Goal: Information Seeking & Learning: Compare options

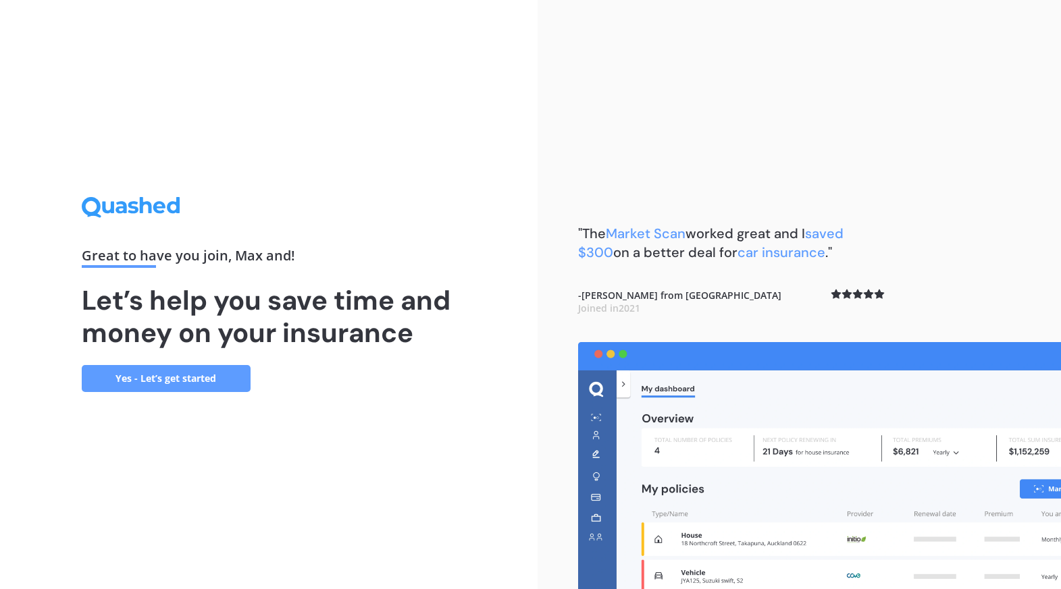
drag, startPoint x: 234, startPoint y: 510, endPoint x: 214, endPoint y: 442, distance: 71.1
click at [236, 507] on div "Great to have you join , [PERSON_NAME] and ! Let’s help you save time and money…" at bounding box center [268, 294] width 537 height 589
click at [172, 368] on link "Yes - Let’s get started" at bounding box center [166, 378] width 169 height 27
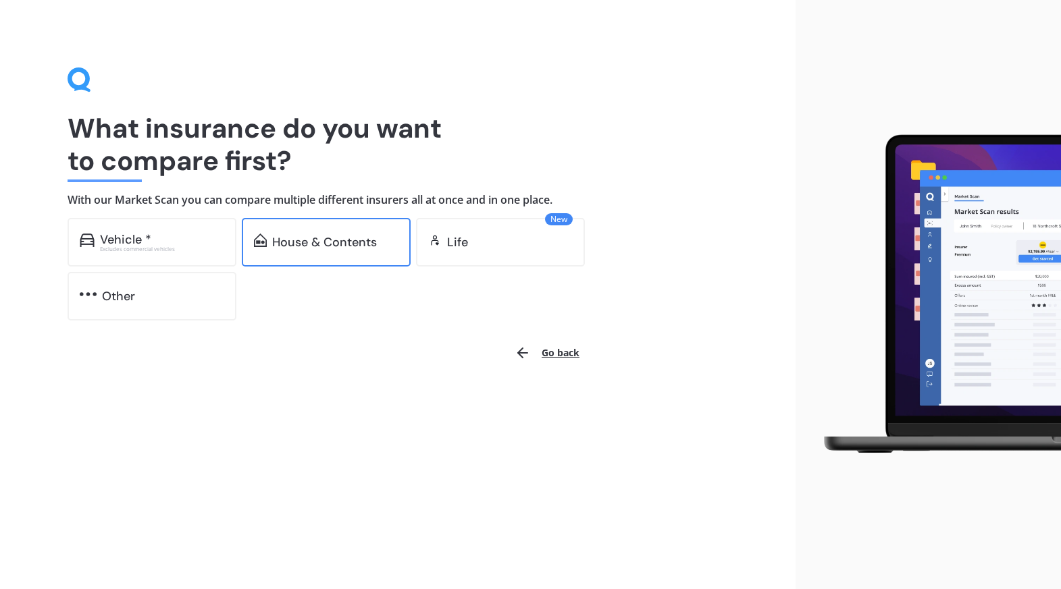
click at [291, 245] on div "House & Contents" at bounding box center [324, 243] width 105 height 14
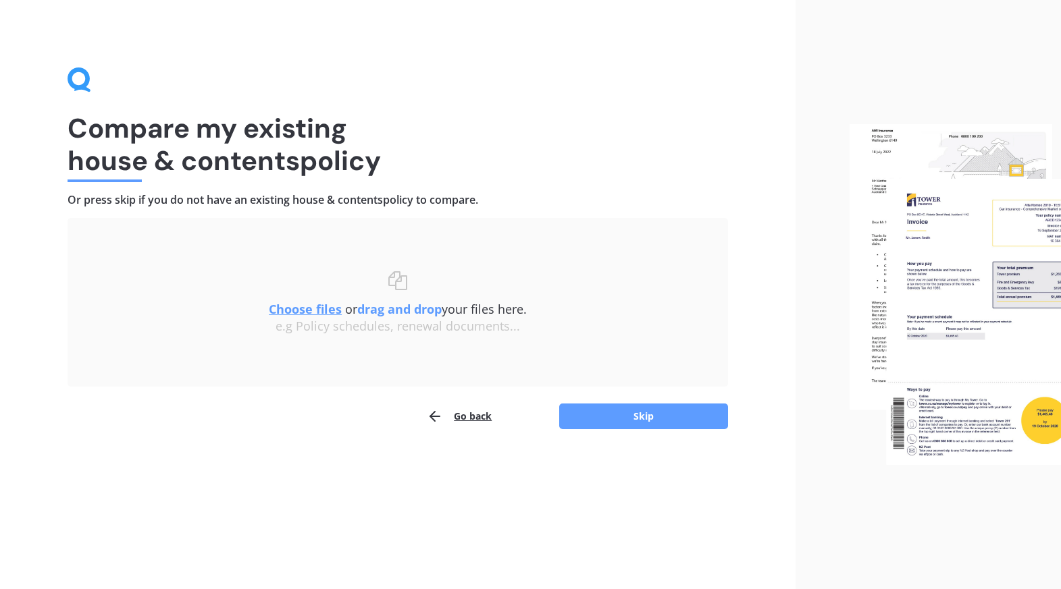
click at [319, 307] on u "Choose files" at bounding box center [305, 309] width 73 height 16
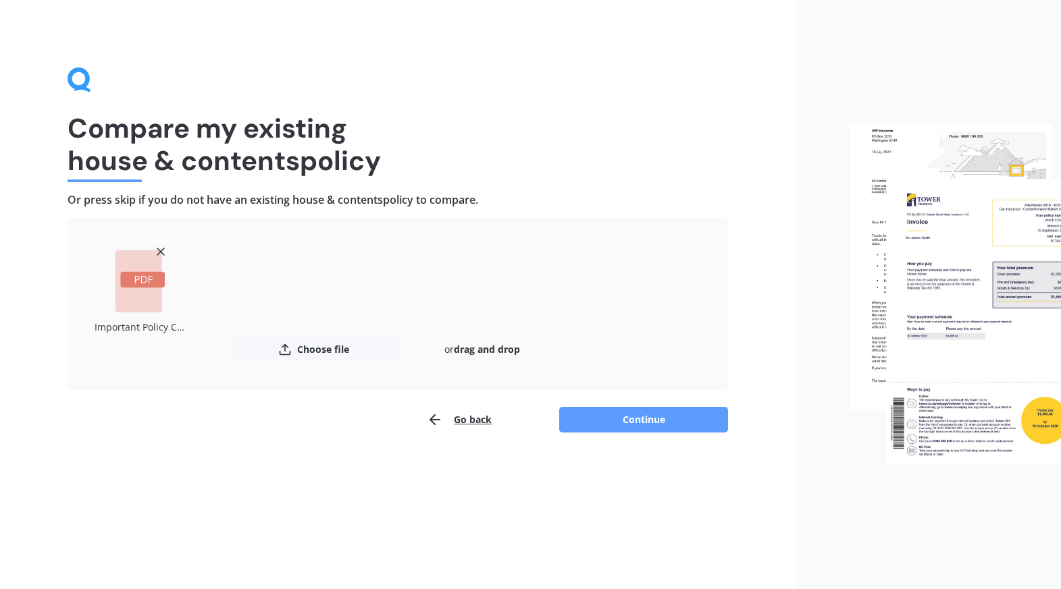
click at [648, 421] on button "Continue" at bounding box center [643, 420] width 169 height 26
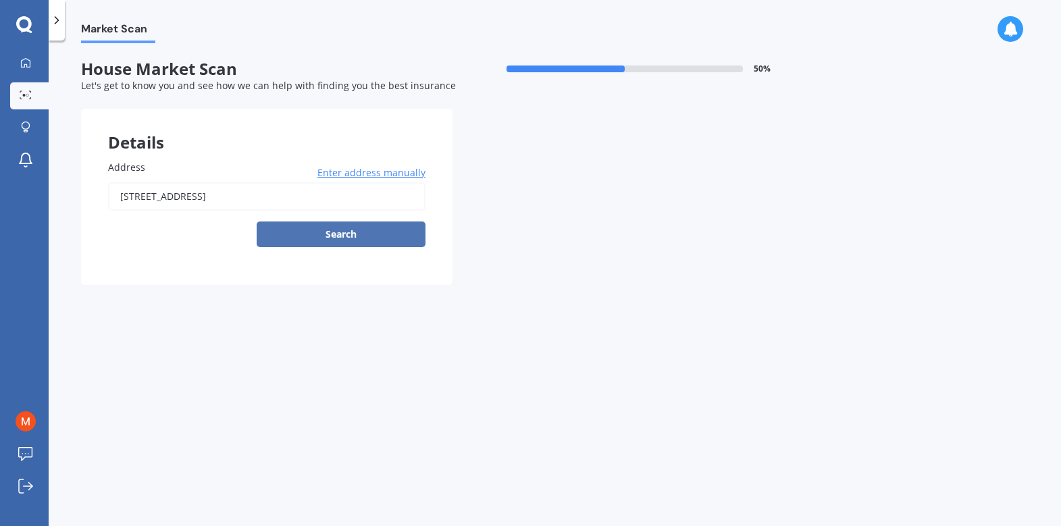
click at [344, 238] on button "Search" at bounding box center [341, 234] width 169 height 26
type input "[STREET_ADDRESS]"
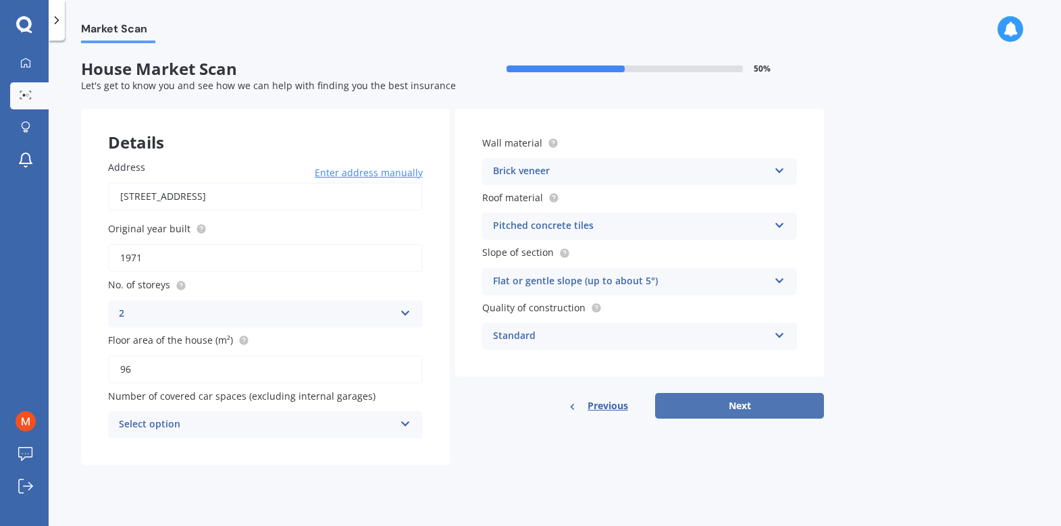
click at [754, 409] on button "Next" at bounding box center [739, 406] width 169 height 26
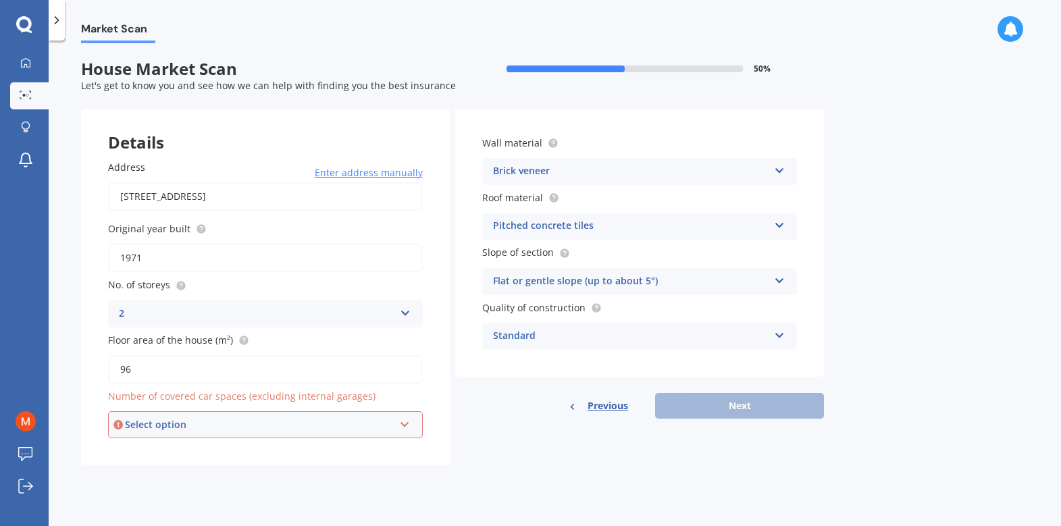
click at [396, 423] on div "Select option 0 1 2 3 4 5+" at bounding box center [265, 424] width 315 height 27
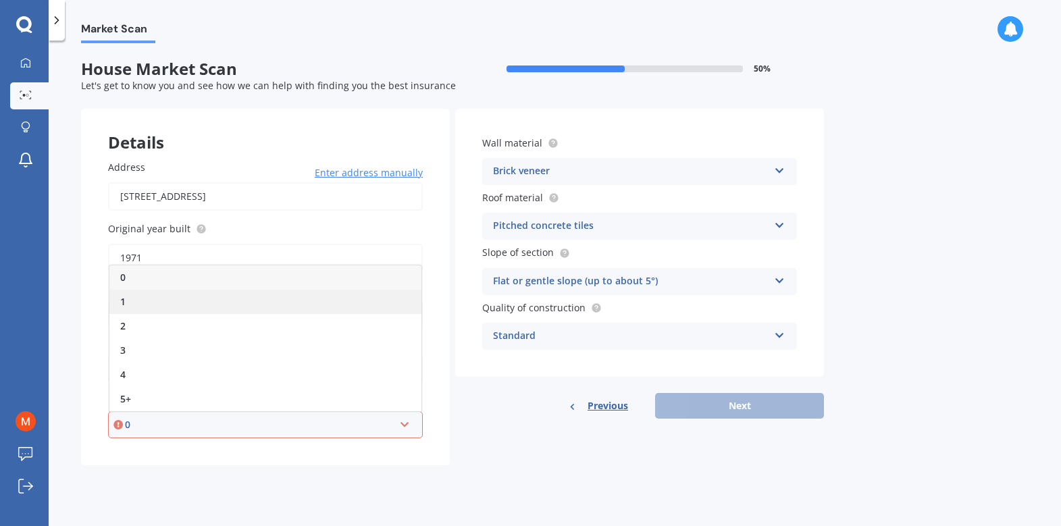
click at [134, 292] on div "1" at bounding box center [265, 302] width 312 height 24
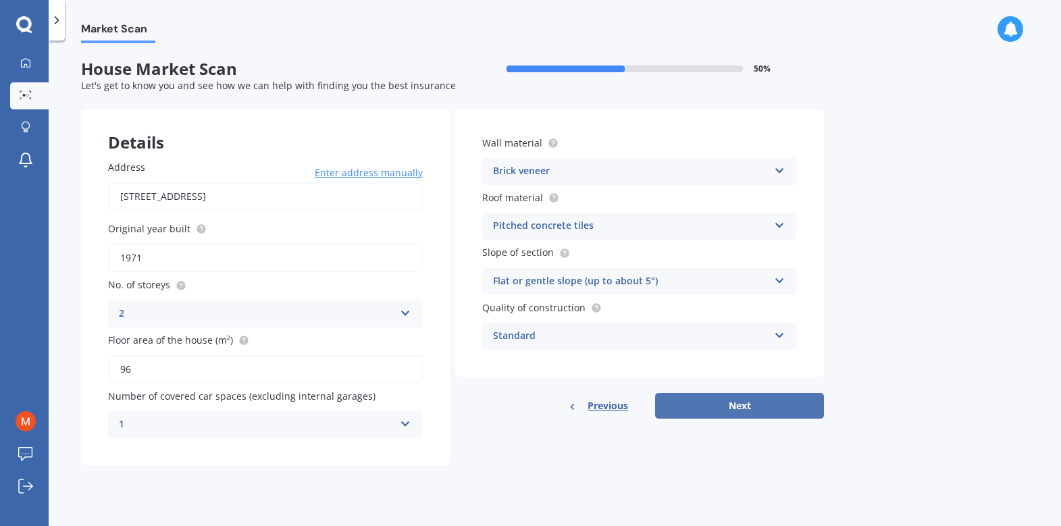
click at [762, 411] on button "Next" at bounding box center [739, 406] width 169 height 26
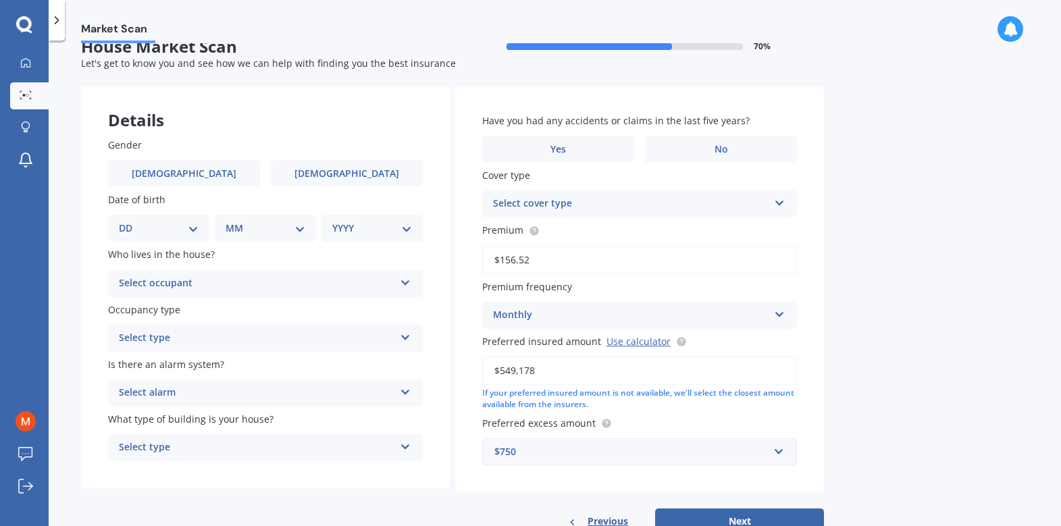
scroll to position [24, 0]
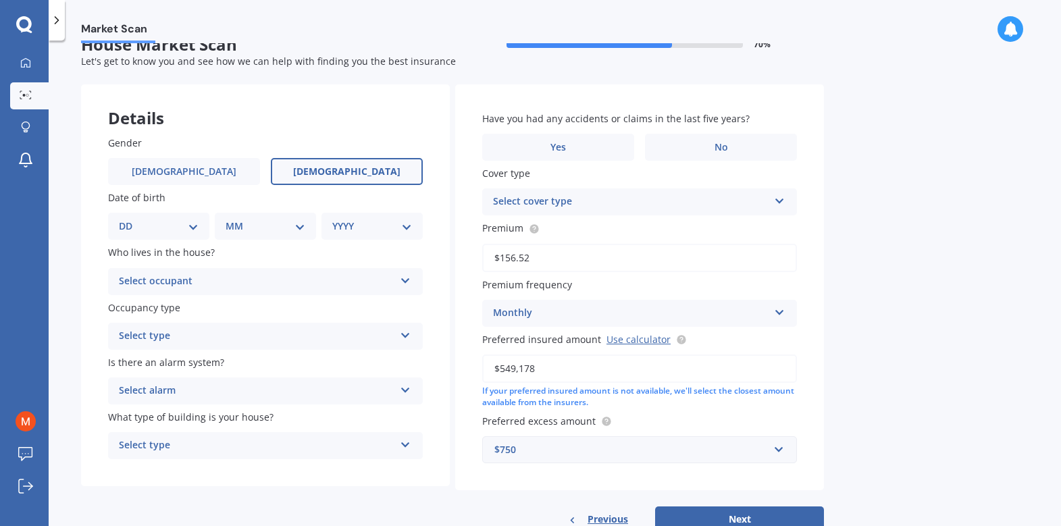
click at [354, 167] on span "Female" at bounding box center [346, 171] width 107 height 11
click at [0, 0] on input "Female" at bounding box center [0, 0] width 0 height 0
click at [119, 230] on select "DD 01 02 03 04 05 06 07 08 09 10 11 12 13 14 15 16 17 18 19 20 21 22 23 24 25 2…" at bounding box center [159, 226] width 80 height 15
select select "18"
click at [259, 228] on select "MM 01 02 03 04 05 06 07 08 09 10 11 12" at bounding box center [268, 226] width 74 height 15
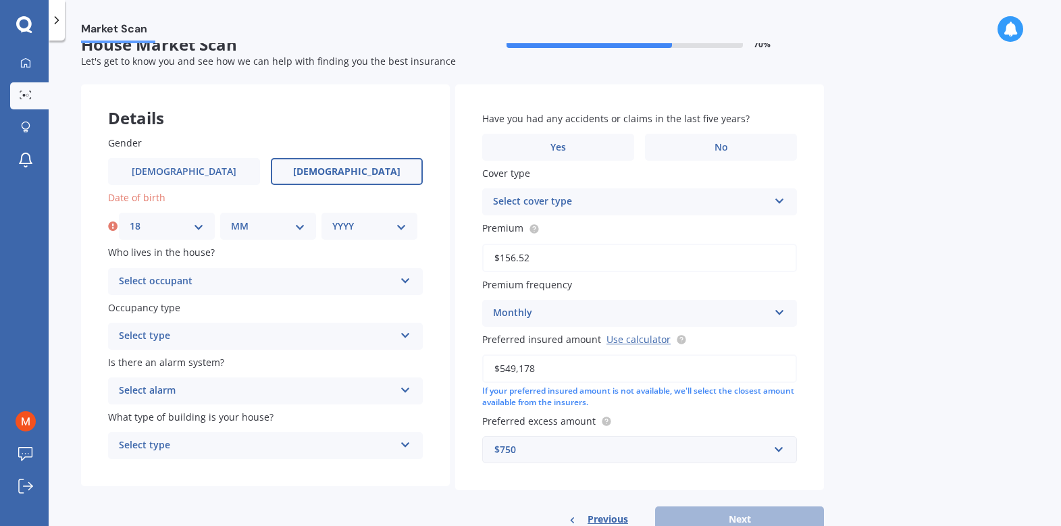
select select "02"
click at [360, 222] on select "YYYY 2009 2008 2007 2006 2005 2004 2003 2002 2001 2000 1999 1998 1997 1996 1995…" at bounding box center [369, 226] width 74 height 15
select select "1983"
click at [149, 279] on div "Select occupant" at bounding box center [256, 281] width 275 height 16
click at [144, 313] on span "Owner" at bounding box center [135, 307] width 30 height 13
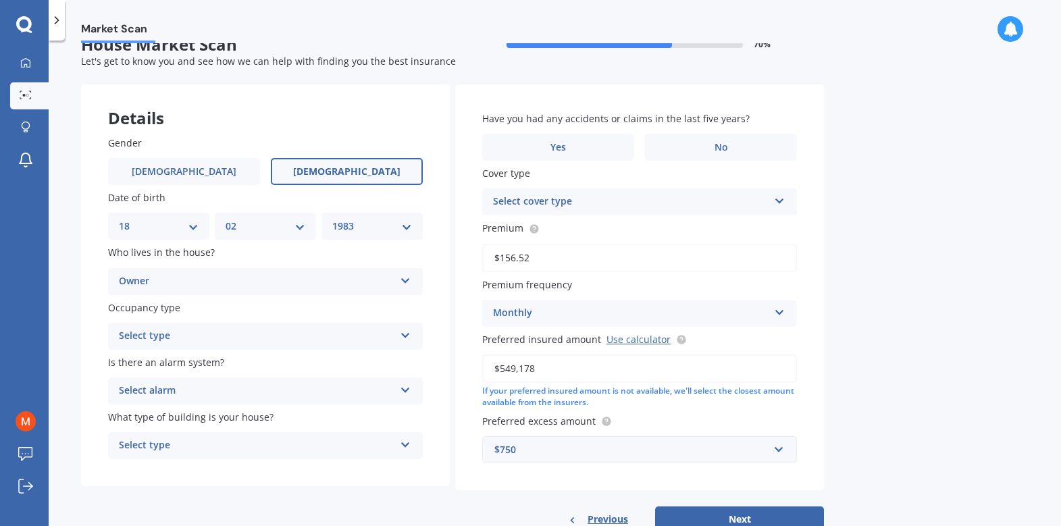
click at [168, 347] on div "Select type Permanent Holiday (without tenancy)" at bounding box center [265, 336] width 315 height 27
click at [169, 363] on span "Permanent" at bounding box center [145, 362] width 51 height 13
click at [181, 381] on div "Select alarm Yes, monitored Yes, not monitored No" at bounding box center [265, 390] width 315 height 27
click at [180, 419] on span "Yes, monitored" at bounding box center [155, 417] width 70 height 13
click at [205, 451] on div "Select type" at bounding box center [256, 446] width 275 height 16
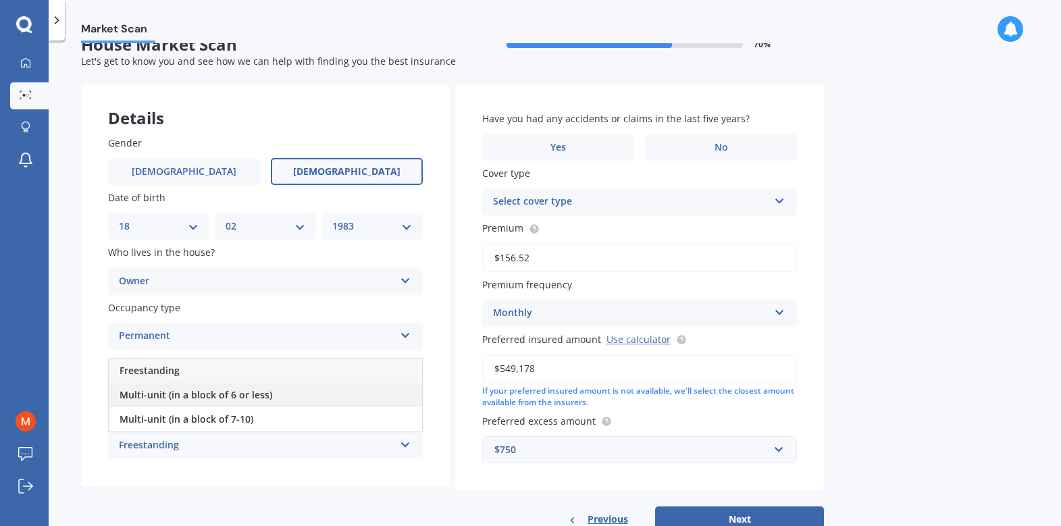
click at [174, 396] on span "Multi-unit (in a block of 6 or less)" at bounding box center [196, 394] width 153 height 13
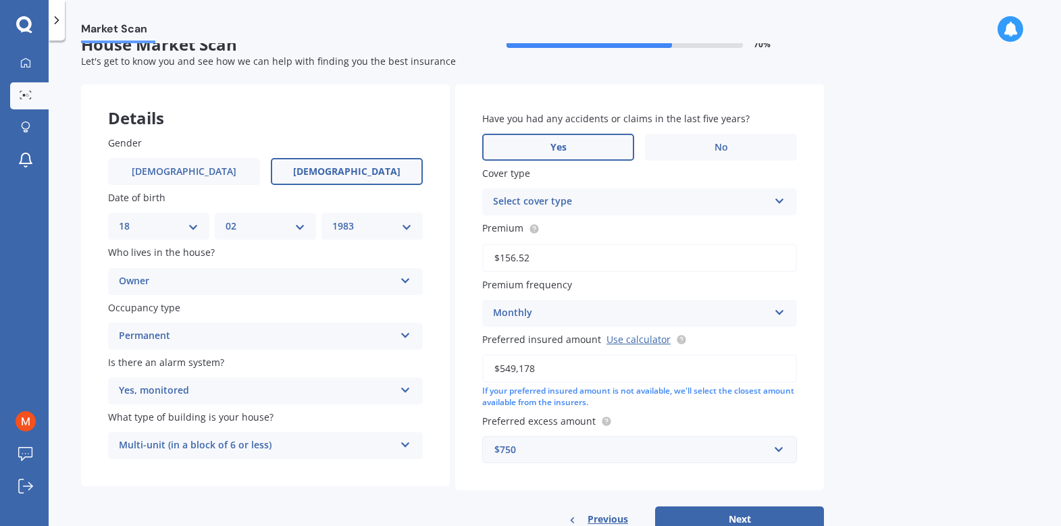
click at [561, 147] on span "Yes" at bounding box center [558, 147] width 16 height 11
click at [0, 0] on input "Yes" at bounding box center [0, 0] width 0 height 0
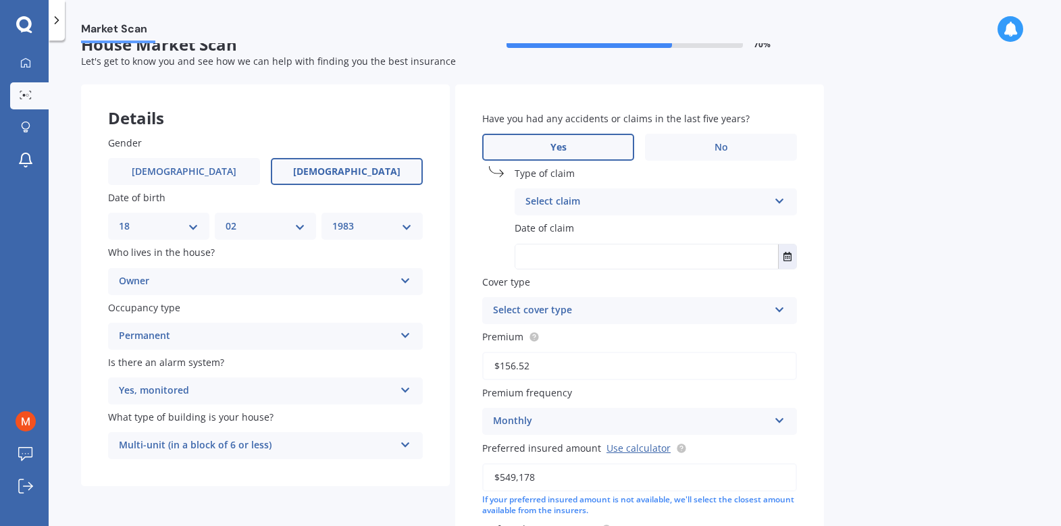
click at [561, 206] on div "Select claim" at bounding box center [646, 202] width 243 height 16
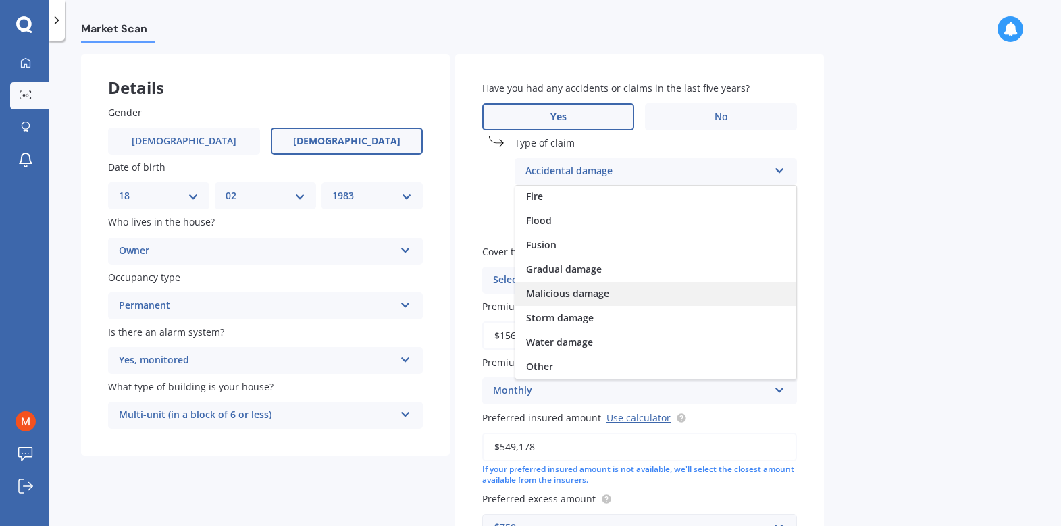
scroll to position [120, 0]
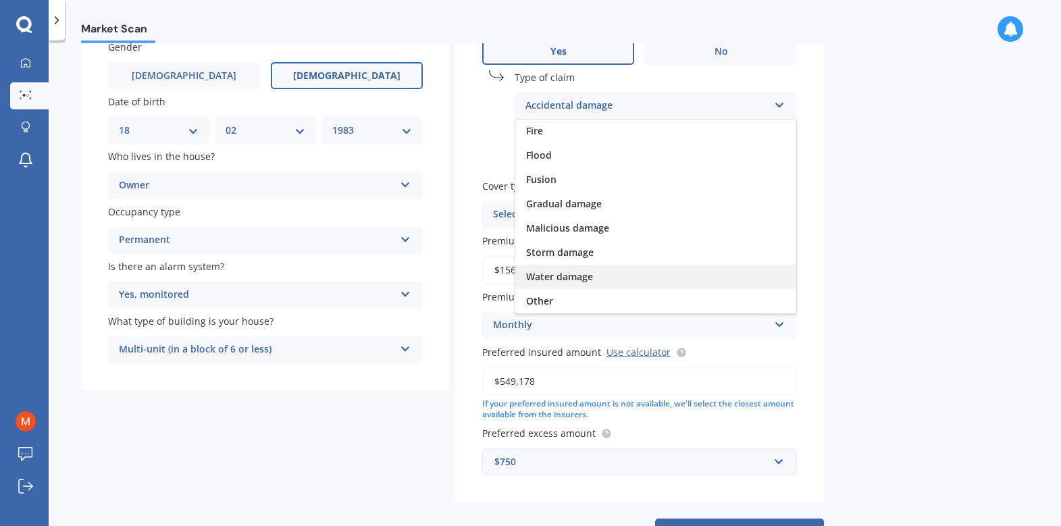
click at [556, 280] on span "Water damage" at bounding box center [559, 276] width 67 height 13
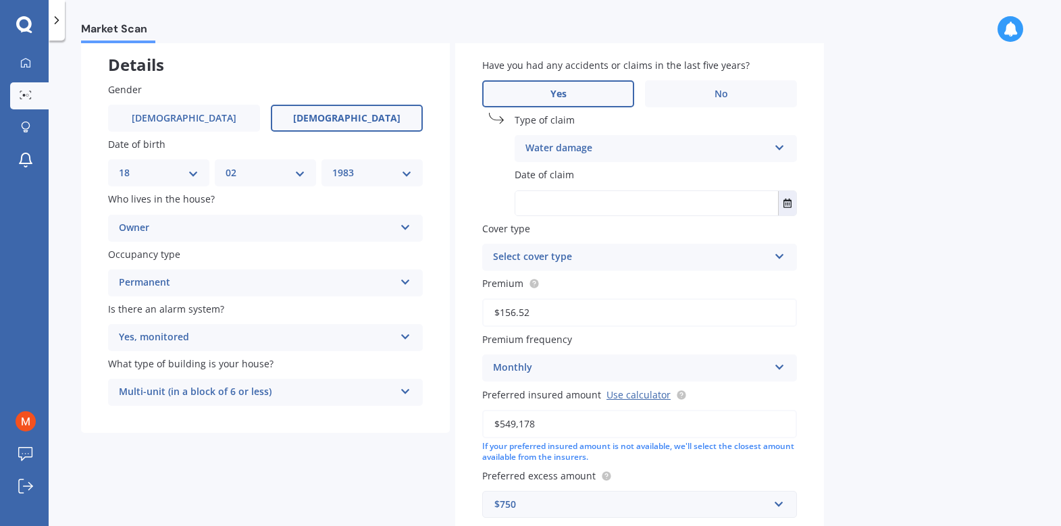
scroll to position [12, 0]
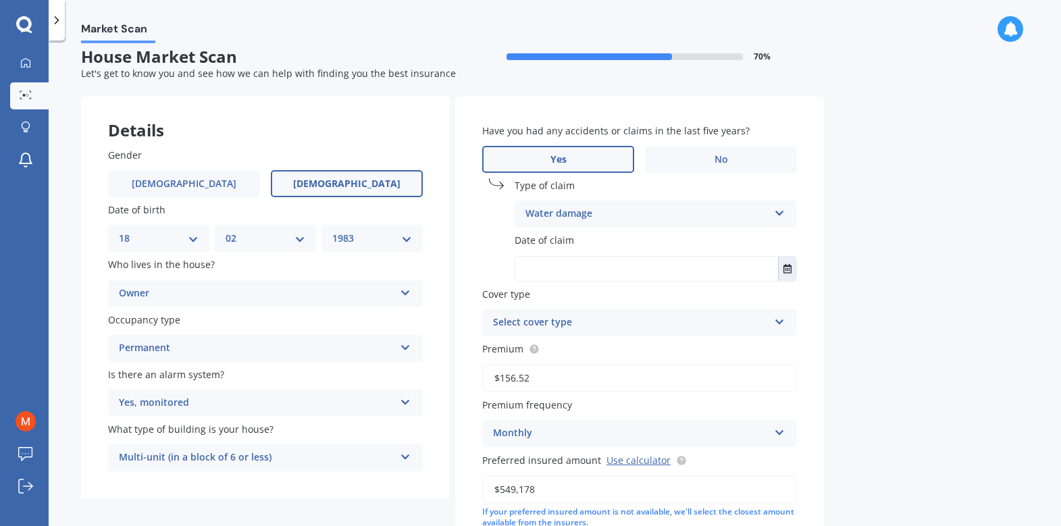
click at [560, 278] on input "text" at bounding box center [646, 269] width 263 height 24
click at [786, 269] on icon "Select date" at bounding box center [787, 268] width 8 height 9
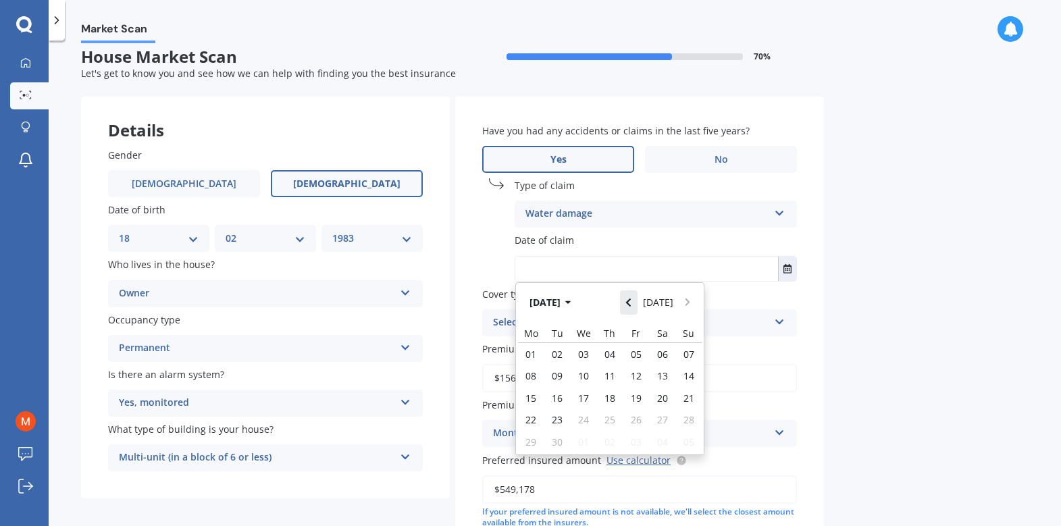
click at [631, 300] on icon "Navigate back" at bounding box center [628, 302] width 5 height 8
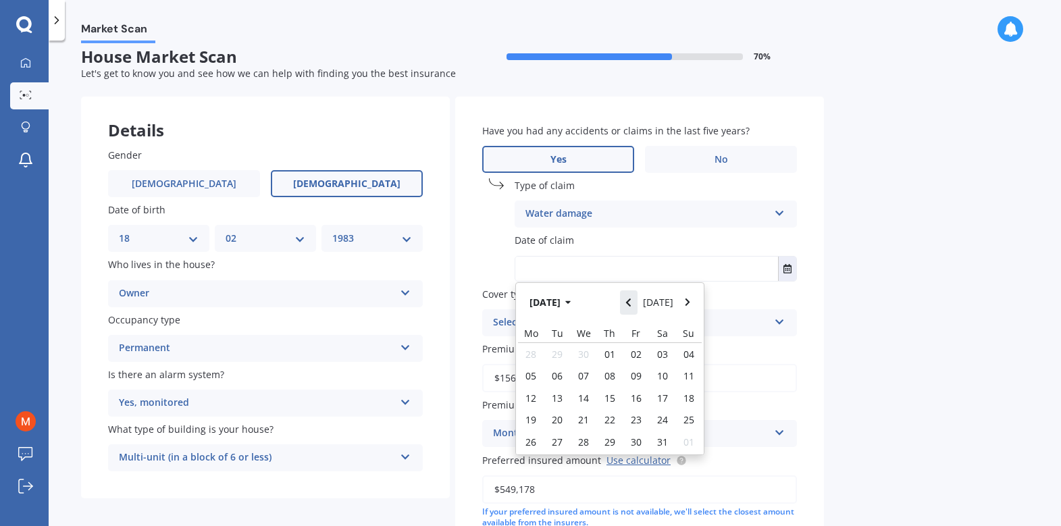
click at [631, 300] on icon "Navigate back" at bounding box center [628, 302] width 5 height 8
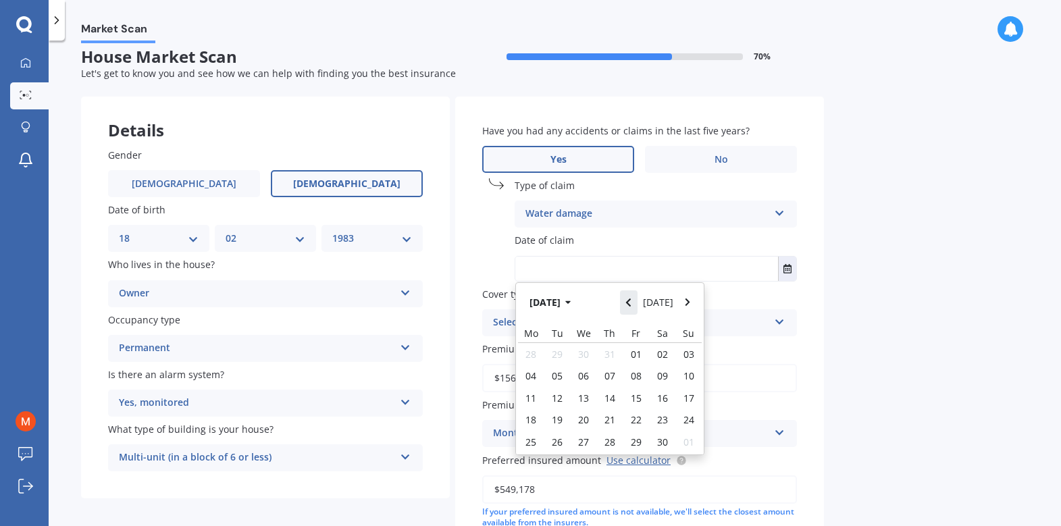
click at [631, 300] on icon "Navigate back" at bounding box center [628, 302] width 5 height 8
click at [561, 441] on span "29" at bounding box center [557, 442] width 11 height 13
type input "29/10/2024"
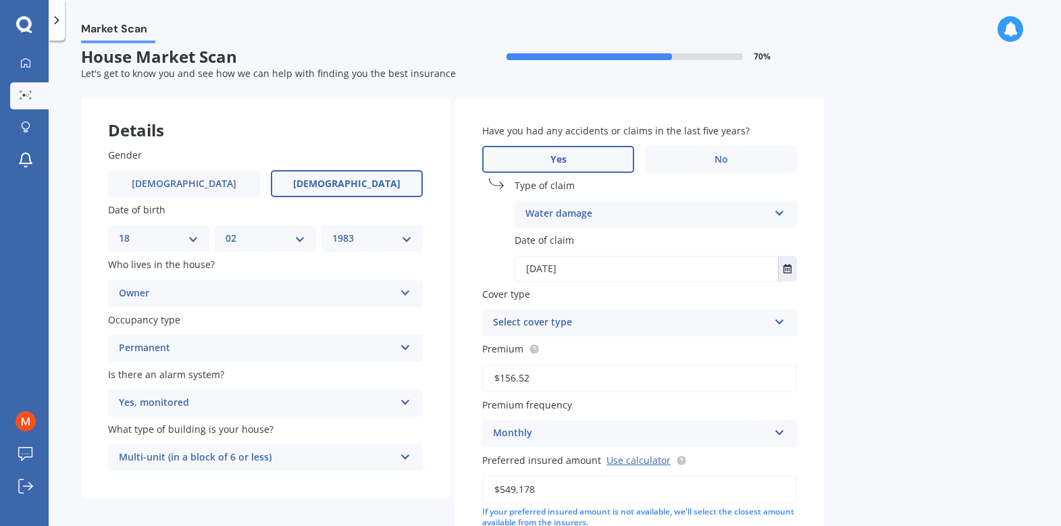
click at [955, 443] on div "Market Scan House Market Scan 70 % Let's get to know you and see how we can hel…" at bounding box center [555, 285] width 1012 height 485
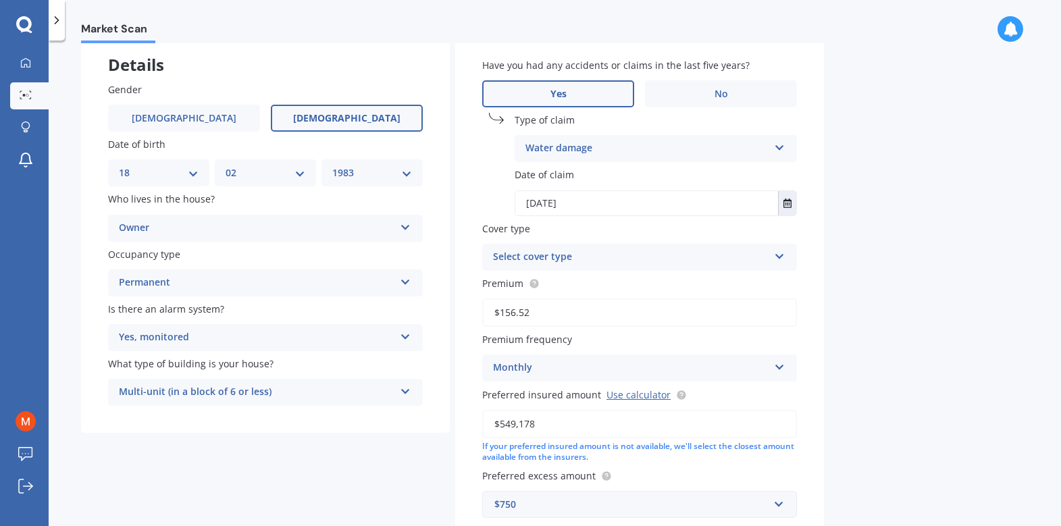
scroll to position [83, 0]
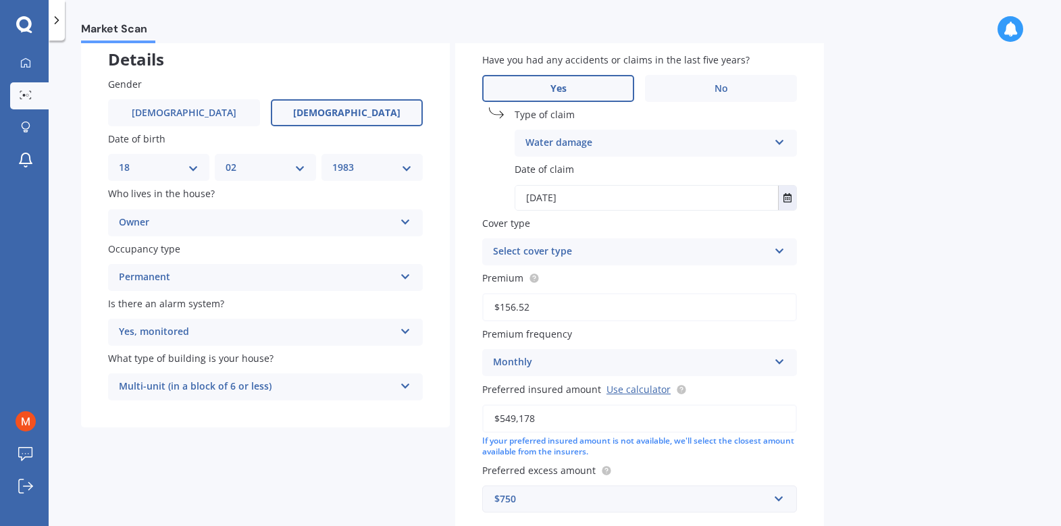
click at [554, 249] on div "Select cover type" at bounding box center [630, 252] width 275 height 16
click at [907, 280] on div "Market Scan House Market Scan 70 % Let's get to know you and see how we can hel…" at bounding box center [555, 285] width 1012 height 485
click at [772, 254] on div "Comprehensive Comprehensive" at bounding box center [639, 251] width 315 height 27
click at [577, 278] on div "Comprehensive" at bounding box center [639, 278] width 313 height 24
click at [962, 368] on div "Market Scan House Market Scan 70 % Let's get to know you and see how we can hel…" at bounding box center [555, 285] width 1012 height 485
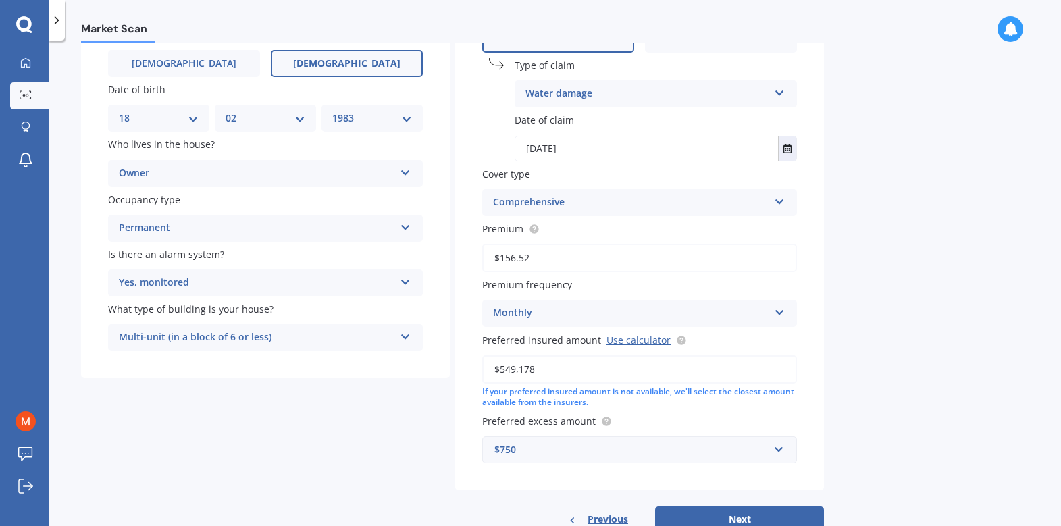
scroll to position [131, 0]
click at [638, 338] on link "Use calculator" at bounding box center [638, 341] width 64 height 13
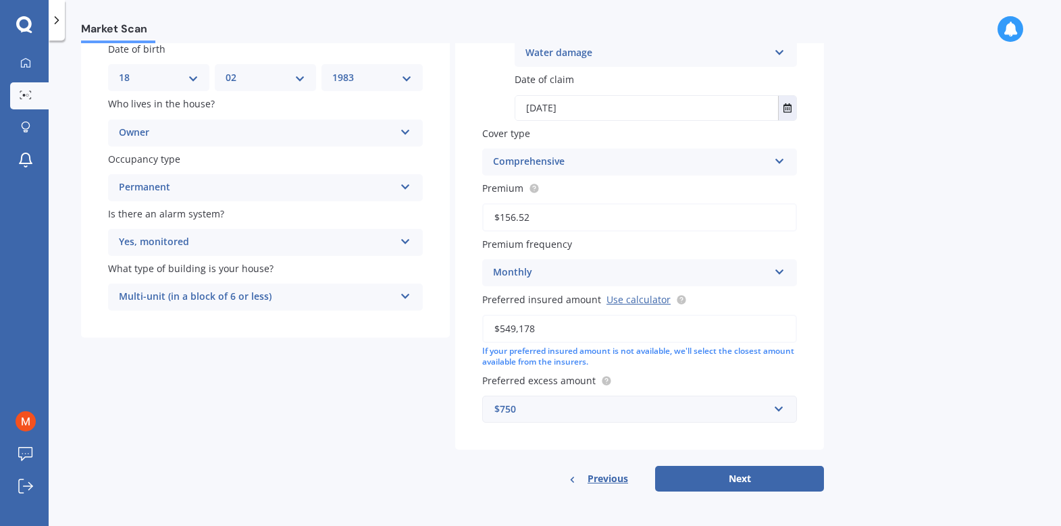
scroll to position [174, 0]
click at [778, 408] on input "text" at bounding box center [634, 409] width 302 height 26
click at [966, 393] on div "Market Scan House Market Scan 70 % Let's get to know you and see how we can hel…" at bounding box center [555, 285] width 1012 height 485
drag, startPoint x: 745, startPoint y: 481, endPoint x: 831, endPoint y: 393, distance: 122.7
click at [928, 440] on div "Market Scan House Market Scan 70 % Let's get to know you and see how we can hel…" at bounding box center [555, 285] width 1012 height 485
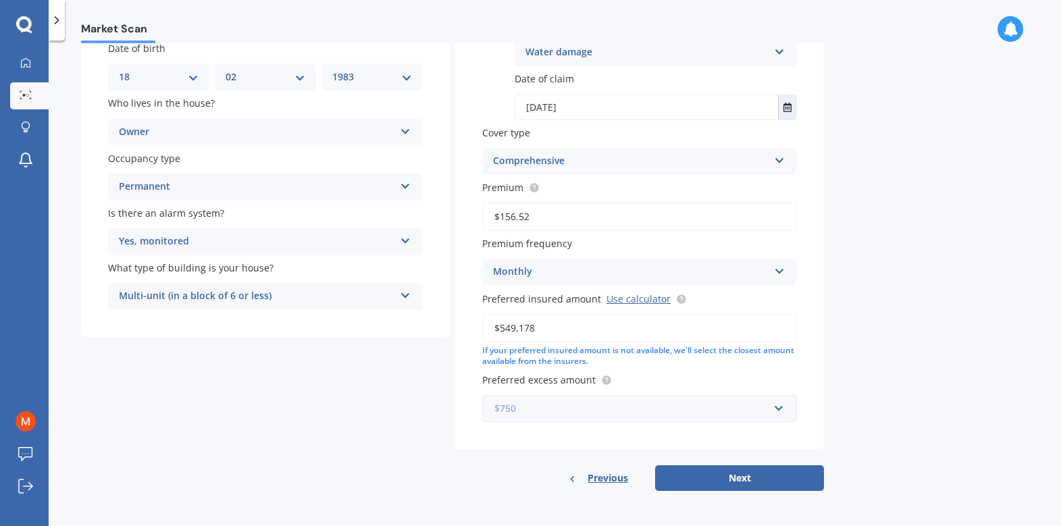
click at [780, 409] on input "text" at bounding box center [634, 409] width 302 height 26
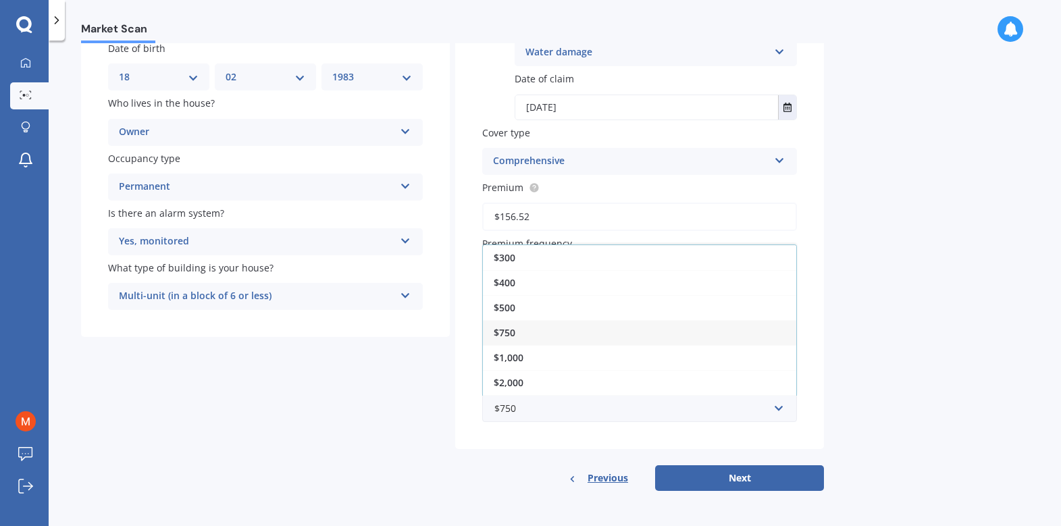
click at [512, 308] on span "$500" at bounding box center [505, 307] width 22 height 13
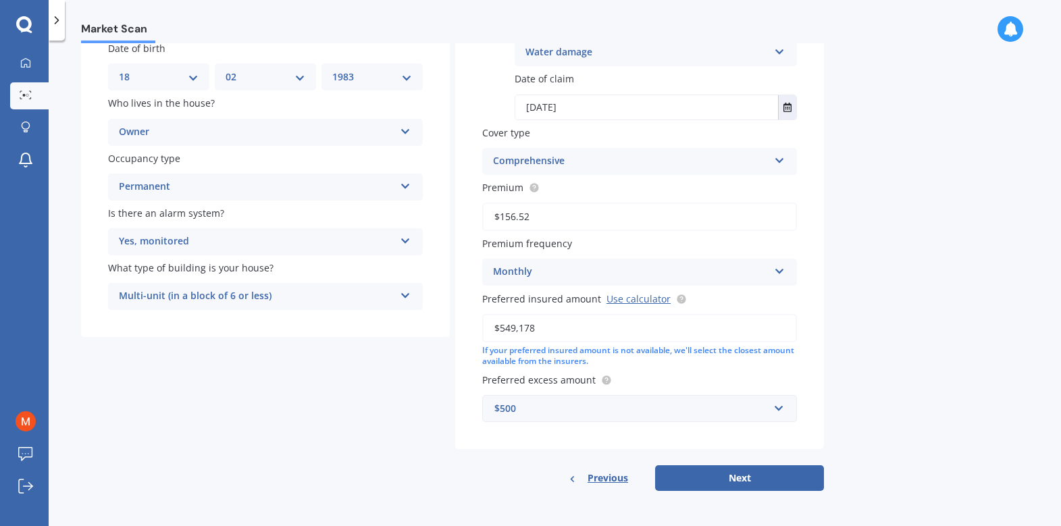
click at [966, 392] on div "Market Scan House Market Scan 70 % Let's get to know you and see how we can hel…" at bounding box center [555, 285] width 1012 height 485
click at [736, 474] on button "Next" at bounding box center [739, 478] width 169 height 26
select select "18"
select select "02"
select select "1983"
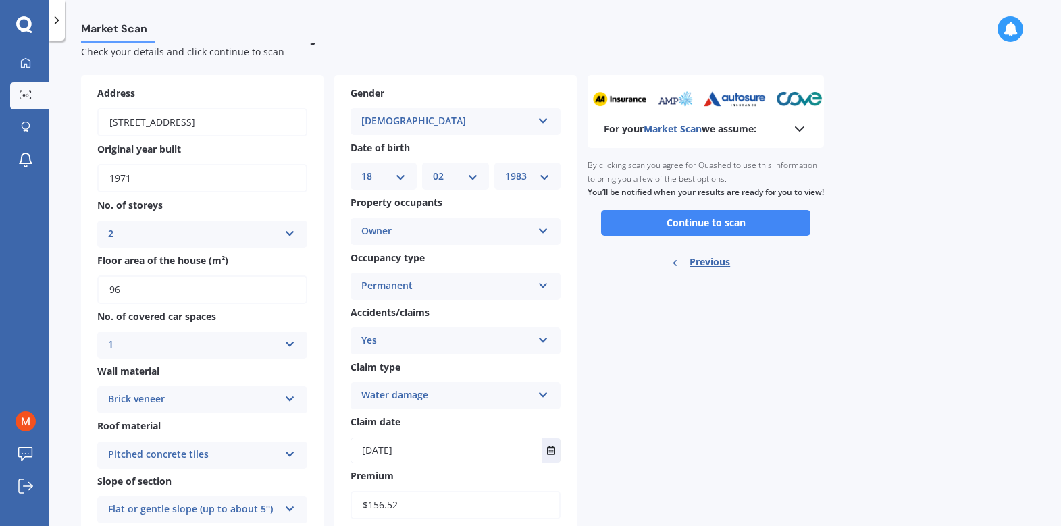
scroll to position [0, 0]
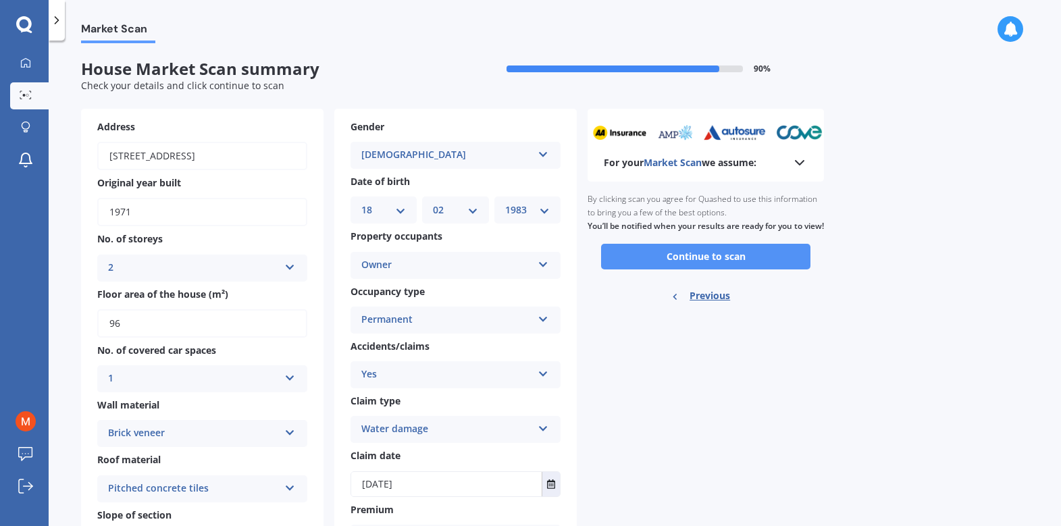
click at [709, 262] on button "Continue to scan" at bounding box center [705, 257] width 209 height 26
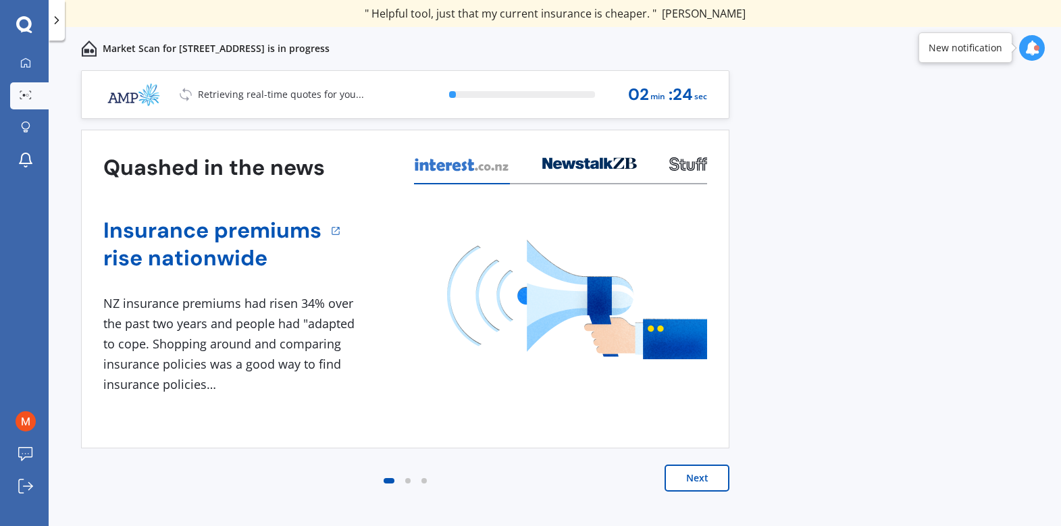
click at [691, 473] on button "Next" at bounding box center [696, 478] width 65 height 27
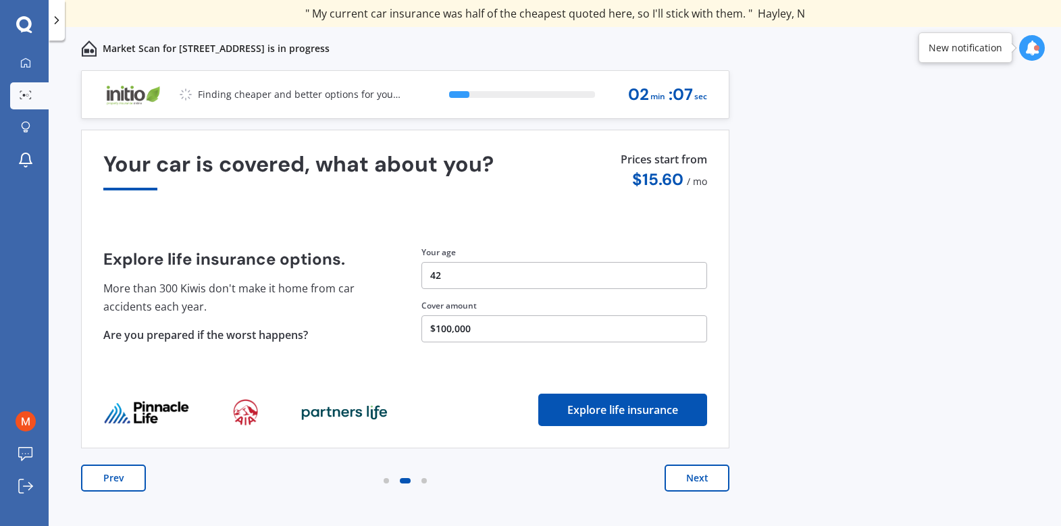
click at [648, 410] on button "Explore life insurance" at bounding box center [622, 410] width 169 height 32
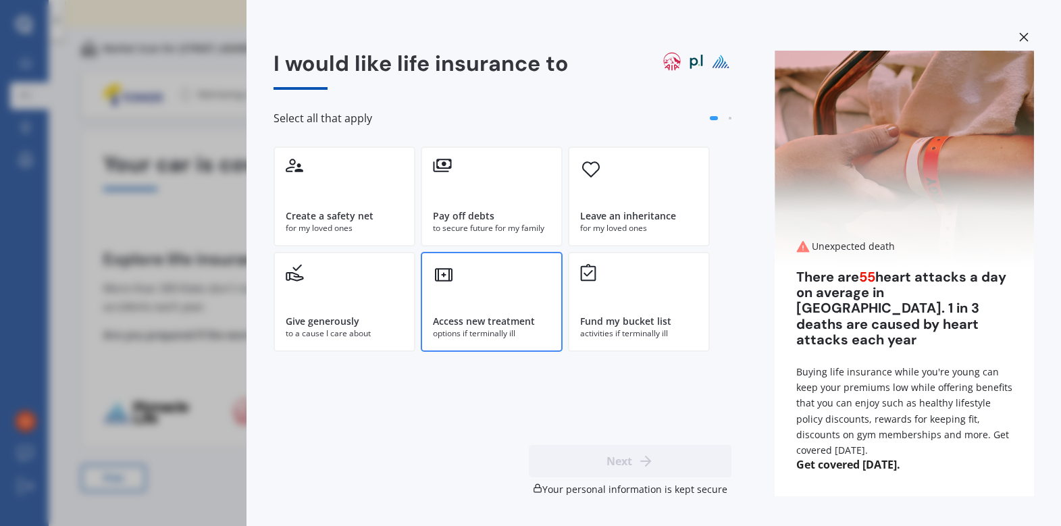
click at [498, 301] on div "Access new treatment options if terminally ill" at bounding box center [492, 302] width 142 height 100
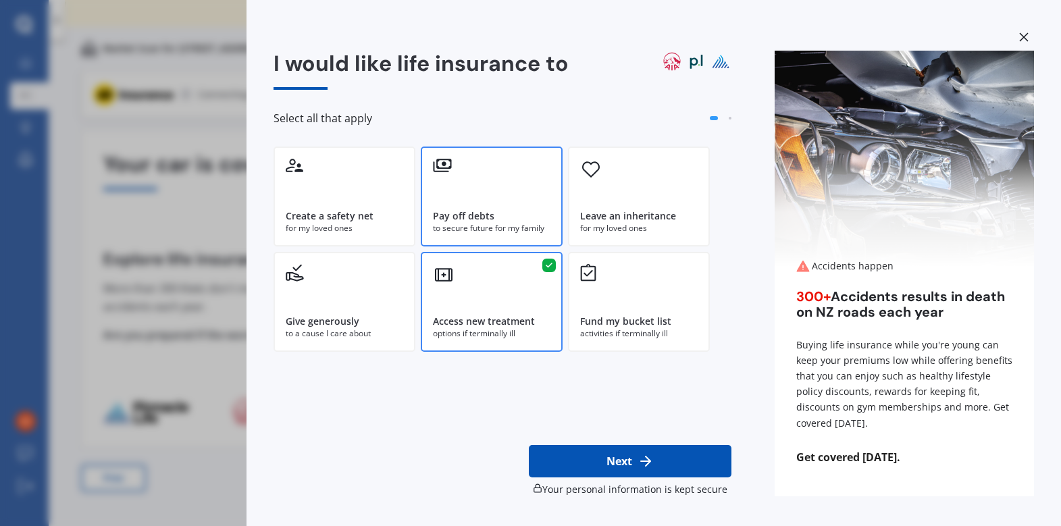
click at [502, 225] on div "to secure future for my family" at bounding box center [491, 228] width 117 height 12
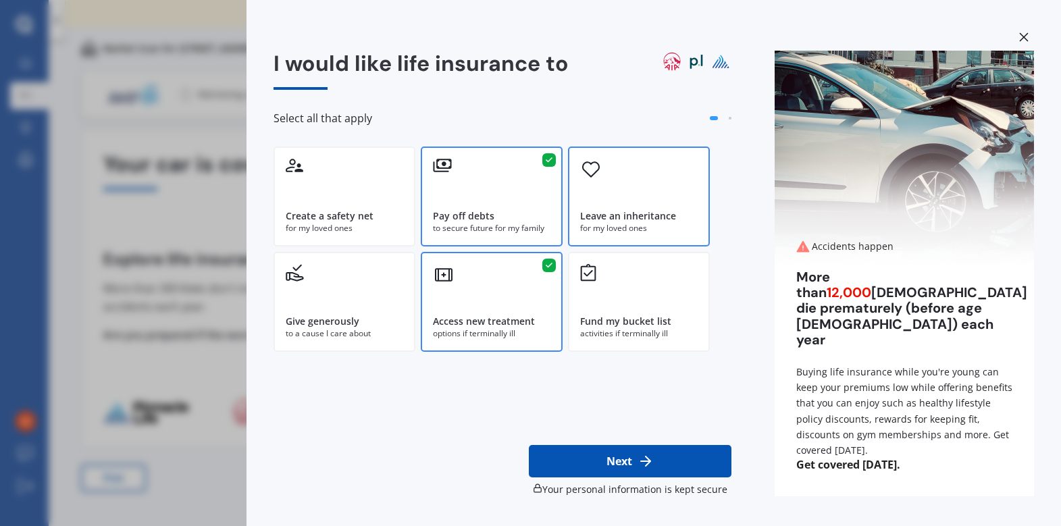
click at [681, 213] on div "Leave an inheritance" at bounding box center [638, 216] width 117 height 14
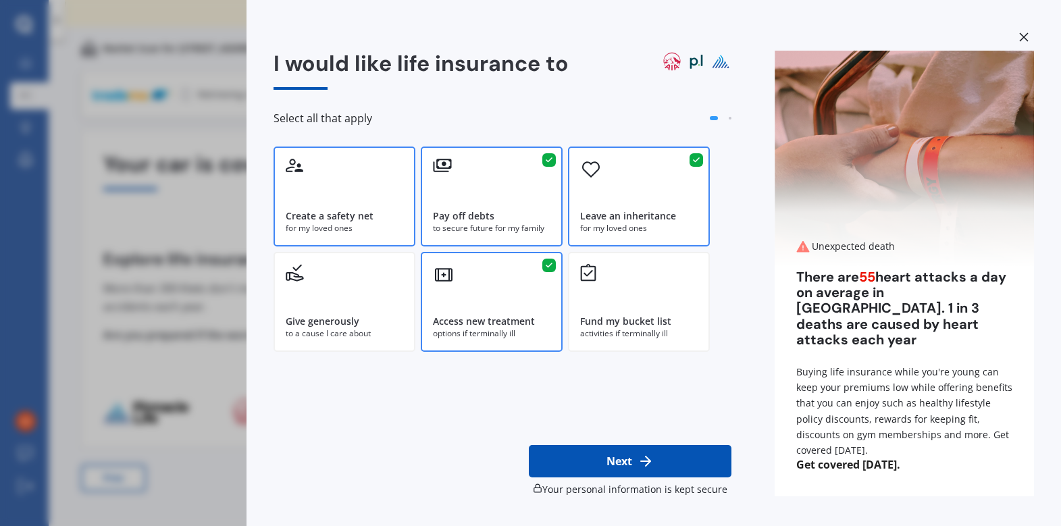
click at [381, 210] on div "Create a safety net" at bounding box center [344, 216] width 117 height 14
click at [641, 455] on icon at bounding box center [645, 461] width 16 height 16
select select "18"
select select "02"
select select "1983"
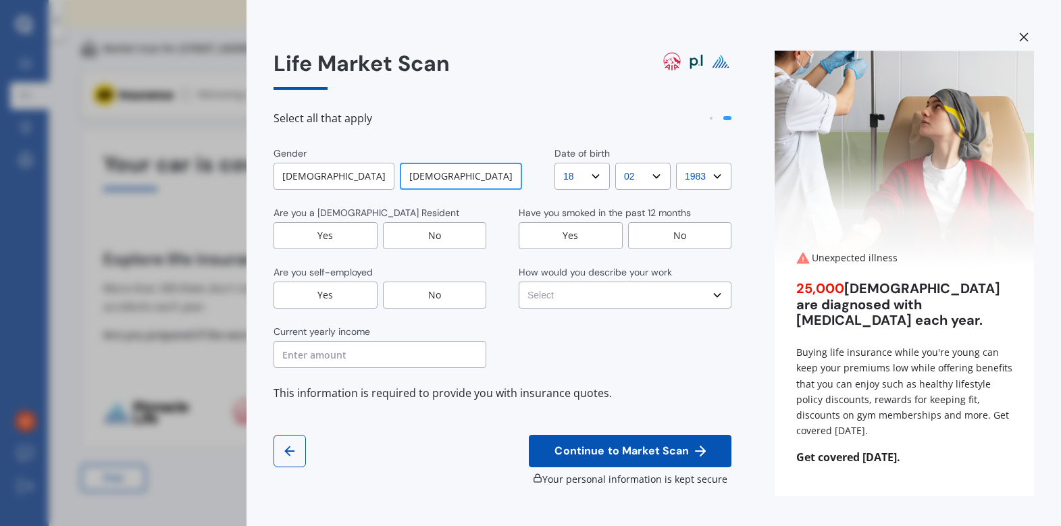
click at [323, 239] on div "Yes" at bounding box center [325, 235] width 104 height 27
click at [419, 296] on div "No" at bounding box center [435, 295] width 104 height 27
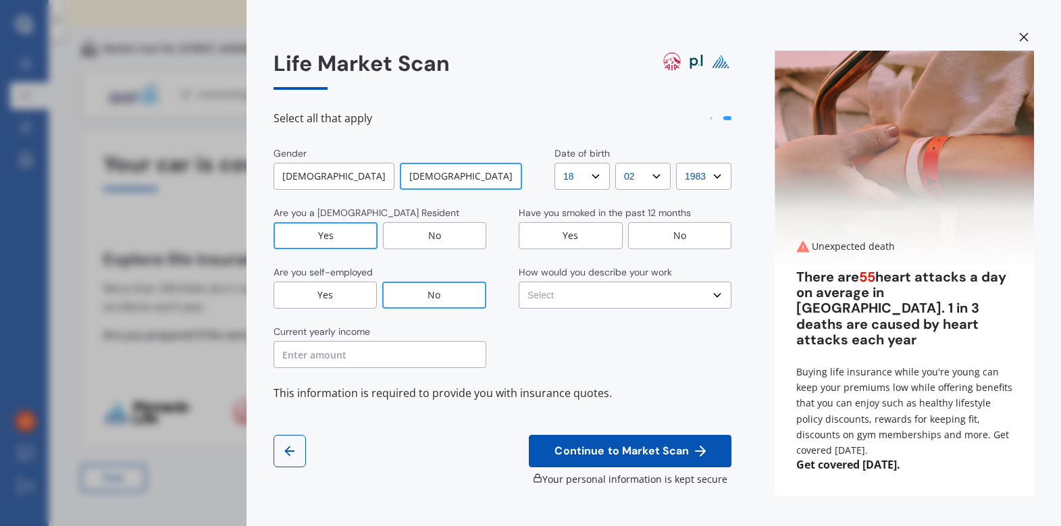
click at [399, 361] on input "text" at bounding box center [379, 354] width 213 height 27
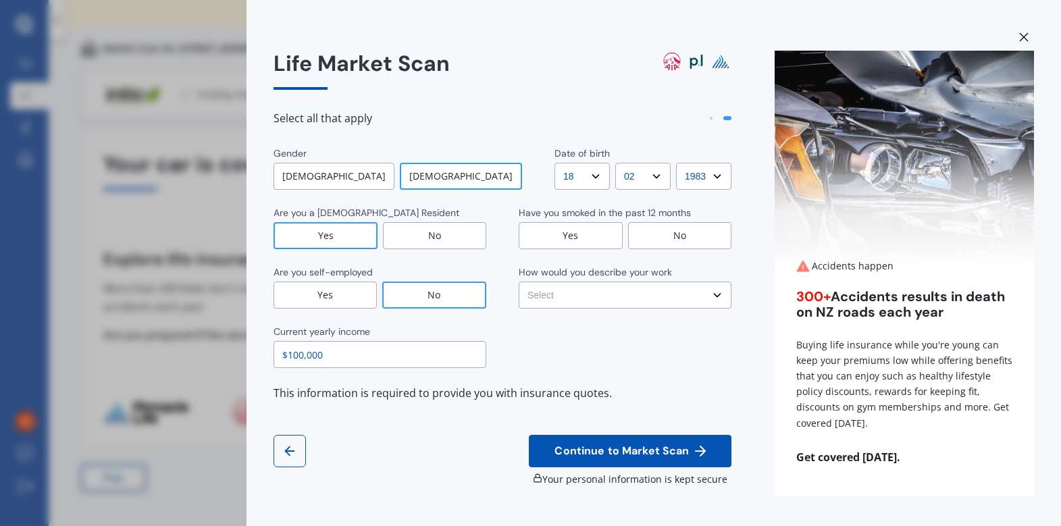
type input "$100,000"
click at [700, 235] on div "No" at bounding box center [680, 235] width 104 height 27
click at [699, 317] on div "Gender Male Female Date of birth DD DD 01 02 03 04 05 06 07 08 09 10 11 12 13 1…" at bounding box center [502, 257] width 458 height 221
click at [706, 300] on select "Select No manual work e.g. lawyer, consultant, engineer Light manual work e.g. …" at bounding box center [625, 295] width 213 height 27
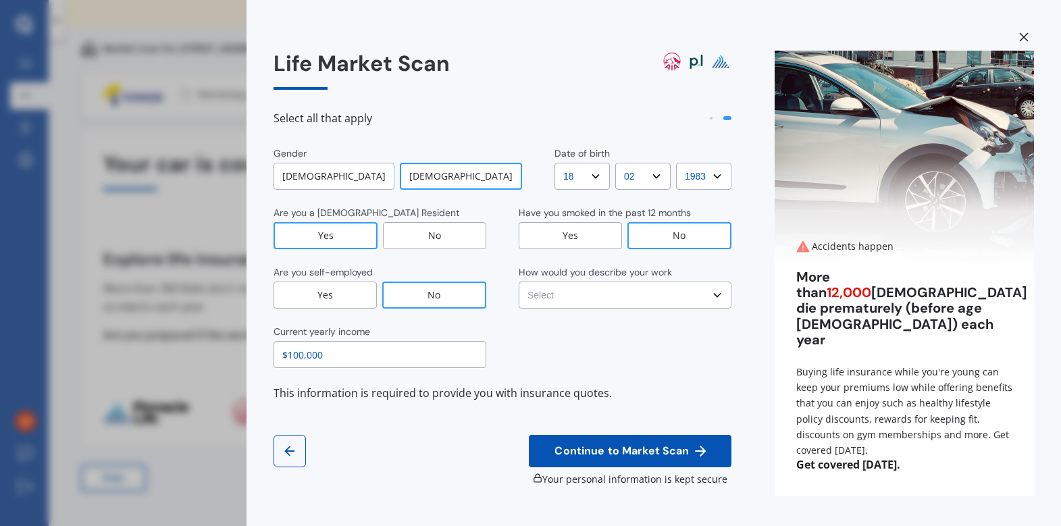
select select "No manual work e.g. lawyer, consultant, engineer"
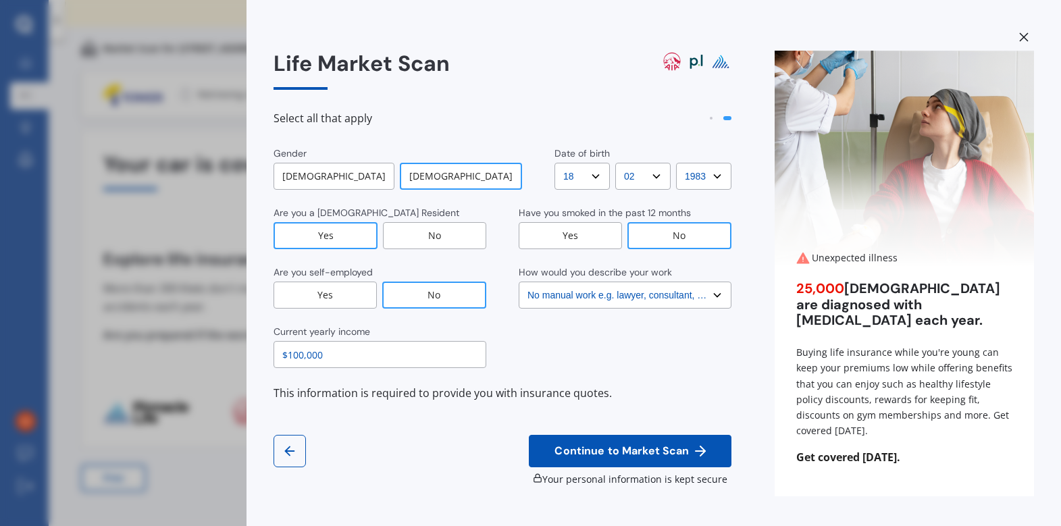
click at [642, 458] on button "Continue to Market Scan" at bounding box center [630, 451] width 203 height 32
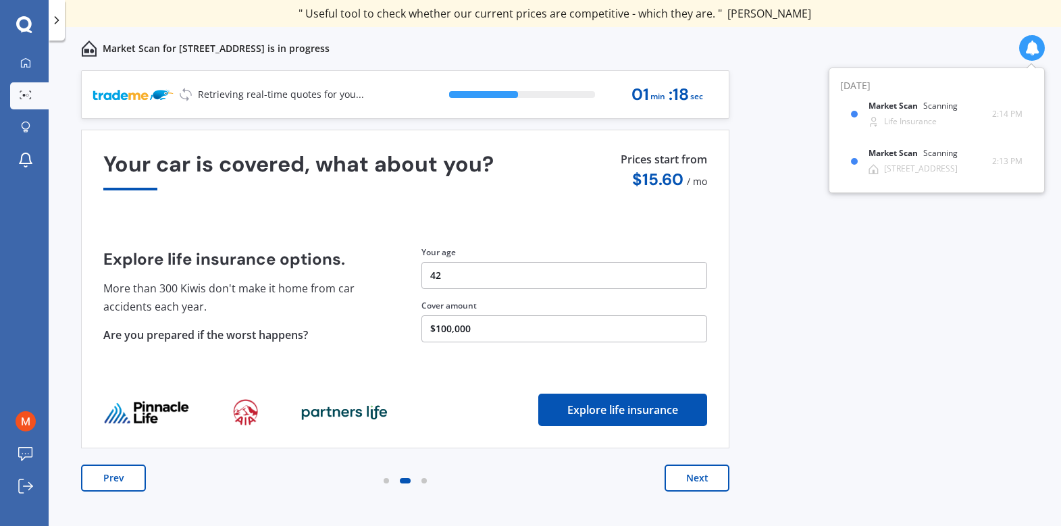
click at [685, 484] on button "Next" at bounding box center [696, 478] width 65 height 27
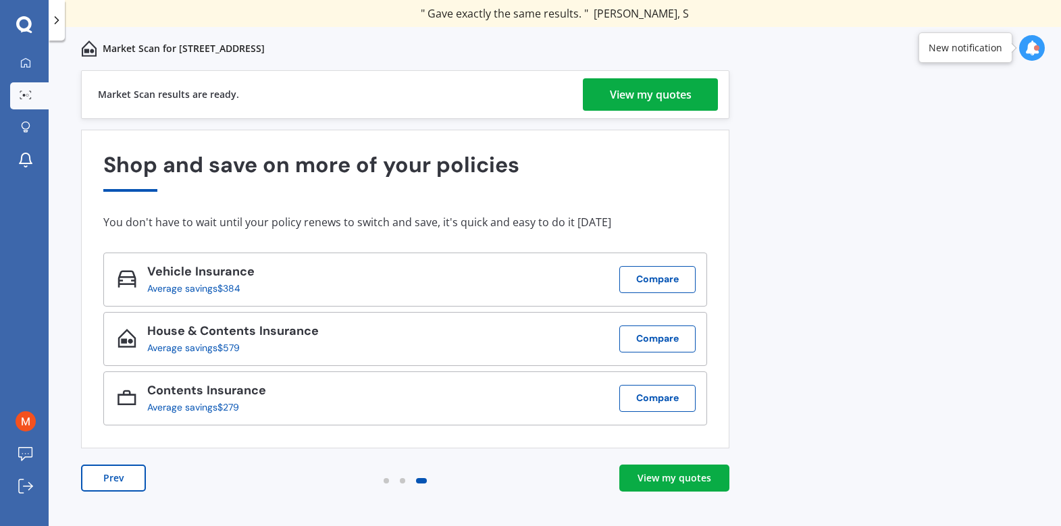
click at [673, 98] on div "View my quotes" at bounding box center [651, 94] width 82 height 32
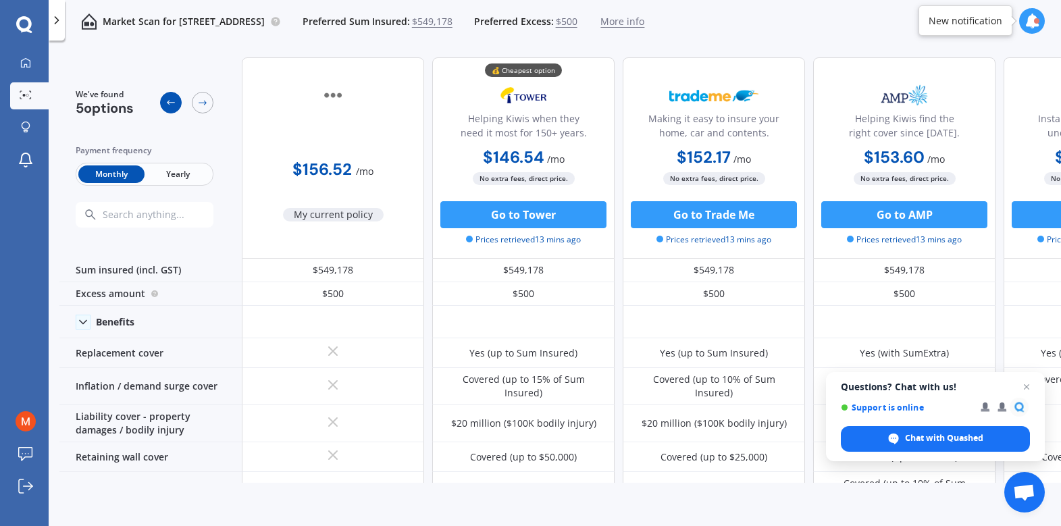
click at [169, 99] on icon at bounding box center [170, 102] width 11 height 11
click at [205, 99] on icon at bounding box center [202, 102] width 11 height 11
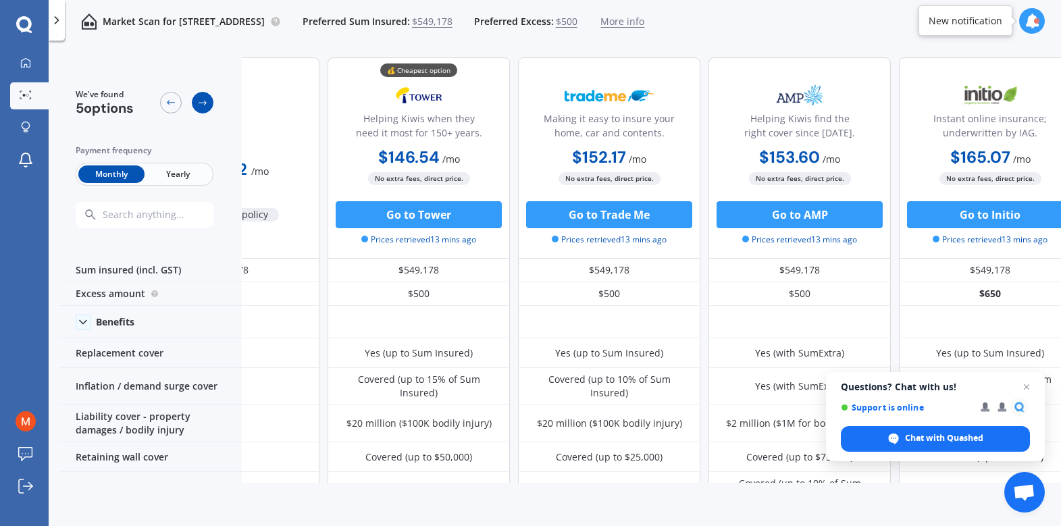
scroll to position [0, 132]
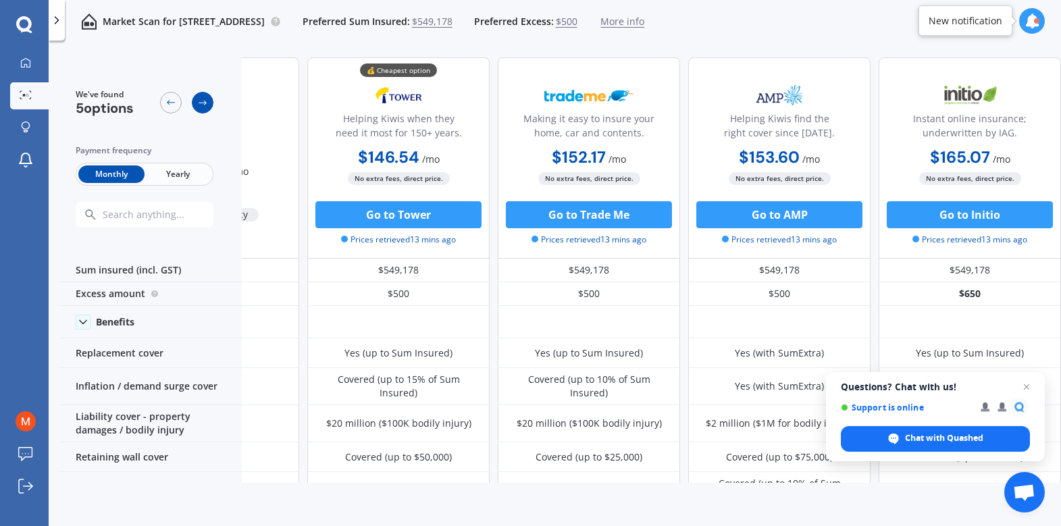
click at [205, 99] on icon at bounding box center [202, 102] width 11 height 11
click at [164, 105] on div at bounding box center [171, 103] width 22 height 22
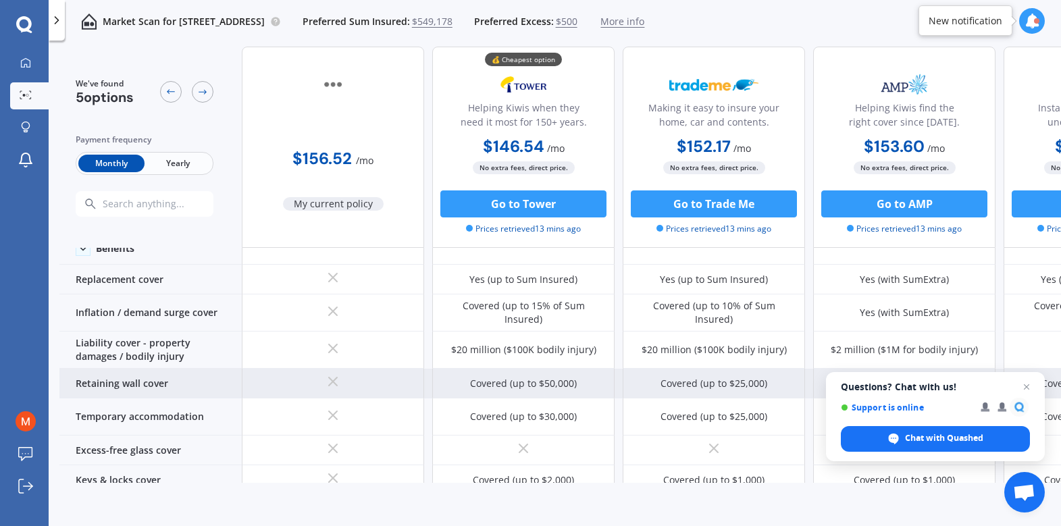
scroll to position [80, 0]
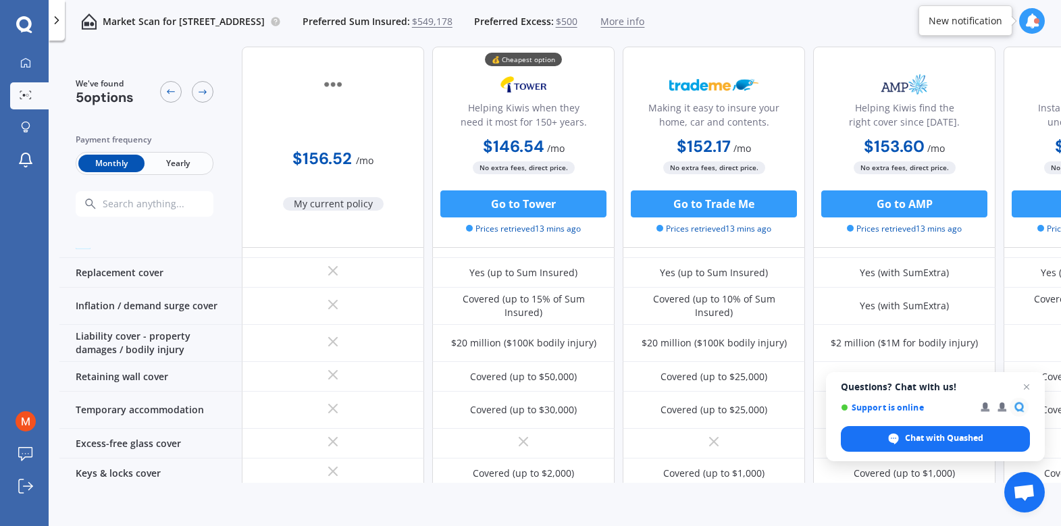
click at [644, 22] on span "More info" at bounding box center [622, 22] width 44 height 14
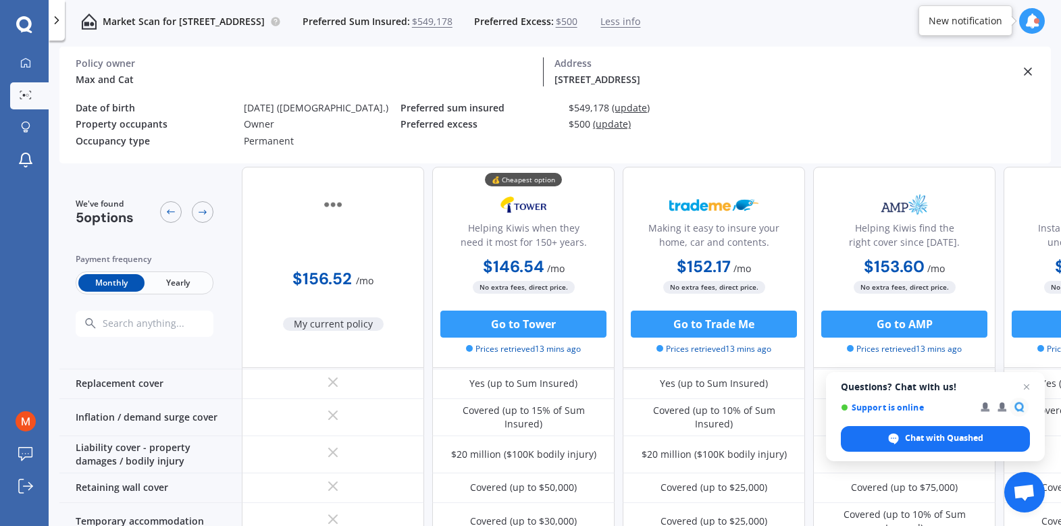
scroll to position [0, 0]
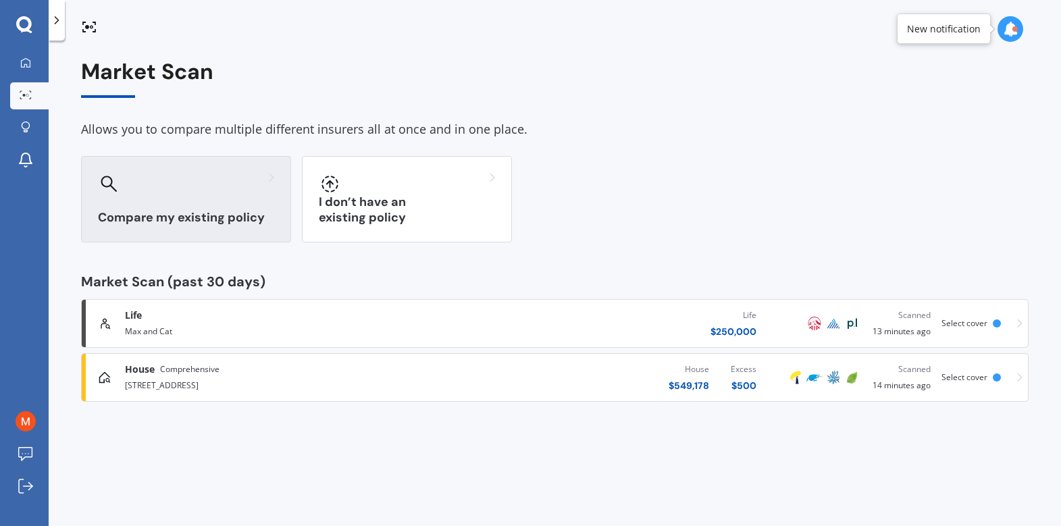
click at [147, 194] on div at bounding box center [186, 184] width 176 height 22
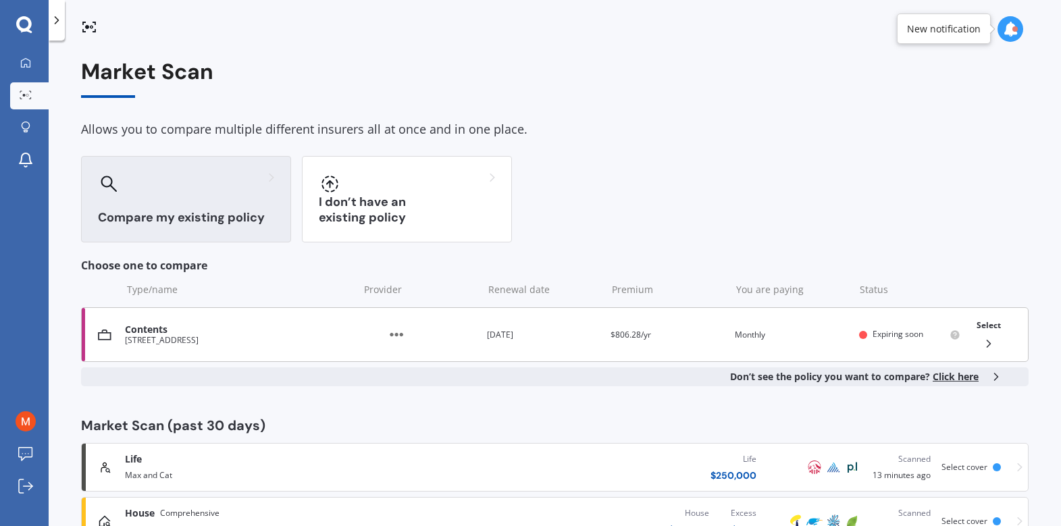
click at [153, 346] on div "Contents 2/9 Impala Place Hillsborough Auckland 1061 Provider Renewal date 11 D…" at bounding box center [554, 334] width 947 height 55
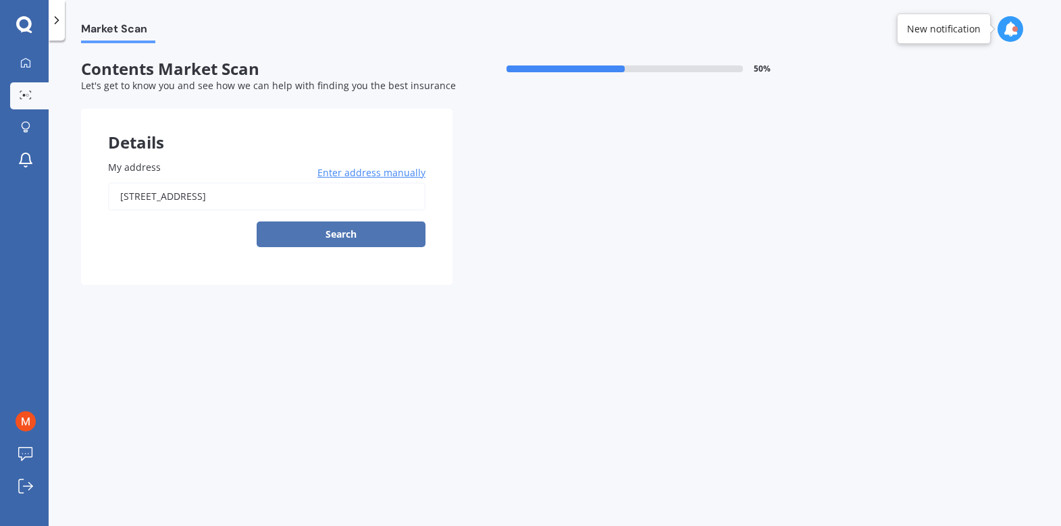
click at [353, 236] on button "Search" at bounding box center [341, 234] width 169 height 26
type input "2/9 Impala Place, Hillsborough, Auckland 1061"
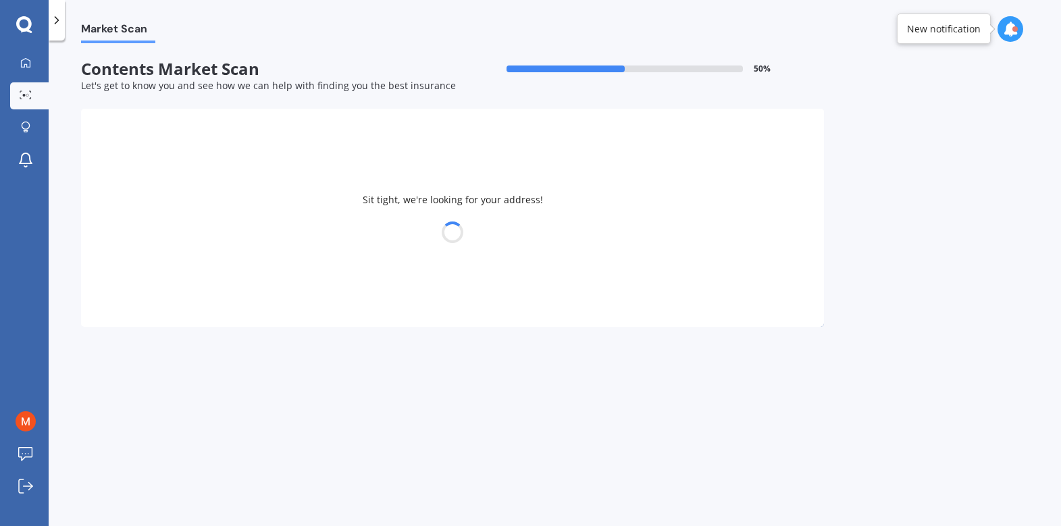
select select "18"
select select "02"
select select "1983"
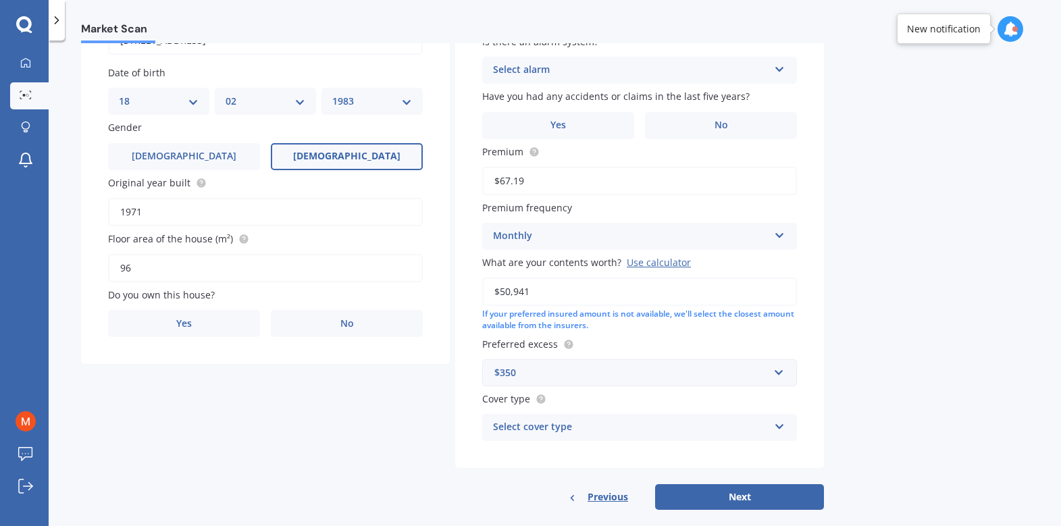
scroll to position [175, 0]
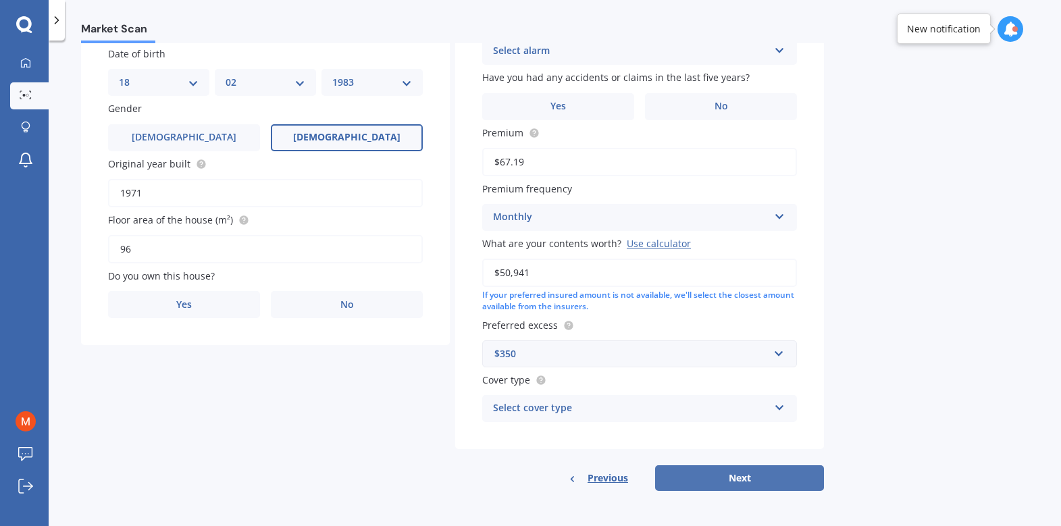
click at [745, 479] on button "Next" at bounding box center [739, 478] width 169 height 26
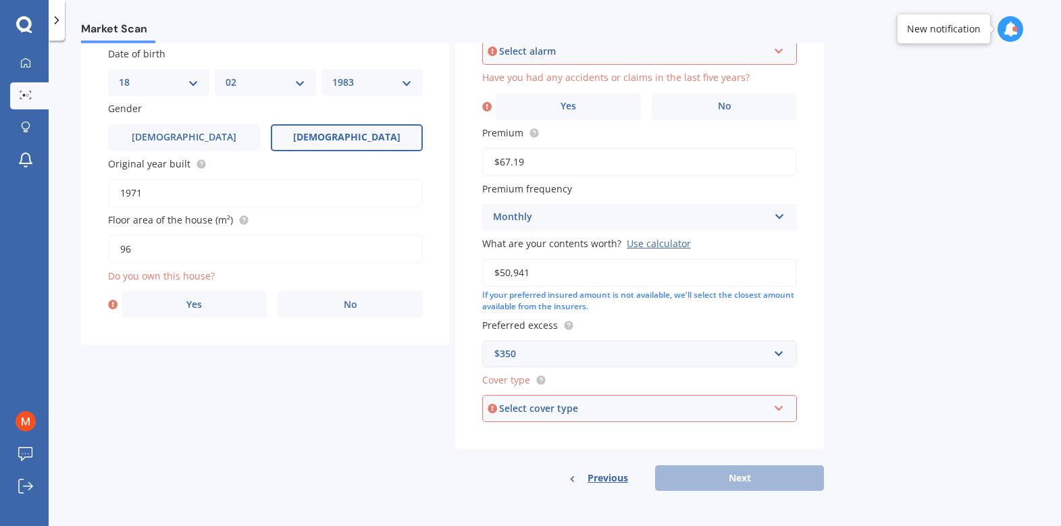
click at [650, 417] on div "Select cover type Limited Medium High" at bounding box center [639, 408] width 315 height 27
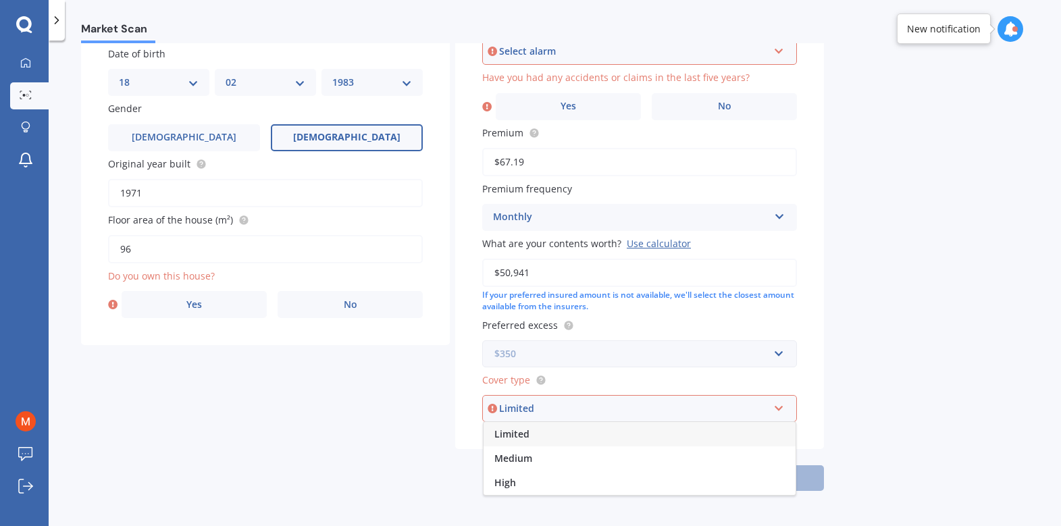
click at [779, 352] on input "text" at bounding box center [634, 354] width 302 height 26
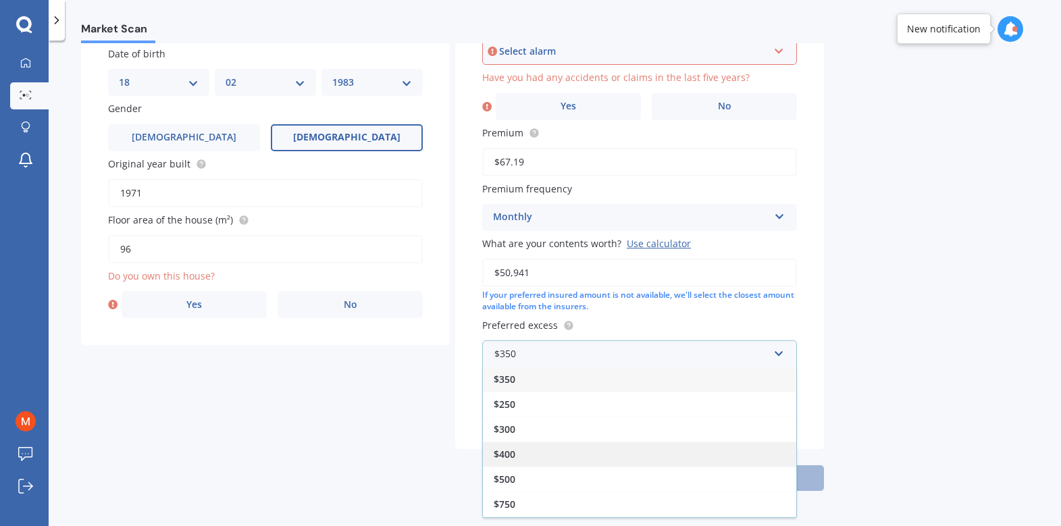
click at [515, 454] on span "$400" at bounding box center [505, 454] width 22 height 13
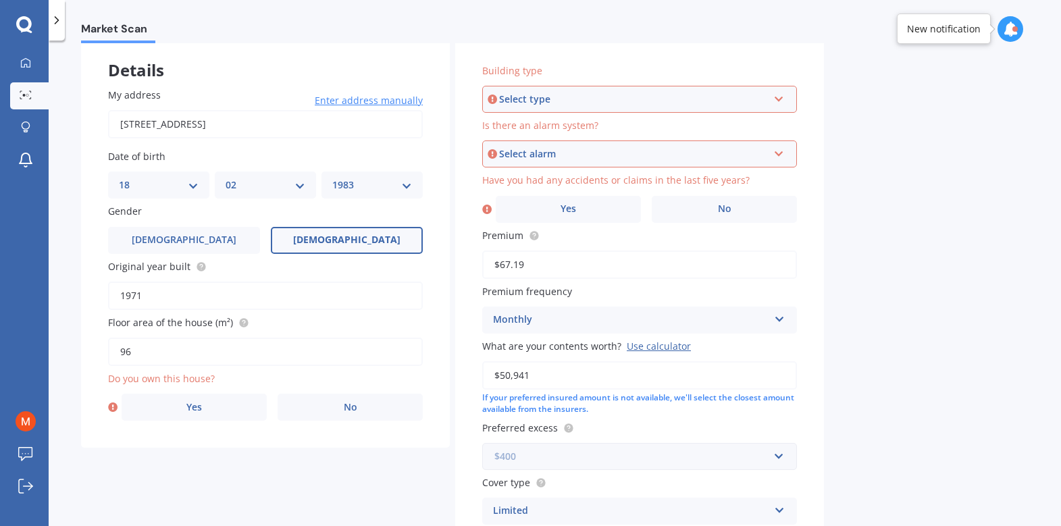
scroll to position [0, 0]
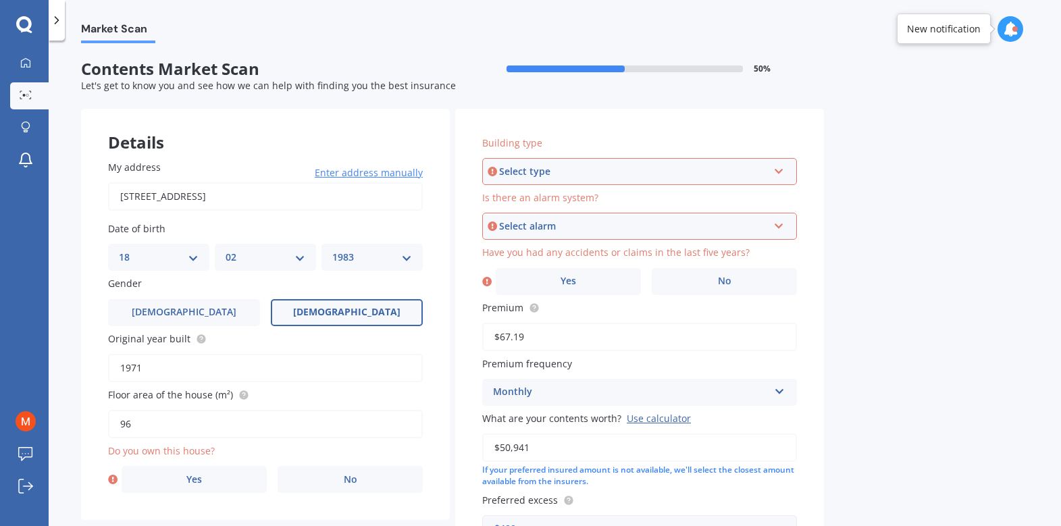
click at [572, 179] on div "Select type Freestanding Multi-unit (in a block of 6 or less) Multi-unit (in a …" at bounding box center [639, 171] width 315 height 27
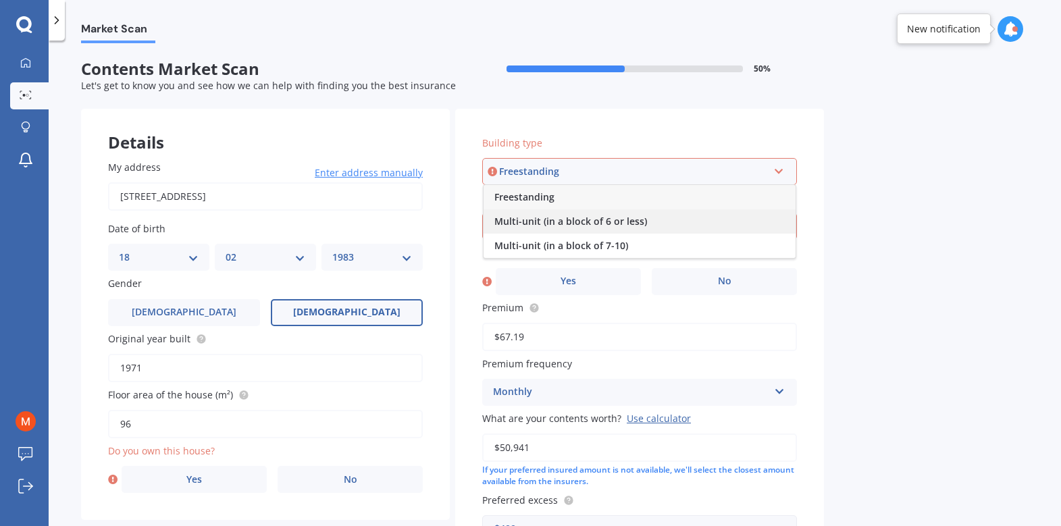
click at [623, 224] on span "Multi-unit (in a block of 6 or less)" at bounding box center [570, 221] width 153 height 13
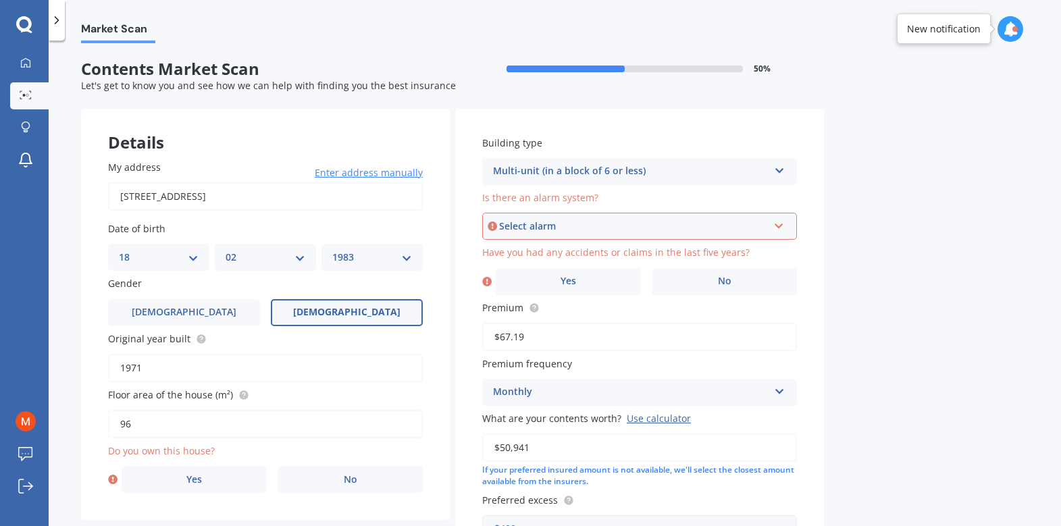
click at [623, 224] on div "Select alarm" at bounding box center [633, 226] width 269 height 15
drag, startPoint x: 561, startPoint y: 248, endPoint x: 591, endPoint y: 248, distance: 30.4
click at [561, 248] on span "Yes, monitored" at bounding box center [529, 251] width 70 height 13
click at [591, 279] on label "Yes" at bounding box center [568, 281] width 145 height 27
click at [0, 0] on input "Yes" at bounding box center [0, 0] width 0 height 0
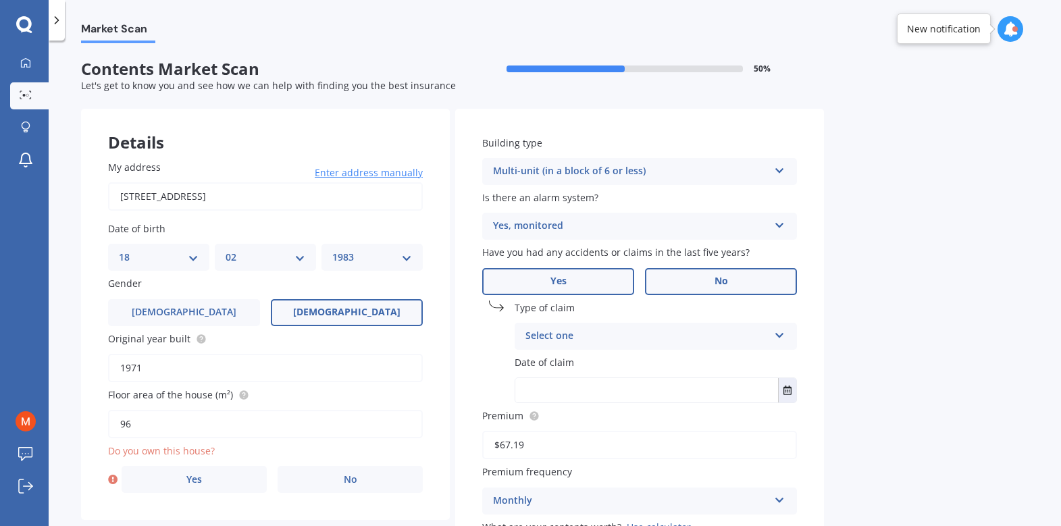
click at [716, 278] on span "No" at bounding box center [721, 280] width 14 height 11
click at [0, 0] on input "No" at bounding box center [0, 0] width 0 height 0
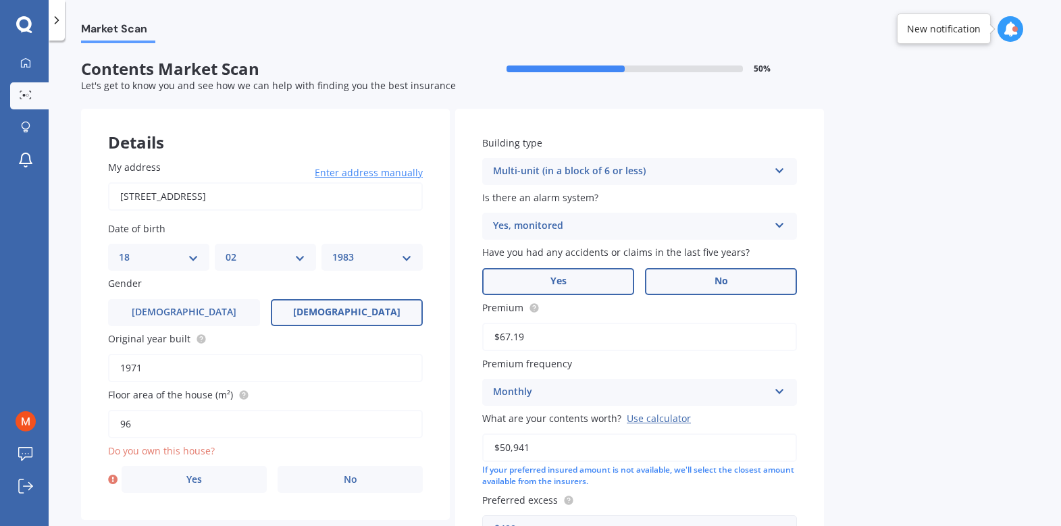
click at [582, 278] on label "Yes" at bounding box center [558, 281] width 152 height 27
click at [0, 0] on input "Yes" at bounding box center [0, 0] width 0 height 0
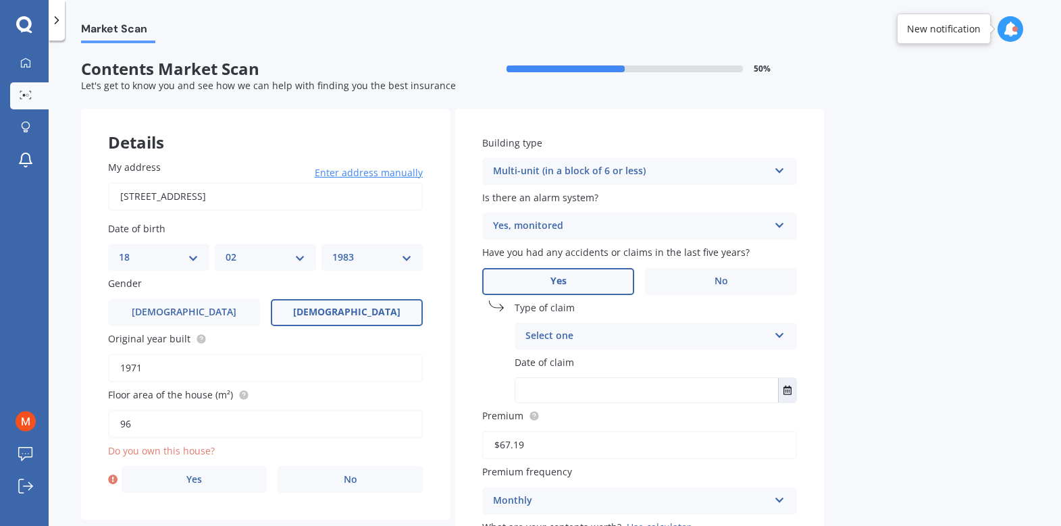
click at [585, 336] on div "Select one" at bounding box center [646, 336] width 243 height 16
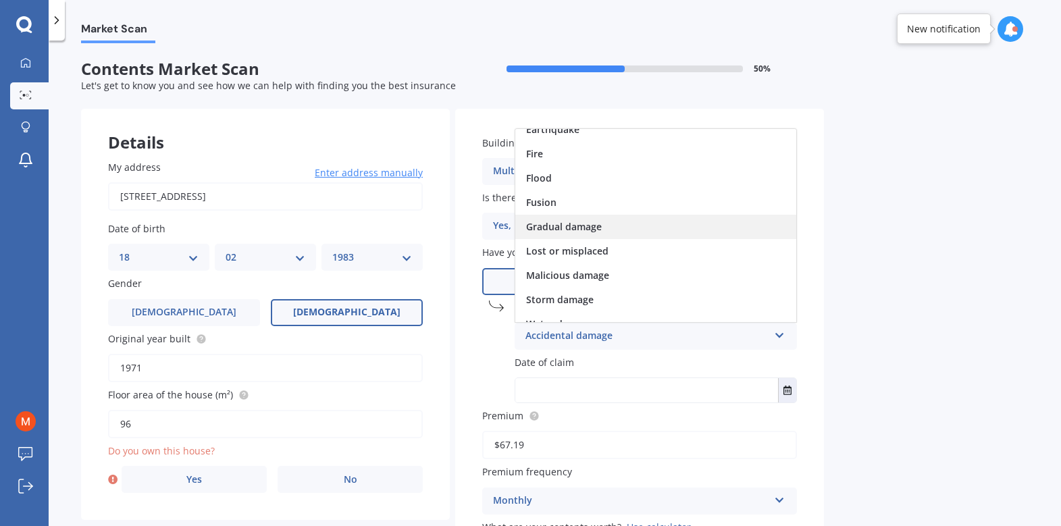
scroll to position [99, 0]
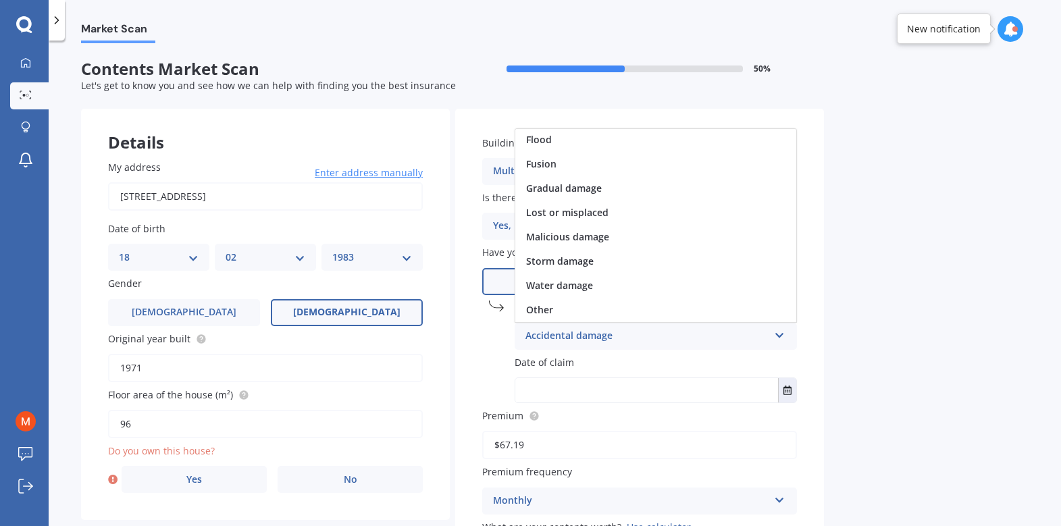
click at [579, 288] on span "Water damage" at bounding box center [559, 285] width 67 height 13
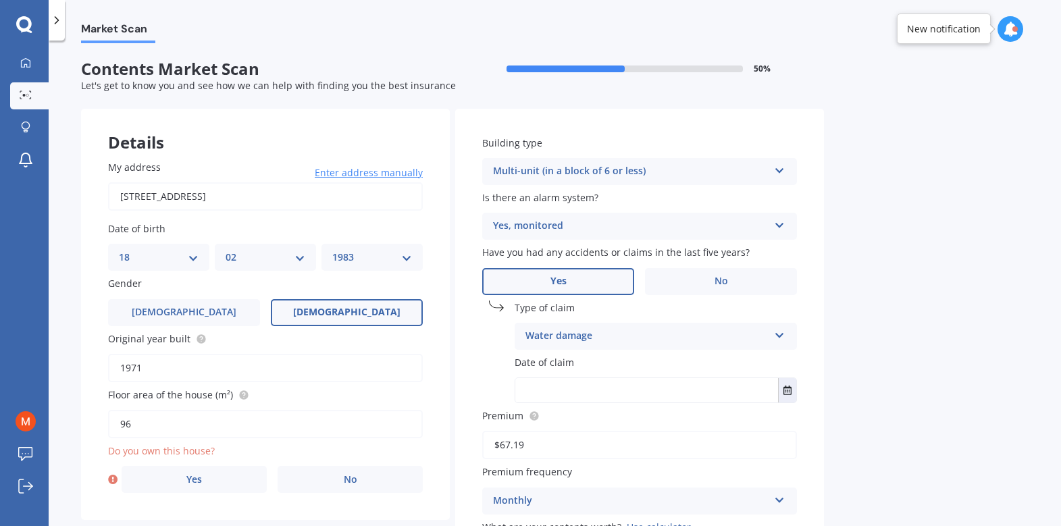
click at [560, 379] on input "text" at bounding box center [646, 390] width 263 height 24
click at [788, 392] on icon "Select date" at bounding box center [787, 390] width 8 height 9
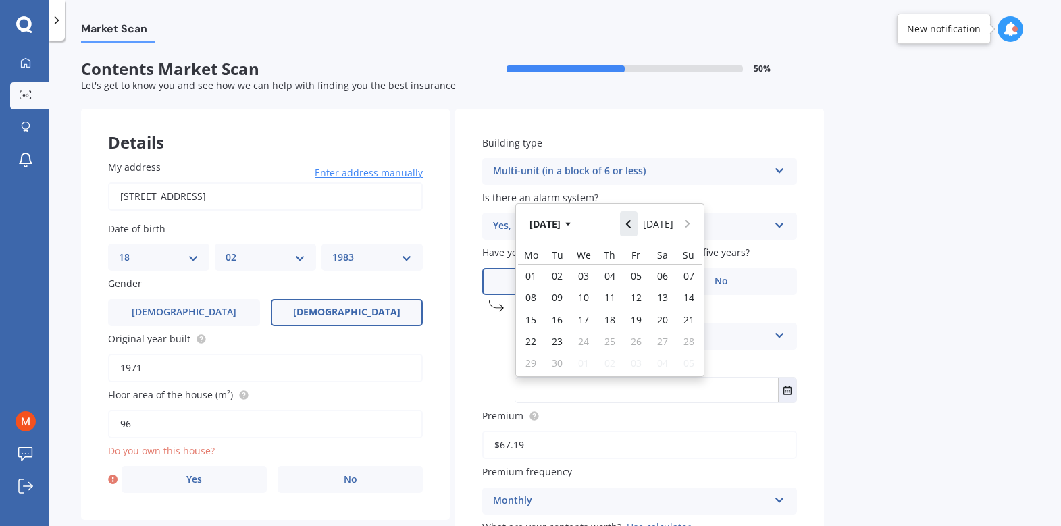
click at [631, 228] on button "Navigate back" at bounding box center [629, 223] width 18 height 24
click at [631, 227] on icon "Navigate back" at bounding box center [628, 224] width 5 height 8
click at [633, 227] on button "Navigate back" at bounding box center [629, 219] width 18 height 24
click at [631, 224] on icon "Navigate back" at bounding box center [628, 220] width 5 height 8
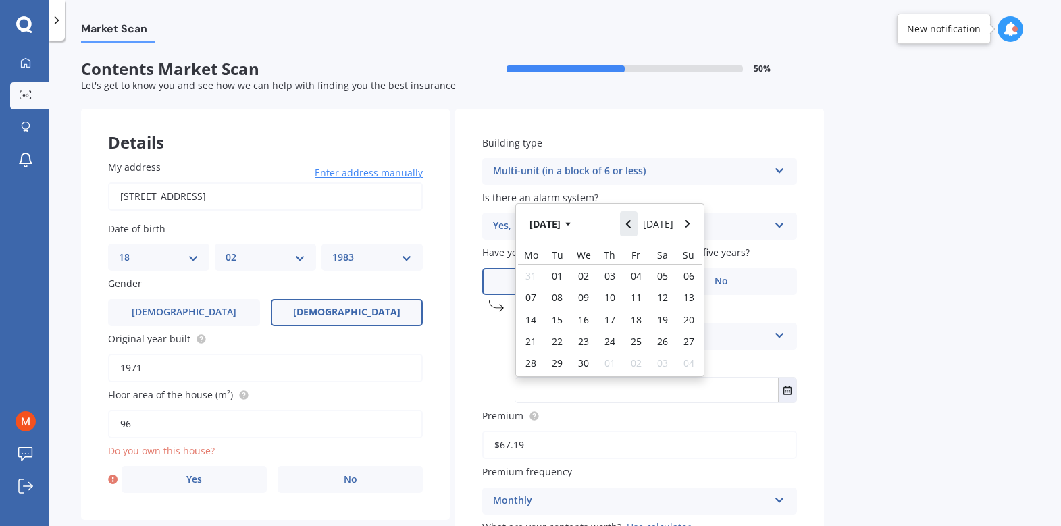
click at [631, 227] on icon "Navigate back" at bounding box center [628, 224] width 5 height 8
click at [633, 227] on button "Navigate back" at bounding box center [629, 219] width 18 height 24
click at [631, 227] on icon "Navigate back" at bounding box center [628, 224] width 5 height 8
click at [633, 227] on button "Navigate back" at bounding box center [629, 219] width 18 height 24
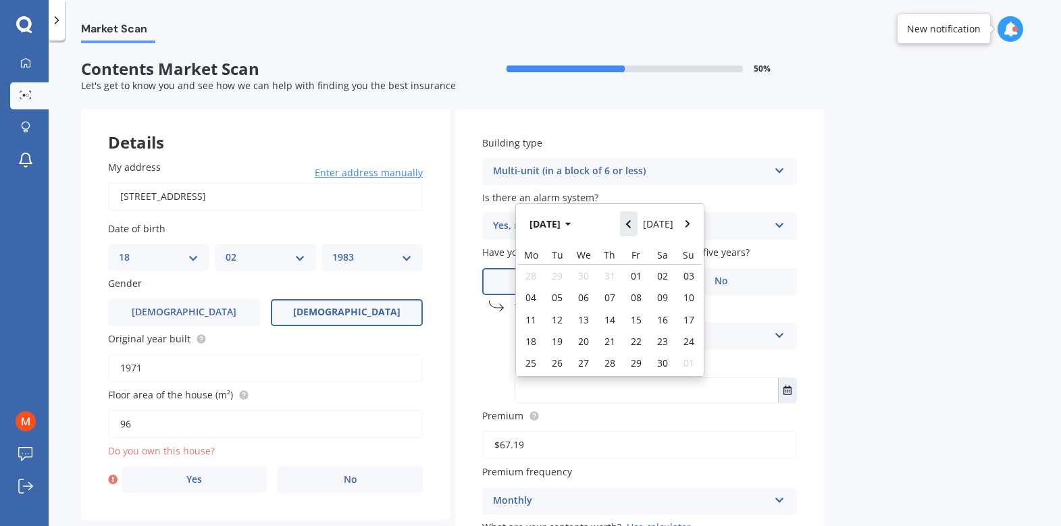
click at [631, 227] on icon "Navigate back" at bounding box center [628, 224] width 5 height 8
click at [552, 363] on span "29" at bounding box center [557, 363] width 11 height 13
type input "29/10/2024"
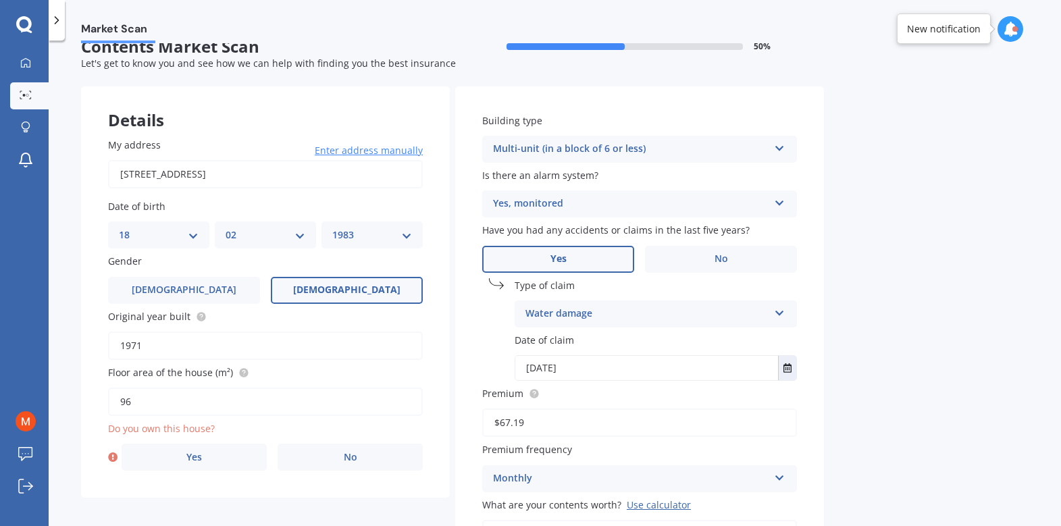
scroll to position [174, 0]
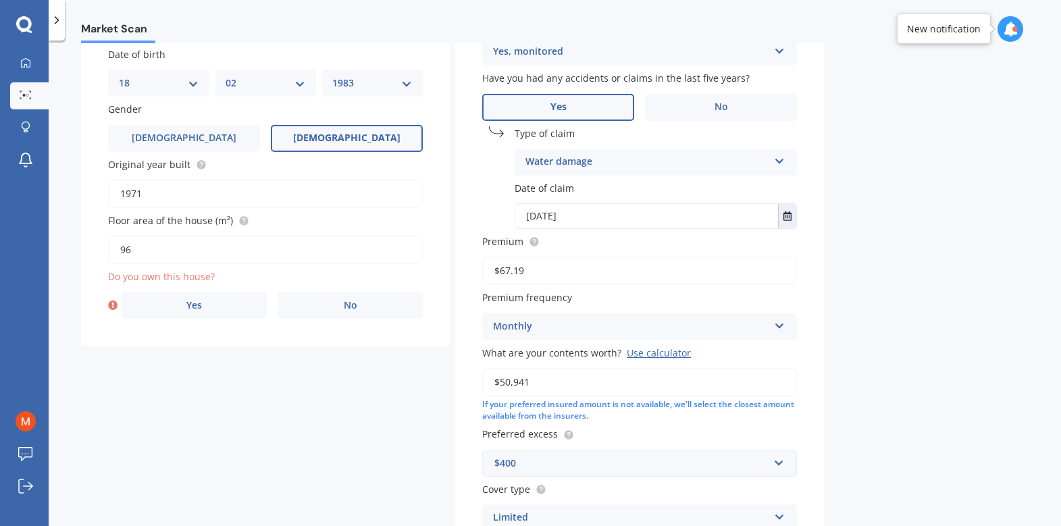
click at [660, 352] on div "Use calculator" at bounding box center [659, 352] width 64 height 13
click at [660, 368] on input "$50,941" at bounding box center [639, 382] width 315 height 28
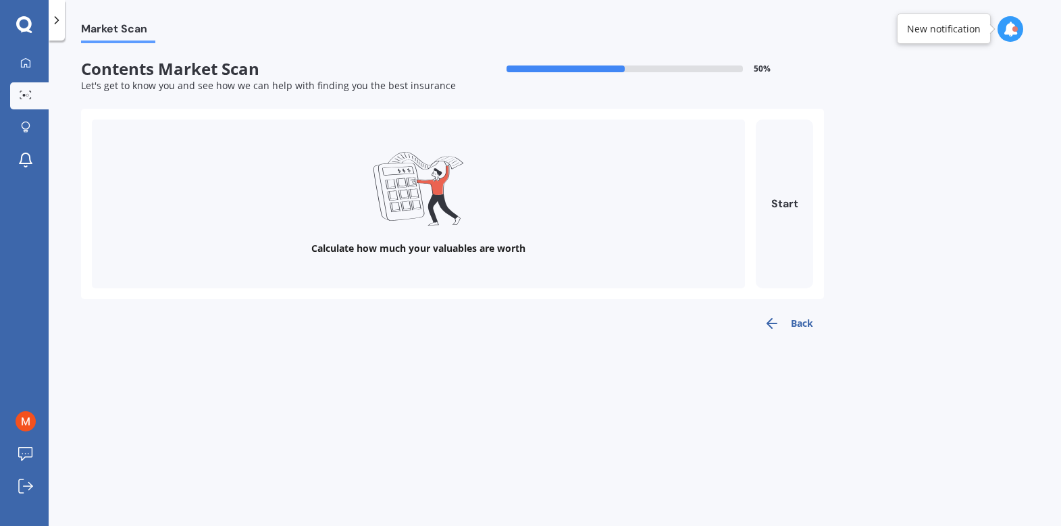
scroll to position [0, 0]
click at [779, 200] on button "Start" at bounding box center [784, 204] width 57 height 169
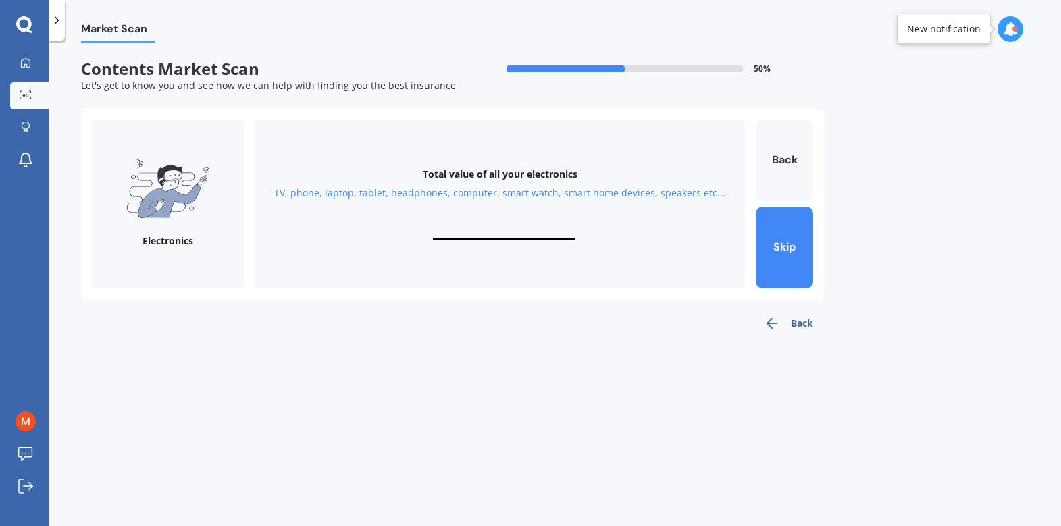
drag, startPoint x: 510, startPoint y: 239, endPoint x: 541, endPoint y: 227, distance: 33.4
click at [511, 239] on input "text" at bounding box center [504, 233] width 142 height 13
type input "$3,000"
click at [809, 255] on button "Next" at bounding box center [784, 248] width 57 height 82
click at [504, 232] on input "text" at bounding box center [504, 233] width 142 height 13
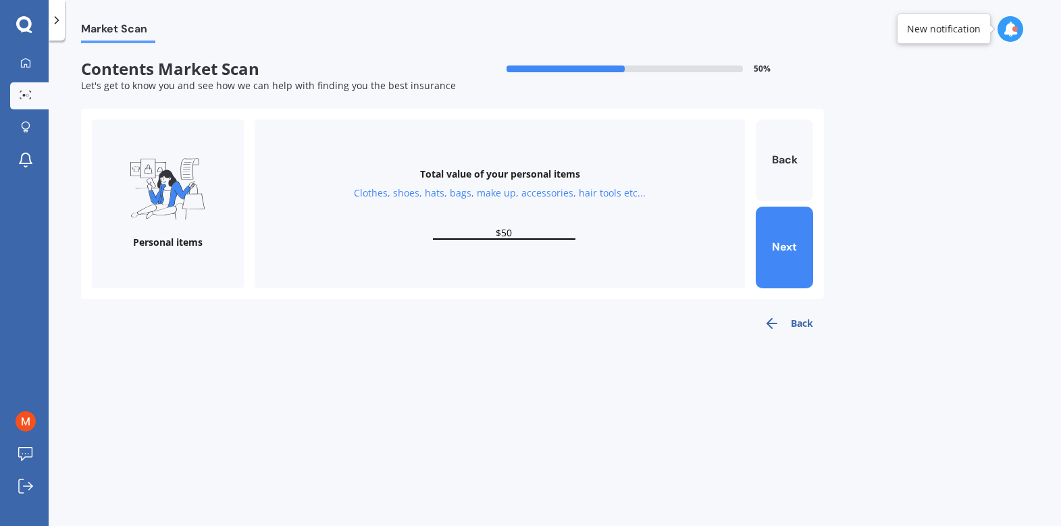
type input "$5"
type input "$5,000"
click at [782, 238] on button "Next" at bounding box center [784, 248] width 57 height 82
click at [510, 231] on input "text" at bounding box center [504, 233] width 142 height 13
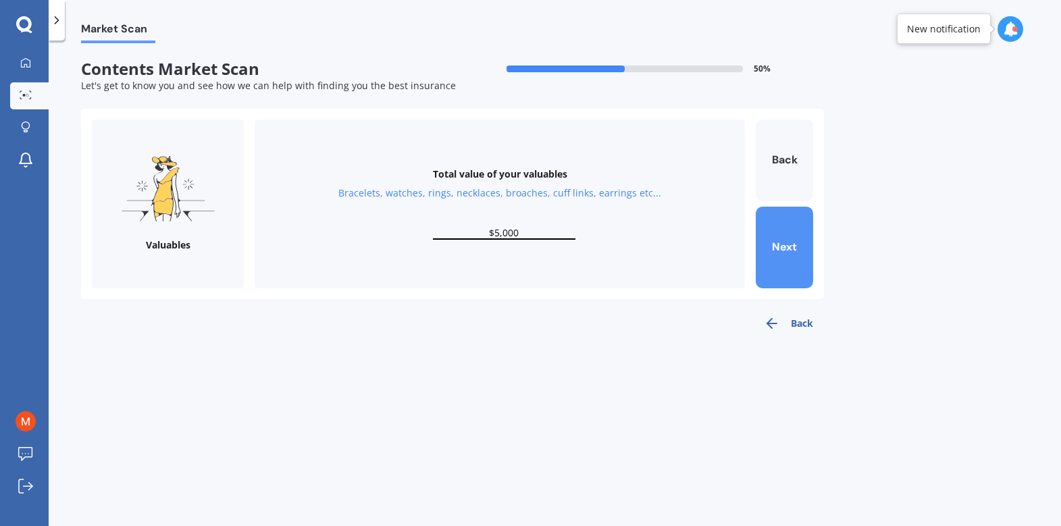
type input "$5,000"
click at [791, 253] on button "Next" at bounding box center [784, 248] width 57 height 82
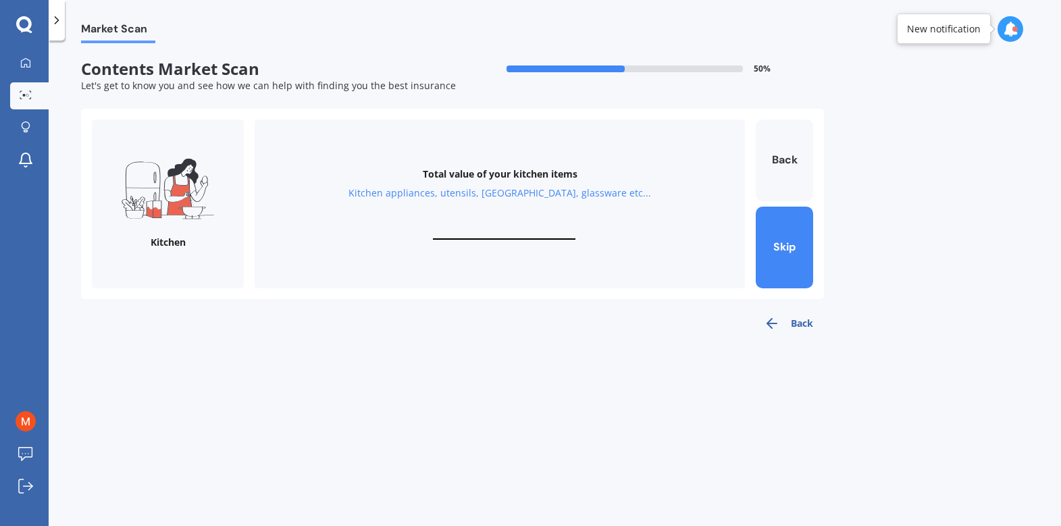
click at [523, 227] on input "text" at bounding box center [504, 233] width 142 height 13
type input "$1,000"
click at [789, 265] on button "Next" at bounding box center [784, 248] width 57 height 82
click at [535, 225] on div "Total value of your furniture In your bedrooms, lounge, dining, bathroom, gamin…" at bounding box center [500, 204] width 490 height 169
click at [511, 230] on input "text" at bounding box center [504, 233] width 142 height 13
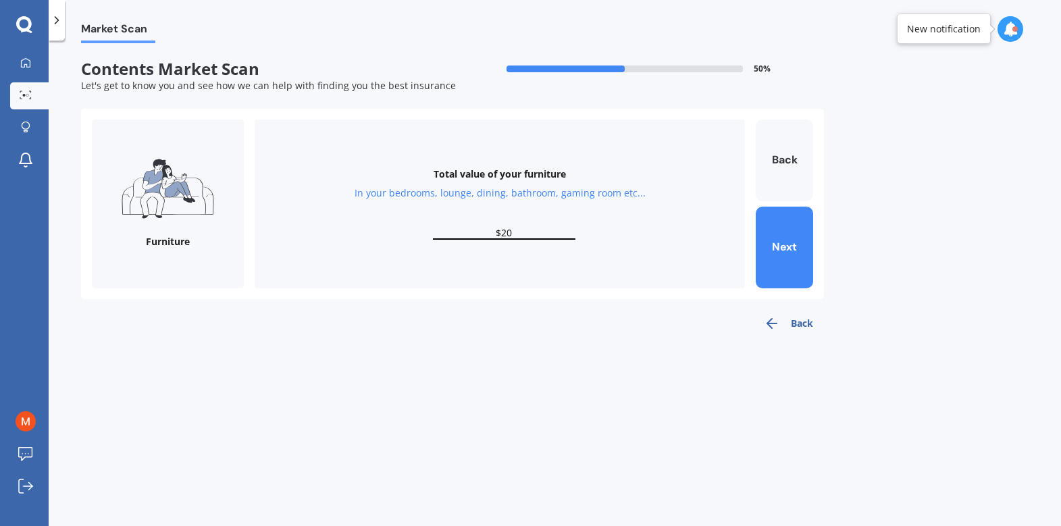
type input "$2"
type input "$2,000"
click at [812, 261] on button "Next" at bounding box center [784, 248] width 57 height 82
click at [512, 233] on input "text" at bounding box center [504, 233] width 142 height 13
type input "$1"
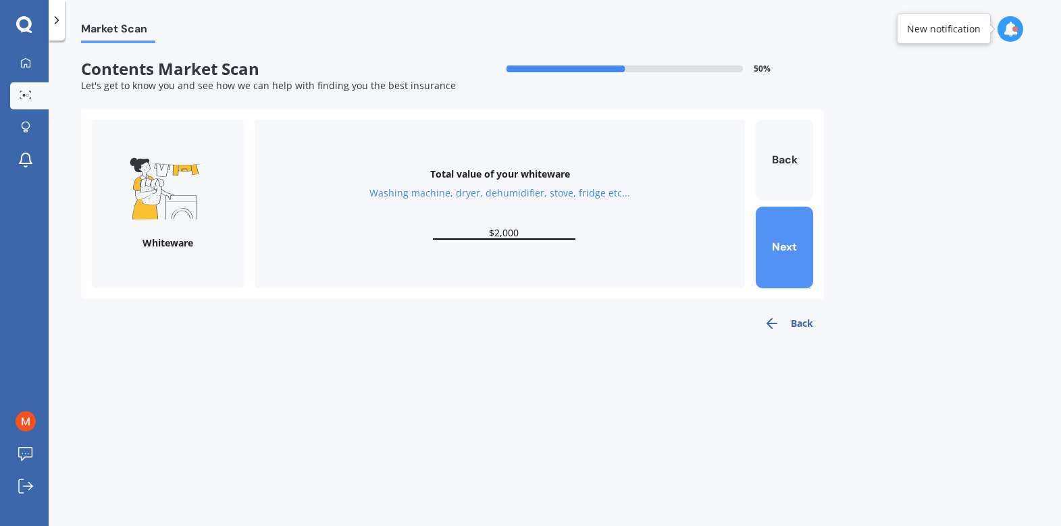
type input "$2,000"
click at [781, 253] on button "Next" at bounding box center [784, 248] width 57 height 82
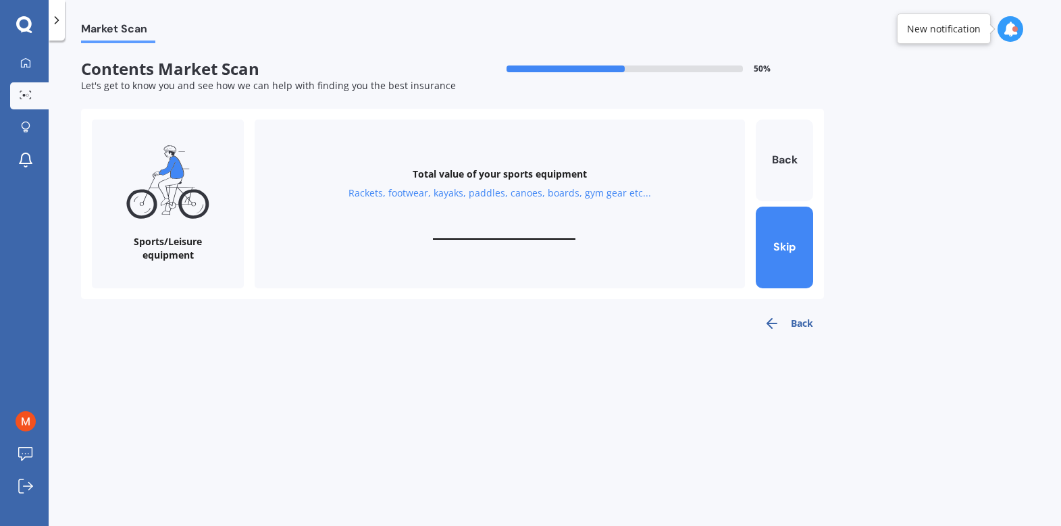
click at [516, 235] on input "text" at bounding box center [504, 233] width 142 height 13
type input "$500"
click at [796, 244] on button "Next" at bounding box center [784, 248] width 57 height 82
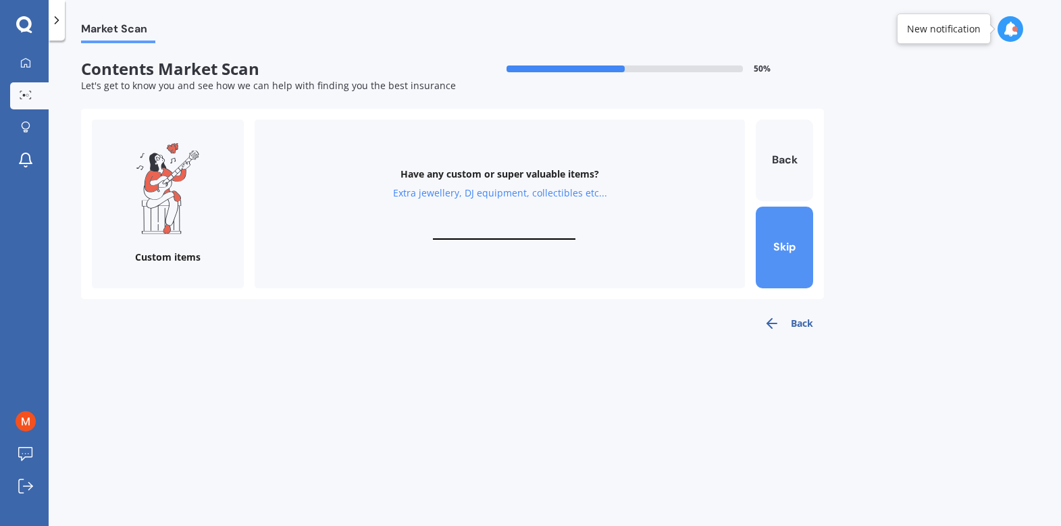
click at [795, 256] on button "Skip" at bounding box center [784, 248] width 57 height 82
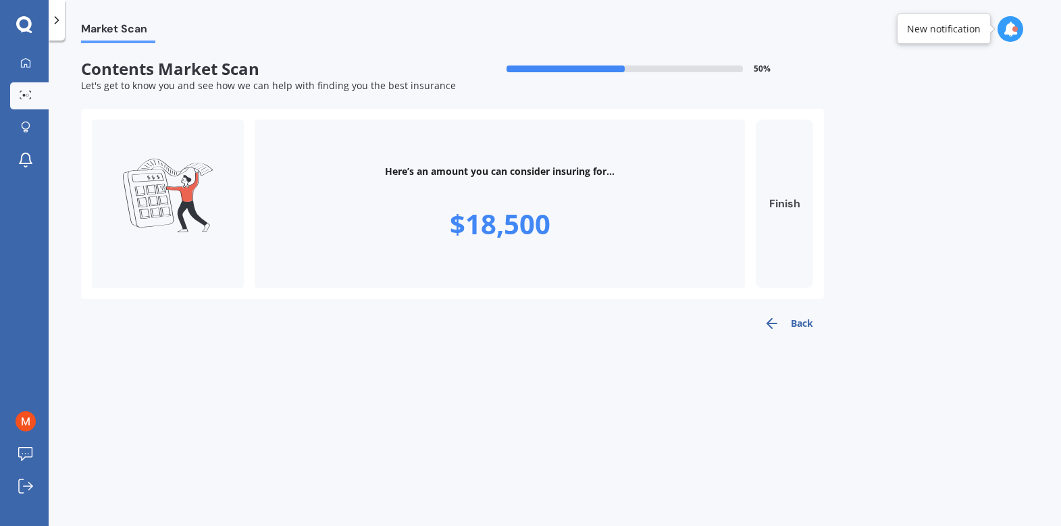
click at [789, 193] on button "Finish" at bounding box center [784, 204] width 57 height 169
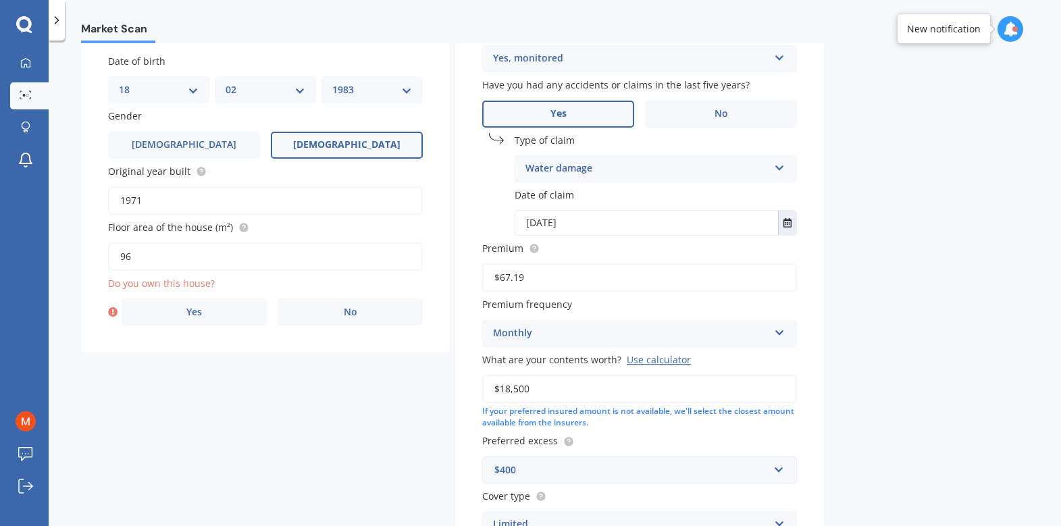
scroll to position [226, 0]
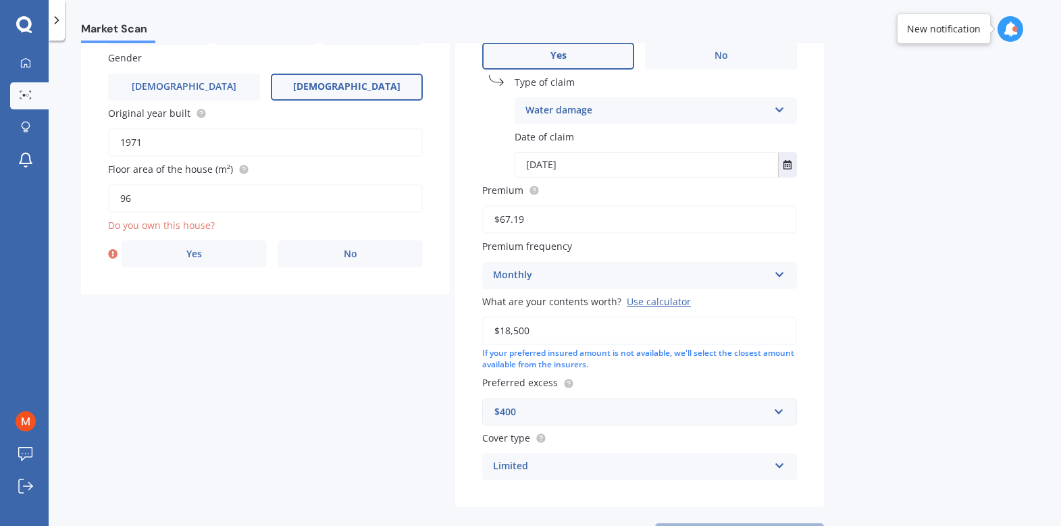
click at [560, 325] on input "$18,500" at bounding box center [639, 331] width 315 height 28
drag, startPoint x: 554, startPoint y: 327, endPoint x: 448, endPoint y: 323, distance: 105.4
click at [452, 325] on div "Details My address 2/9 Impala Place, Hillsborough, Auckland 1061 Enter address …" at bounding box center [452, 216] width 743 height 666
click at [541, 334] on input "$18,500" at bounding box center [639, 331] width 315 height 28
drag, startPoint x: 554, startPoint y: 330, endPoint x: 440, endPoint y: 331, distance: 113.4
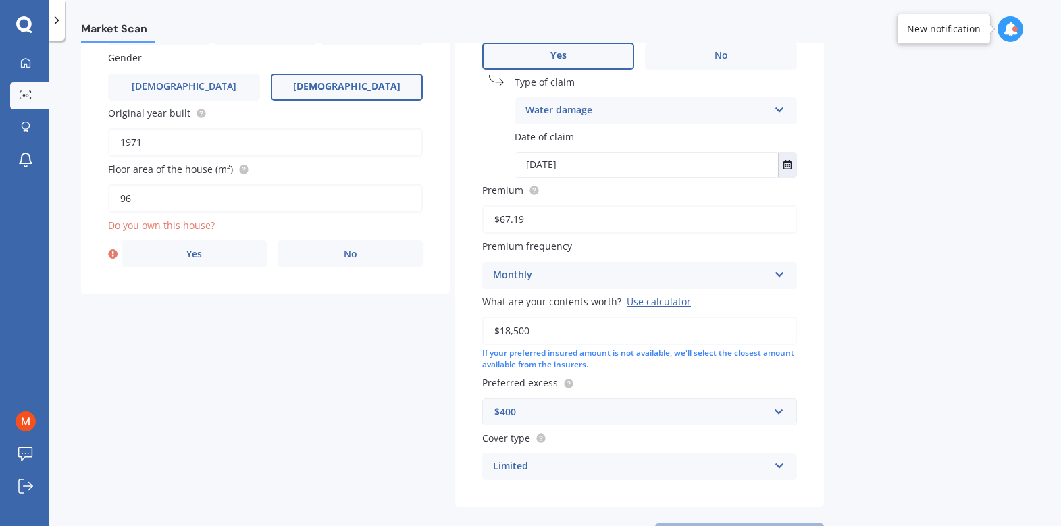
click at [440, 332] on div "Details My address 2/9 Impala Place, Hillsborough, Auckland 1061 Enter address …" at bounding box center [452, 216] width 743 height 666
type input "$30,000"
click at [374, 448] on div "Details My address 2/9 Impala Place, Hillsborough, Auckland 1061 Enter address …" at bounding box center [452, 216] width 743 height 666
click at [517, 409] on div "$400" at bounding box center [631, 411] width 274 height 15
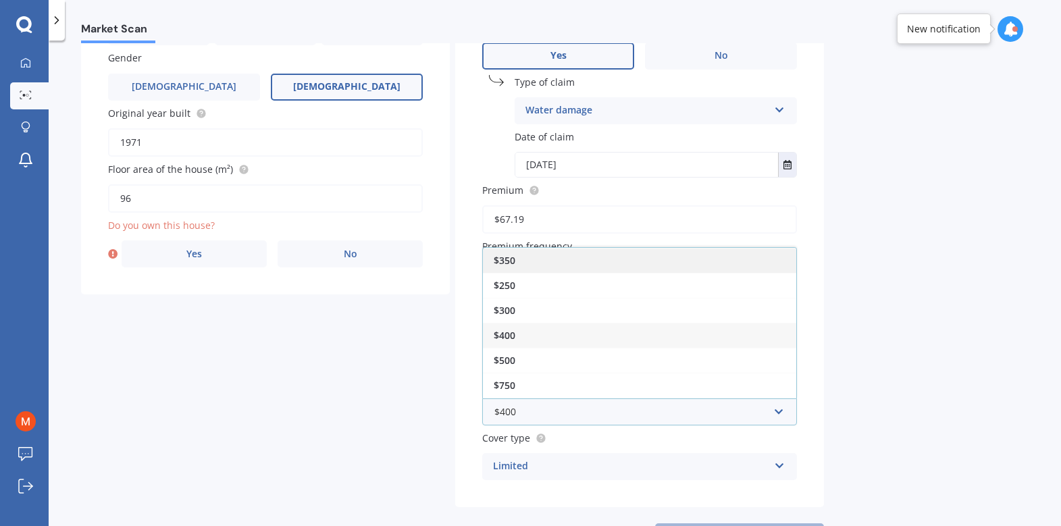
click at [509, 261] on span "$350" at bounding box center [505, 260] width 22 height 13
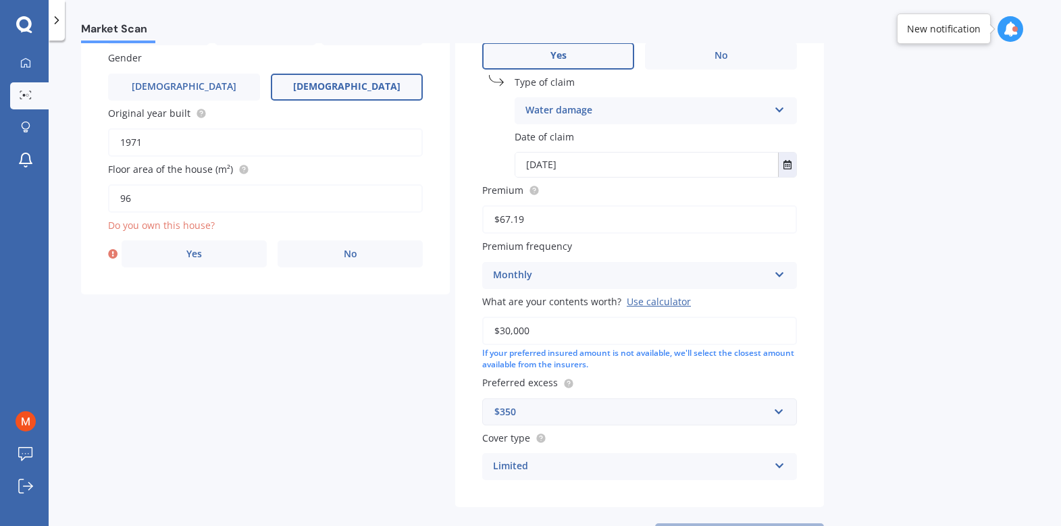
drag, startPoint x: 285, startPoint y: 422, endPoint x: 348, endPoint y: 377, distance: 77.6
click at [286, 421] on div "Details My address 2/9 Impala Place, Hillsborough, Auckland 1061 Enter address …" at bounding box center [452, 216] width 743 height 666
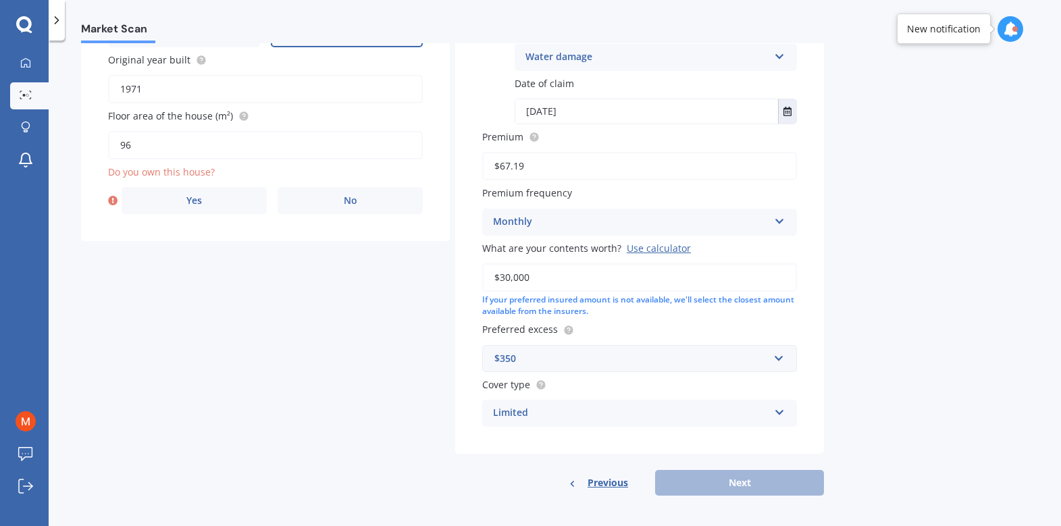
scroll to position [284, 0]
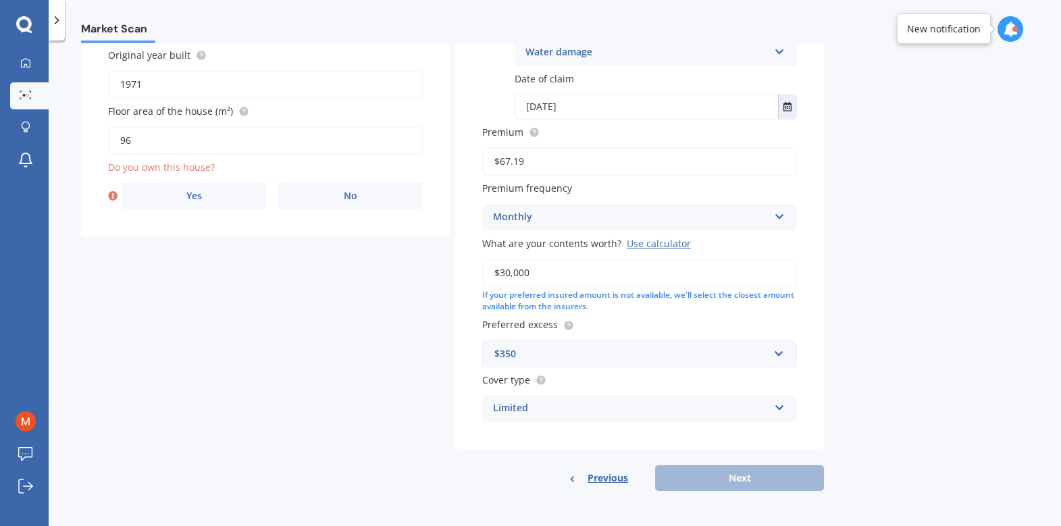
click at [772, 409] on div "Limited Limited Medium High" at bounding box center [639, 408] width 315 height 27
click at [905, 349] on div "Market Scan Contents Market Scan 50 % Let's get to know you and see how we can …" at bounding box center [555, 285] width 1012 height 485
click at [558, 403] on div "Limited" at bounding box center [630, 408] width 275 height 16
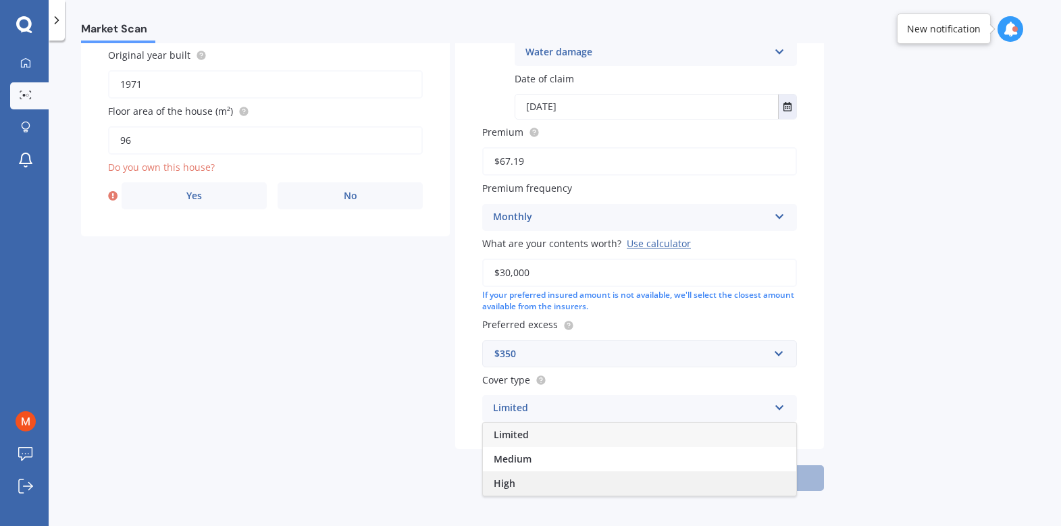
click at [499, 485] on span "High" at bounding box center [505, 483] width 22 height 13
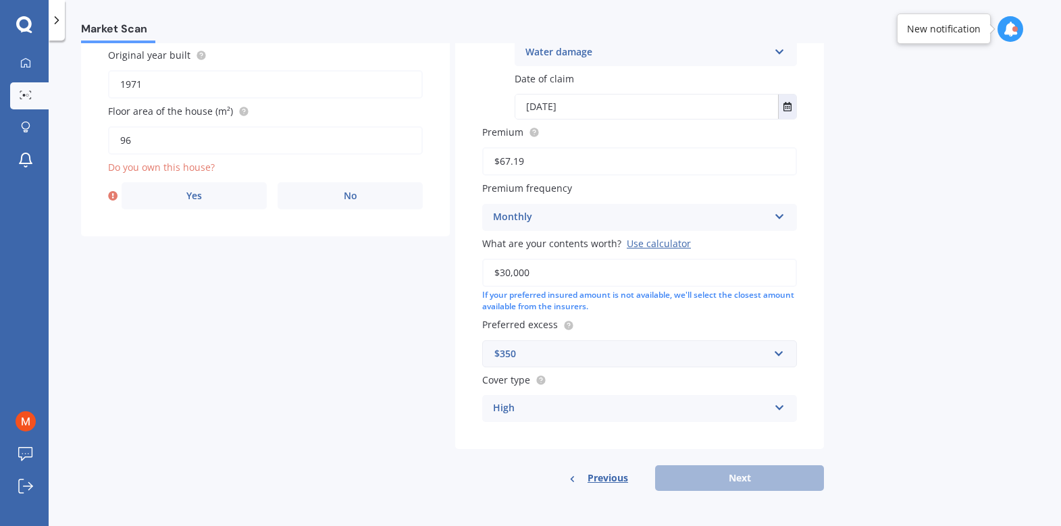
click at [941, 446] on div "Market Scan Contents Market Scan 50 % Let's get to know you and see how we can …" at bounding box center [555, 285] width 1012 height 485
click at [742, 481] on div "Previous Next" at bounding box center [639, 478] width 369 height 26
click at [196, 206] on label "Yes" at bounding box center [194, 195] width 145 height 27
click at [0, 0] on input "Yes" at bounding box center [0, 0] width 0 height 0
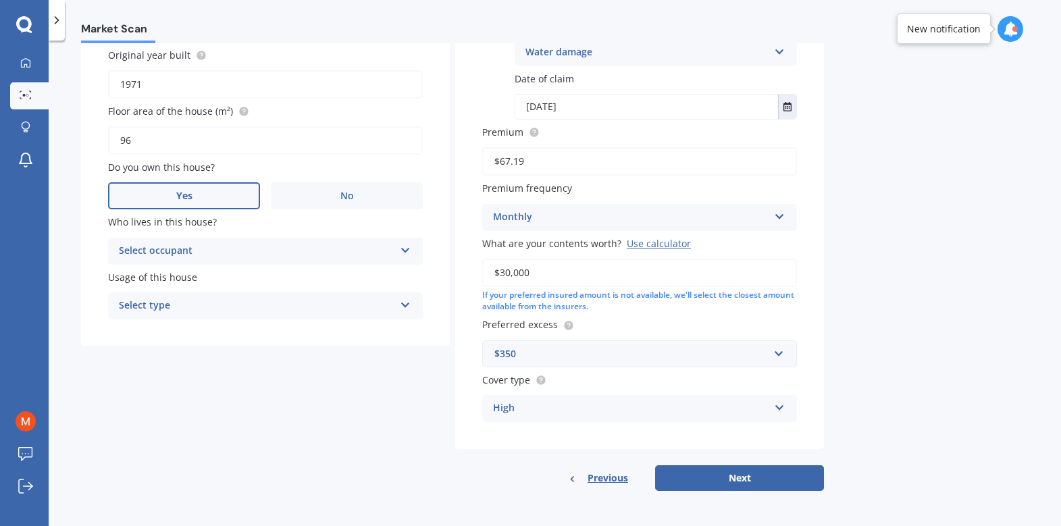
click at [155, 249] on div "Select occupant" at bounding box center [256, 251] width 275 height 16
click at [149, 275] on span "Owner" at bounding box center [135, 277] width 30 height 13
click at [167, 302] on div "Select type" at bounding box center [256, 306] width 275 height 16
click at [157, 333] on span "Permanent" at bounding box center [145, 331] width 51 height 13
click at [755, 475] on button "Next" at bounding box center [739, 478] width 169 height 26
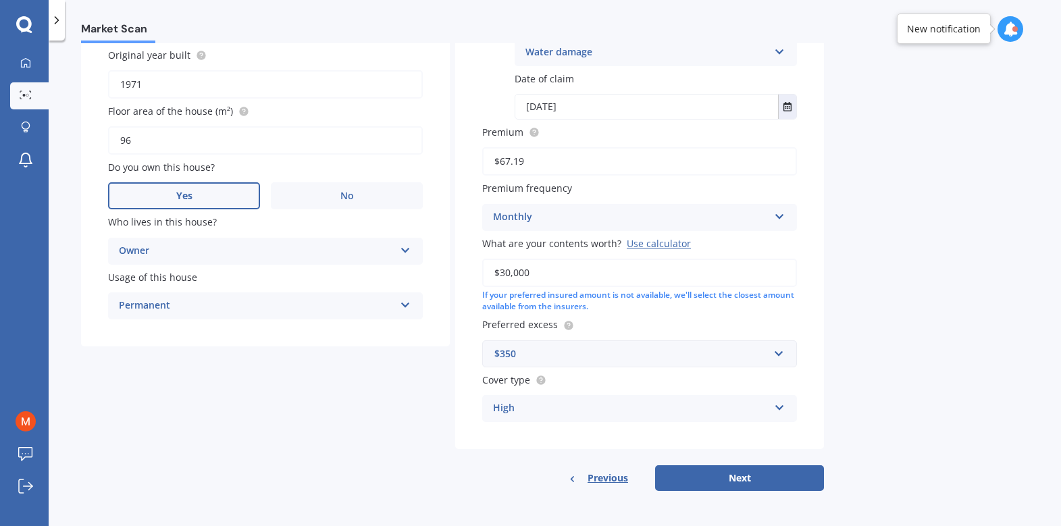
select select "18"
select select "02"
select select "1983"
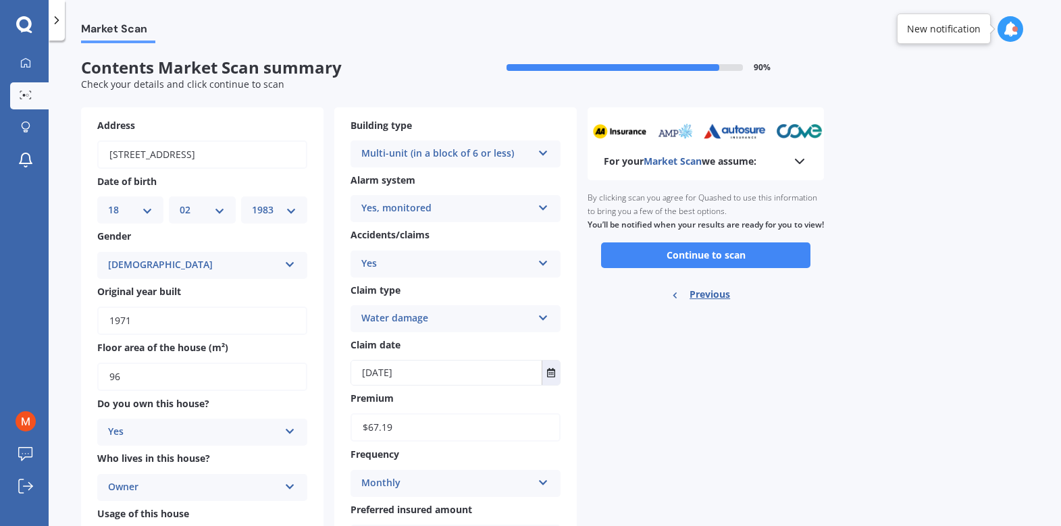
scroll to position [0, 0]
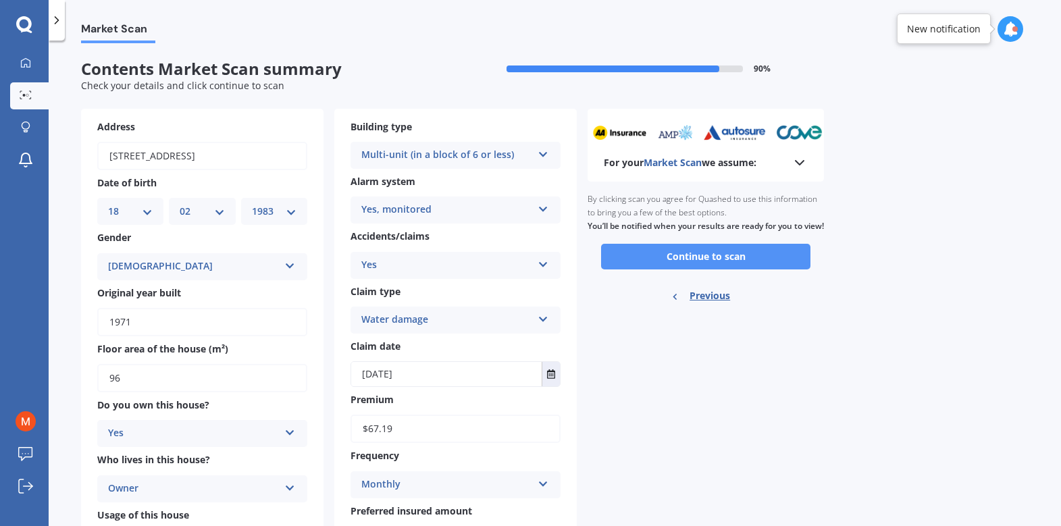
click at [712, 269] on button "Continue to scan" at bounding box center [705, 257] width 209 height 26
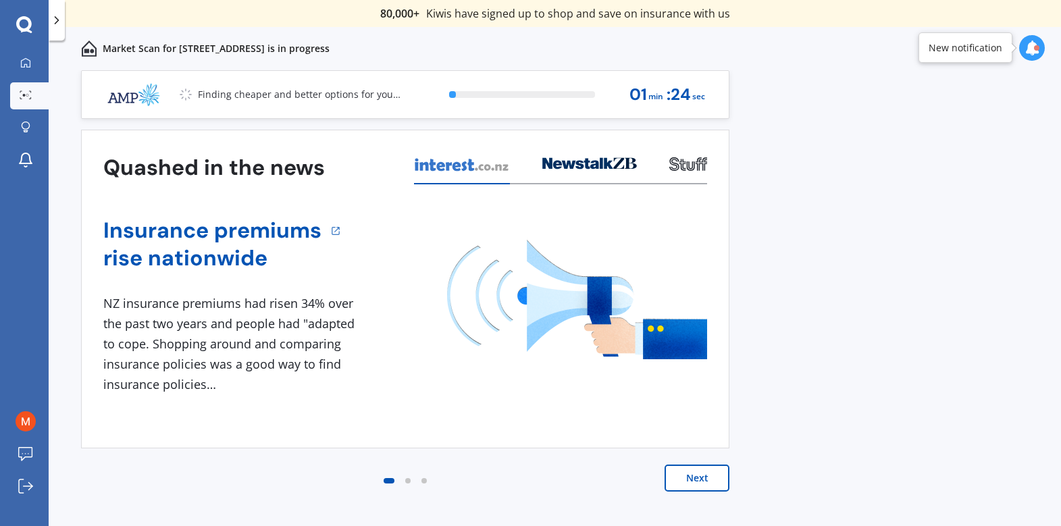
click at [701, 480] on button "Next" at bounding box center [696, 478] width 65 height 27
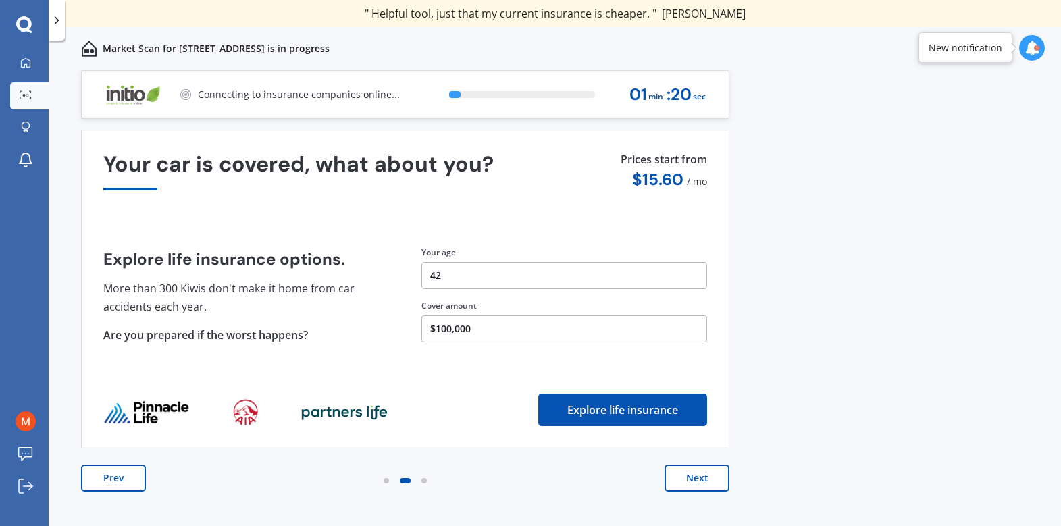
click at [701, 480] on button "Next" at bounding box center [696, 478] width 65 height 27
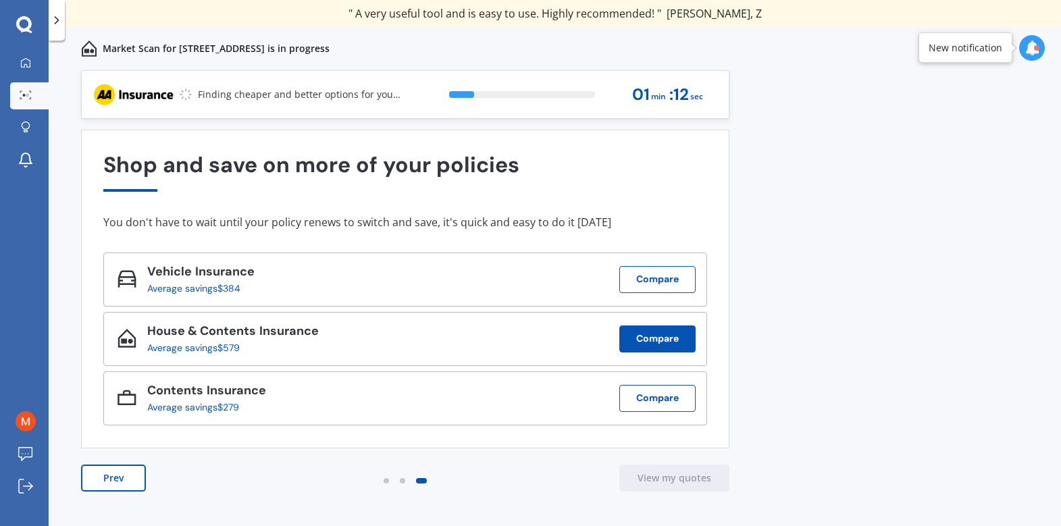
click at [670, 345] on button "Compare" at bounding box center [657, 338] width 76 height 27
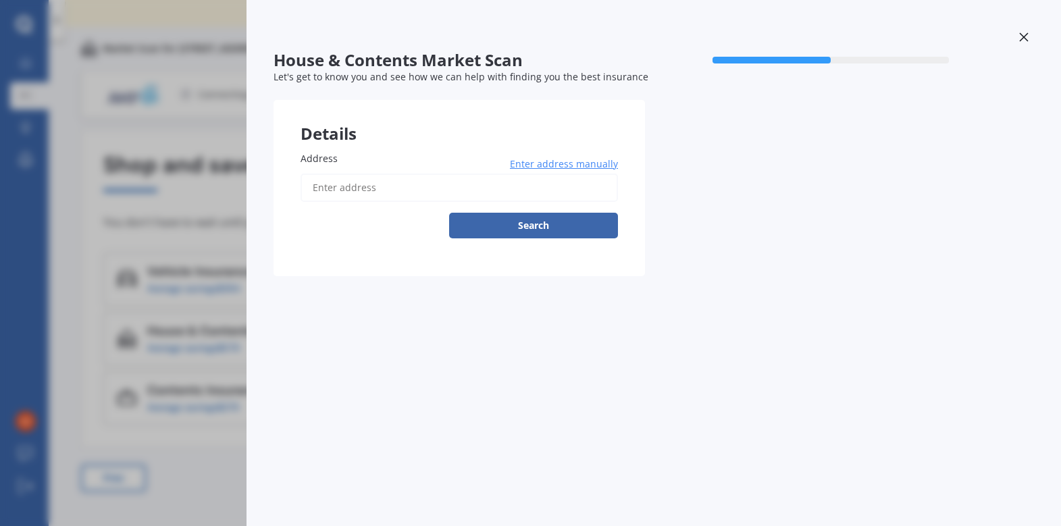
click at [371, 182] on input "Address" at bounding box center [458, 188] width 317 height 28
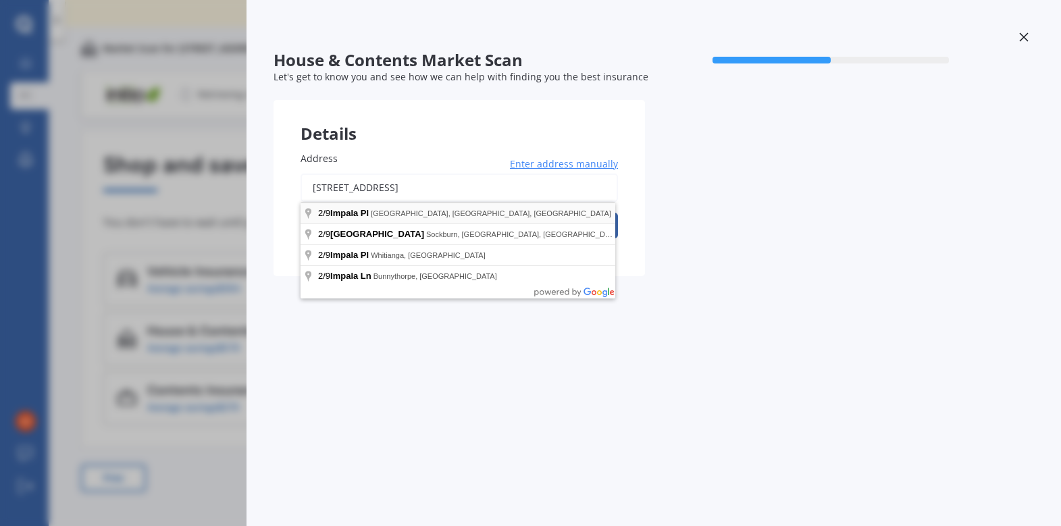
type input "2/9 Impala Place, Hillsborough, Auckland 1061"
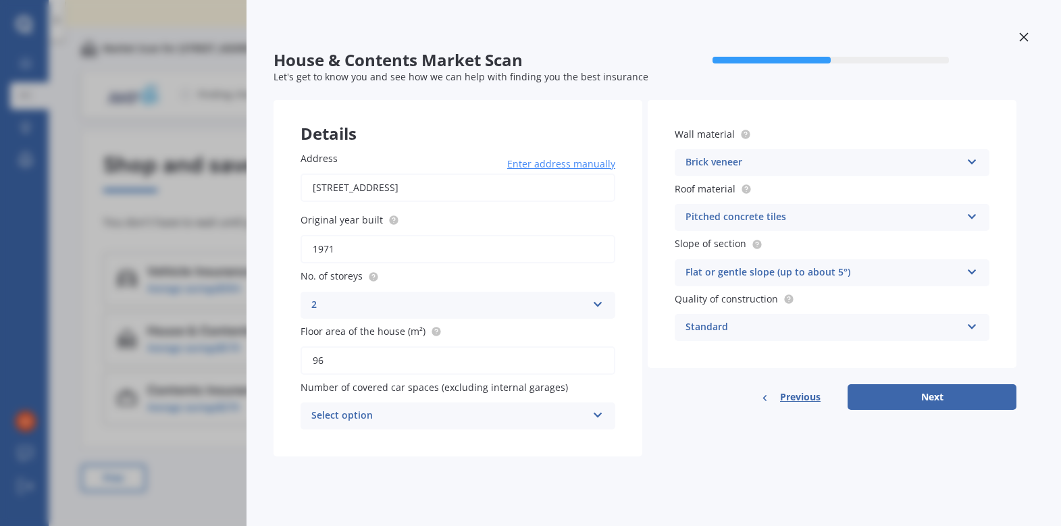
click at [524, 434] on div "Address 2/9 Impala Place, Hillsborough, Auckland 1061 Enter address manually Se…" at bounding box center [457, 290] width 369 height 332
click at [520, 421] on div "Select option" at bounding box center [448, 416] width 275 height 16
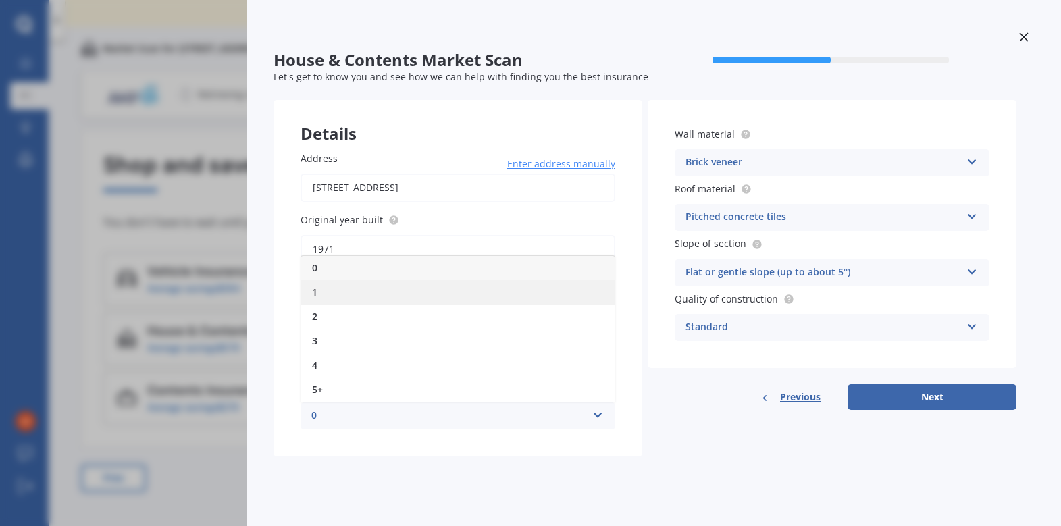
click at [327, 292] on div "1" at bounding box center [457, 292] width 313 height 24
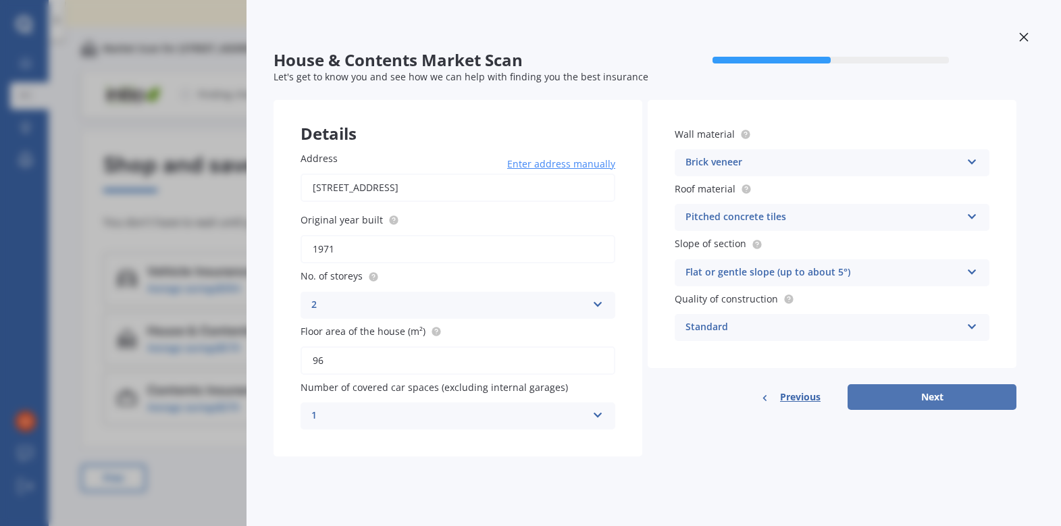
click at [905, 392] on button "Next" at bounding box center [931, 397] width 169 height 26
select select "18"
select select "02"
select select "1983"
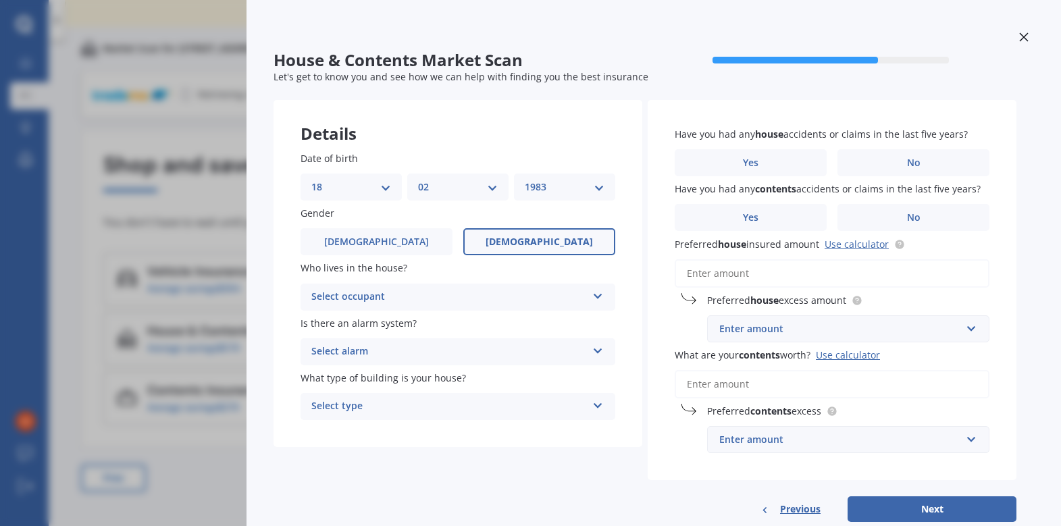
click at [340, 294] on div "Select occupant" at bounding box center [448, 297] width 275 height 16
click at [336, 323] on span "Owner" at bounding box center [327, 323] width 30 height 13
click at [343, 347] on div "Select alarm" at bounding box center [448, 352] width 275 height 16
click at [346, 377] on span "Yes, monitored" at bounding box center [347, 377] width 70 height 13
click at [350, 407] on div "Select type" at bounding box center [448, 406] width 275 height 16
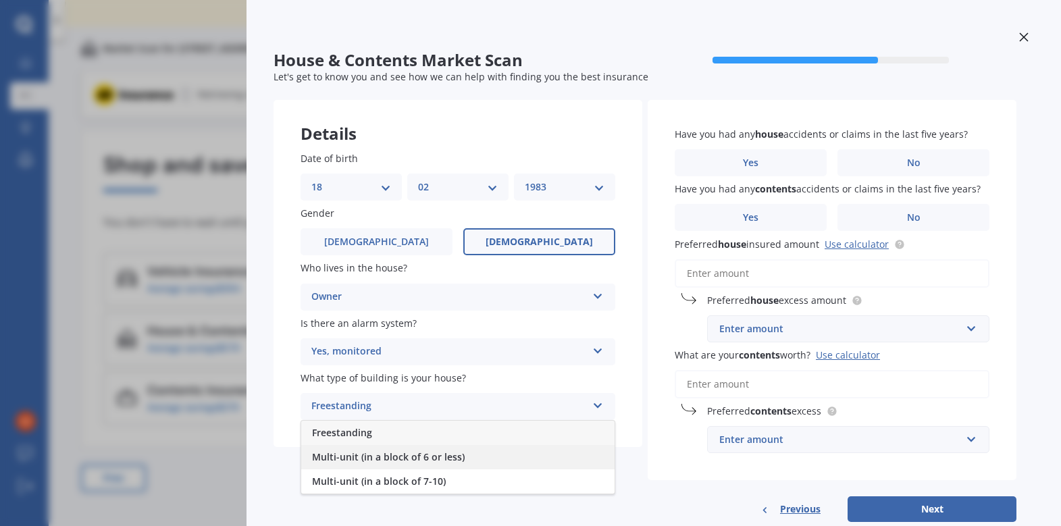
click at [354, 464] on div "Multi-unit (in a block of 6 or less)" at bounding box center [457, 457] width 313 height 24
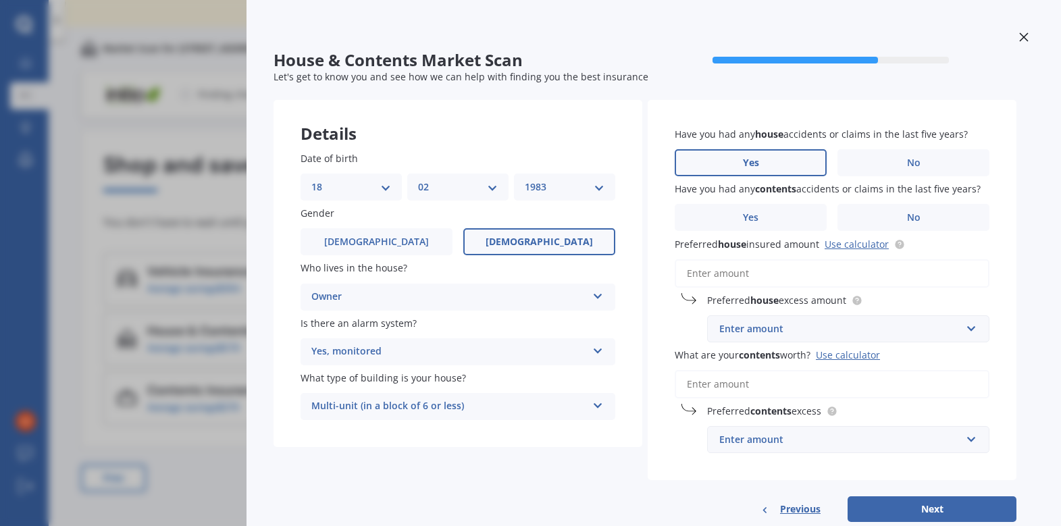
click at [753, 165] on span "Yes" at bounding box center [751, 162] width 16 height 11
click at [0, 0] on input "Yes" at bounding box center [0, 0] width 0 height 0
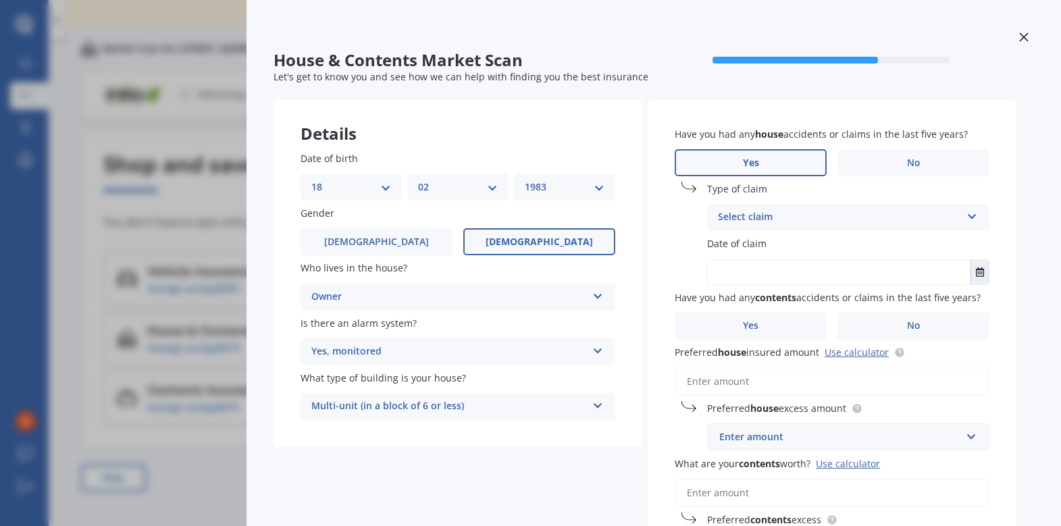
click at [749, 219] on div "Select claim" at bounding box center [839, 217] width 243 height 16
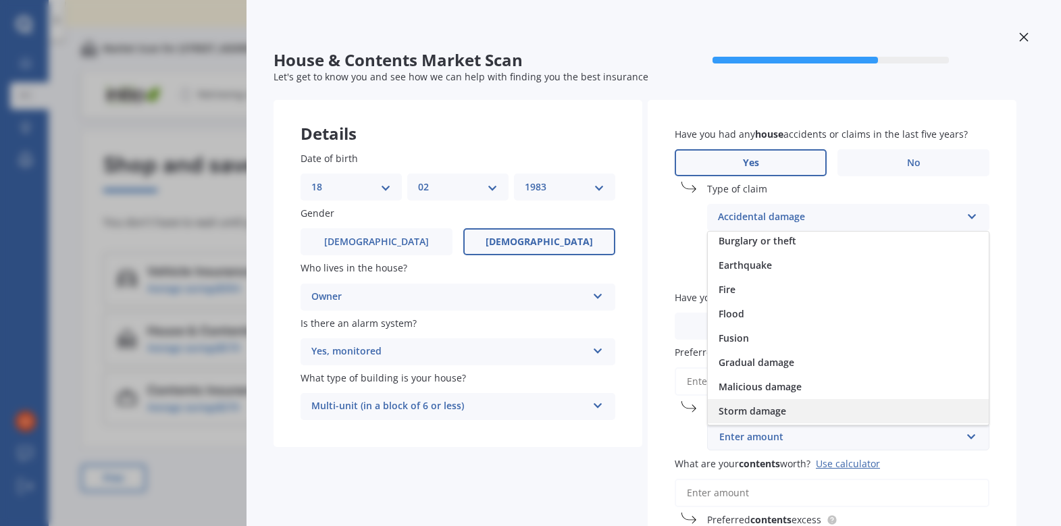
scroll to position [99, 0]
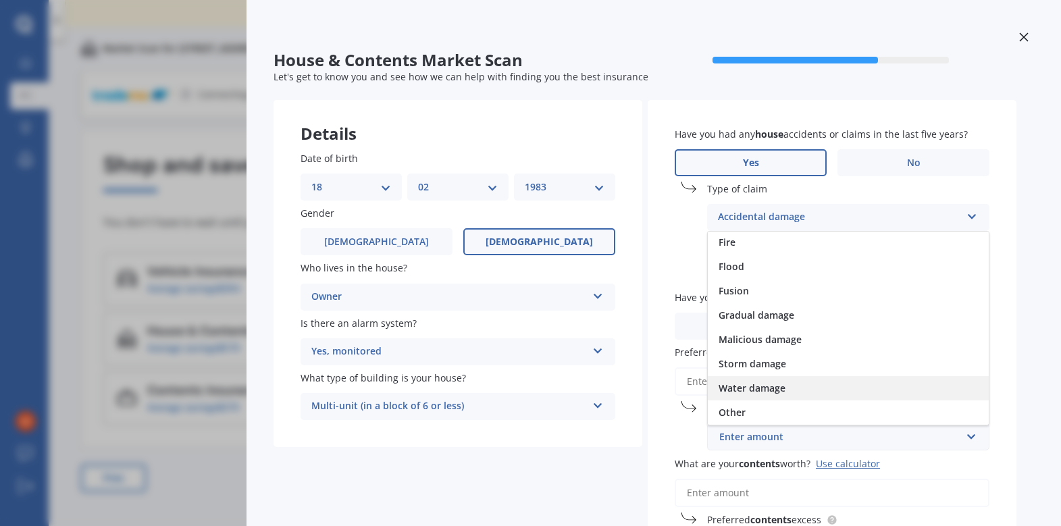
click at [742, 390] on span "Water damage" at bounding box center [751, 387] width 67 height 13
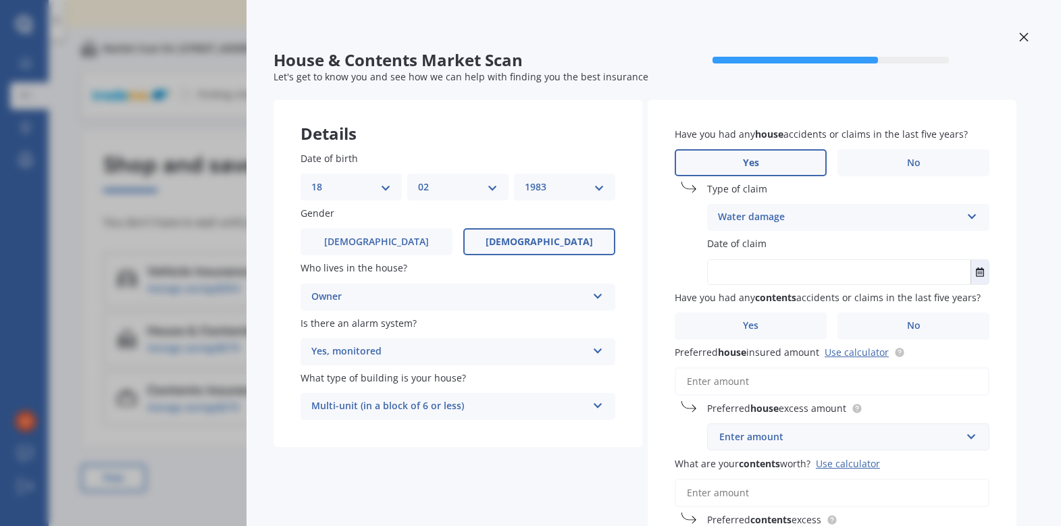
click at [758, 261] on input "text" at bounding box center [839, 272] width 263 height 24
click at [970, 273] on button "Select date" at bounding box center [979, 272] width 18 height 24
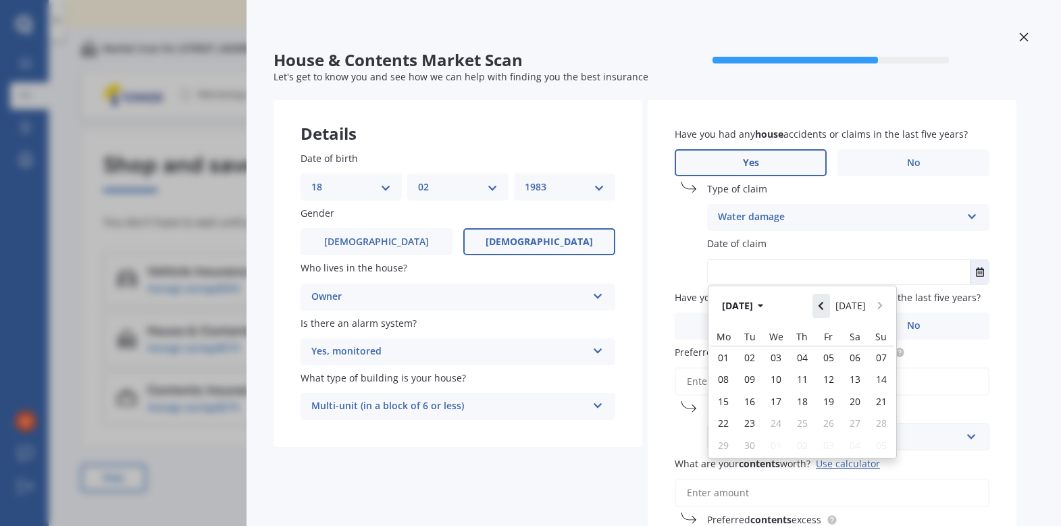
click at [822, 306] on icon "Navigate back" at bounding box center [820, 306] width 5 height 8
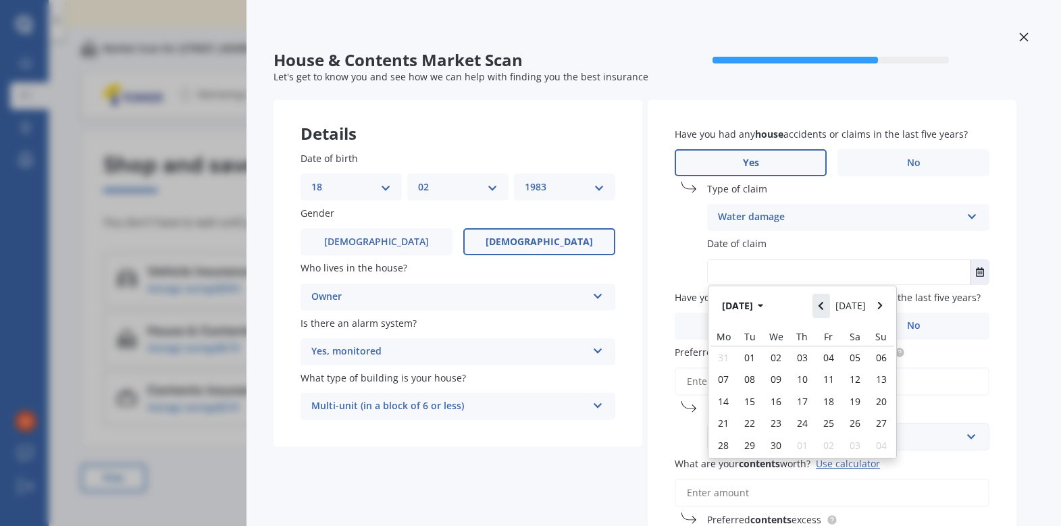
click at [822, 306] on icon "Navigate back" at bounding box center [820, 306] width 5 height 8
click at [822, 305] on icon "Navigate back" at bounding box center [820, 306] width 5 height 8
click at [822, 306] on icon "Navigate back" at bounding box center [820, 306] width 5 height 8
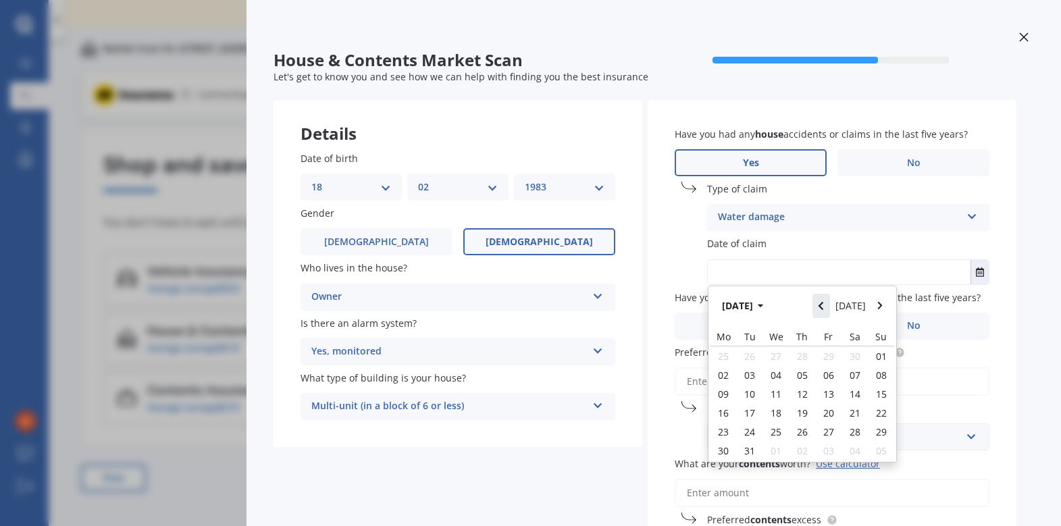
click at [822, 306] on icon "Navigate back" at bounding box center [820, 306] width 5 height 8
click at [749, 442] on span "29" at bounding box center [749, 445] width 11 height 13
type input "29/10/2024"
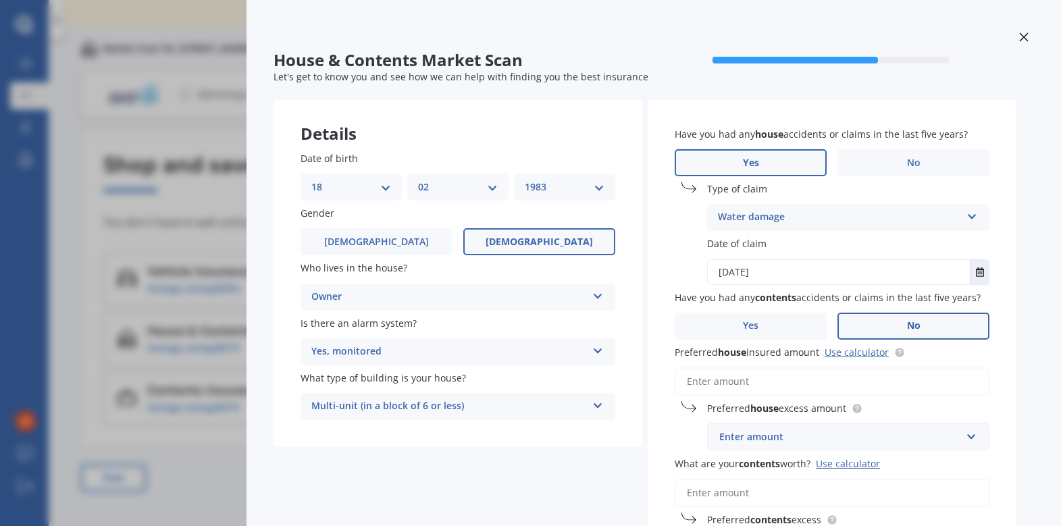
click at [903, 323] on label "No" at bounding box center [913, 326] width 152 height 27
click at [0, 0] on input "No" at bounding box center [0, 0] width 0 height 0
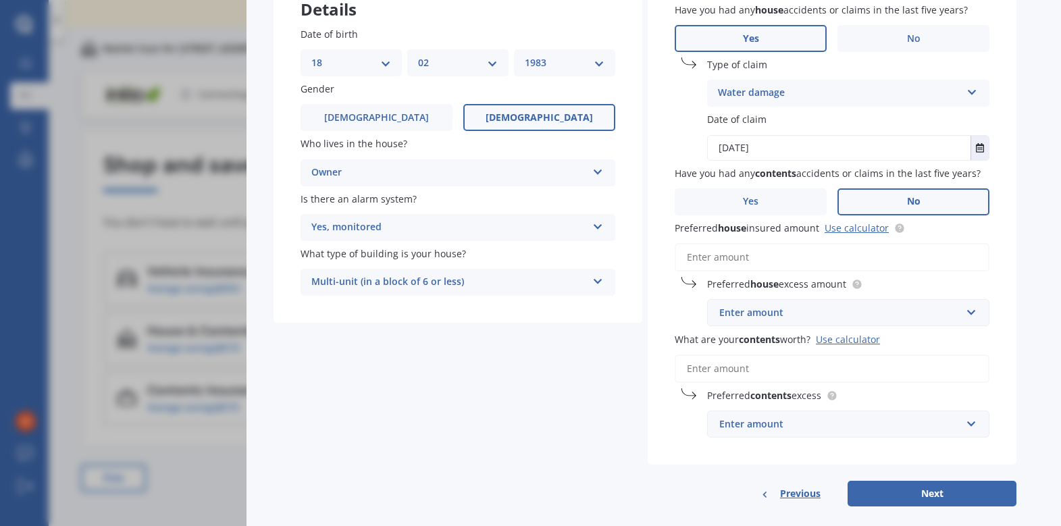
scroll to position [125, 0]
click at [734, 256] on input "Preferred house insured amount Use calculator" at bounding box center [832, 256] width 315 height 28
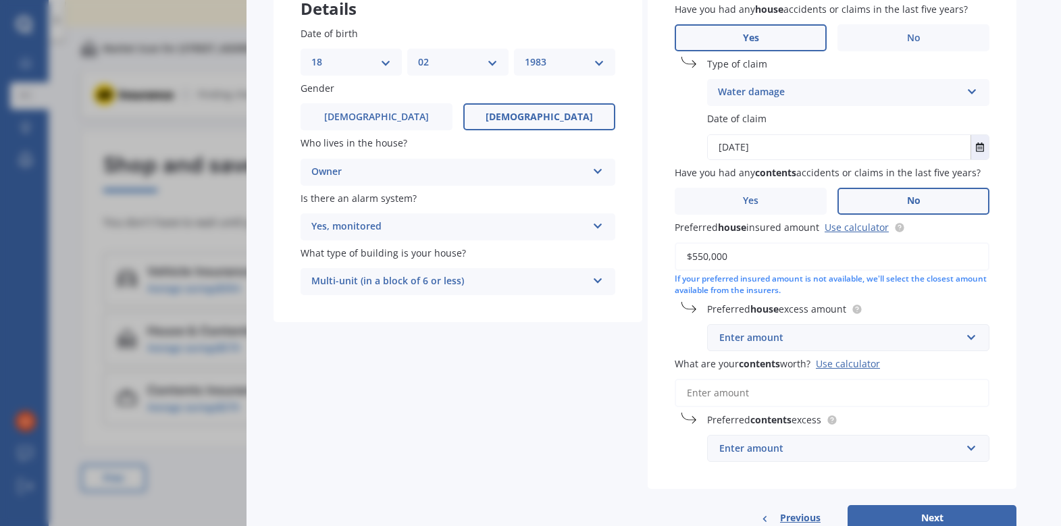
type input "$550,000"
click at [974, 336] on input "text" at bounding box center [843, 338] width 270 height 26
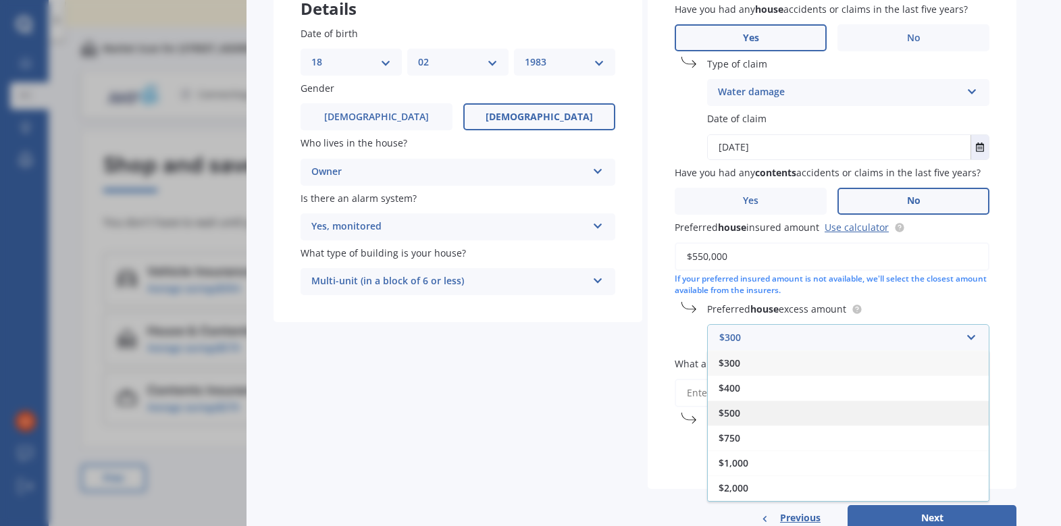
click at [734, 415] on span "$500" at bounding box center [729, 412] width 22 height 13
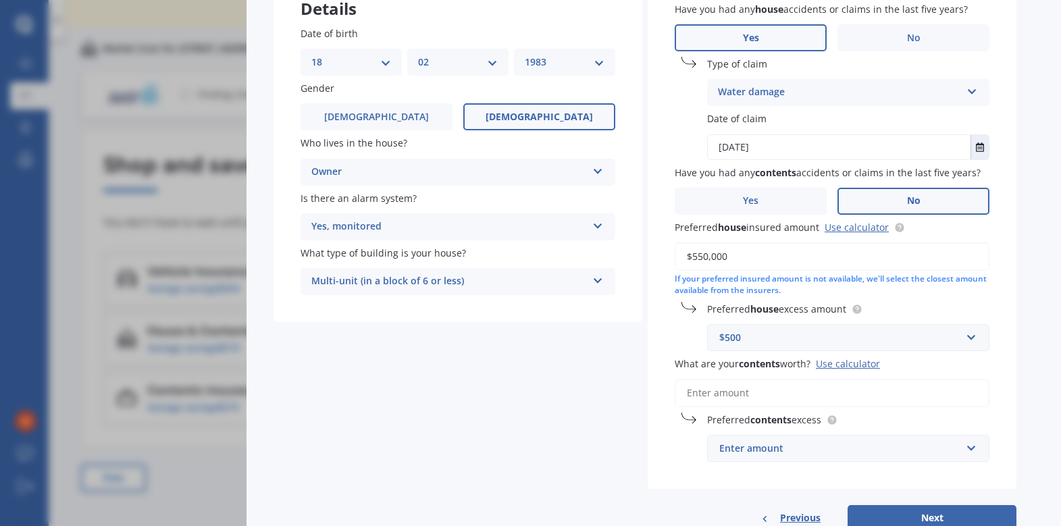
click at [753, 390] on input "What are your contents worth? Use calculator" at bounding box center [832, 393] width 315 height 28
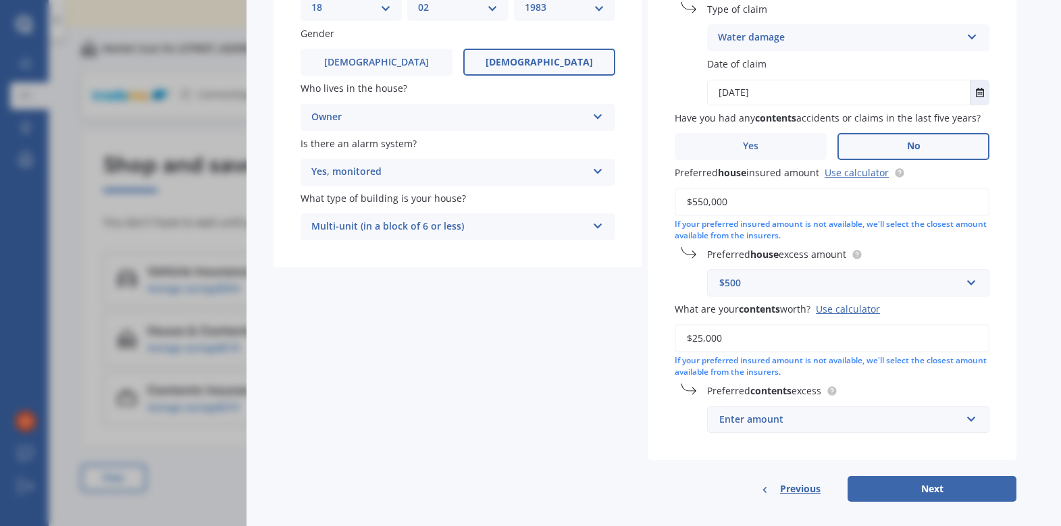
scroll to position [193, 0]
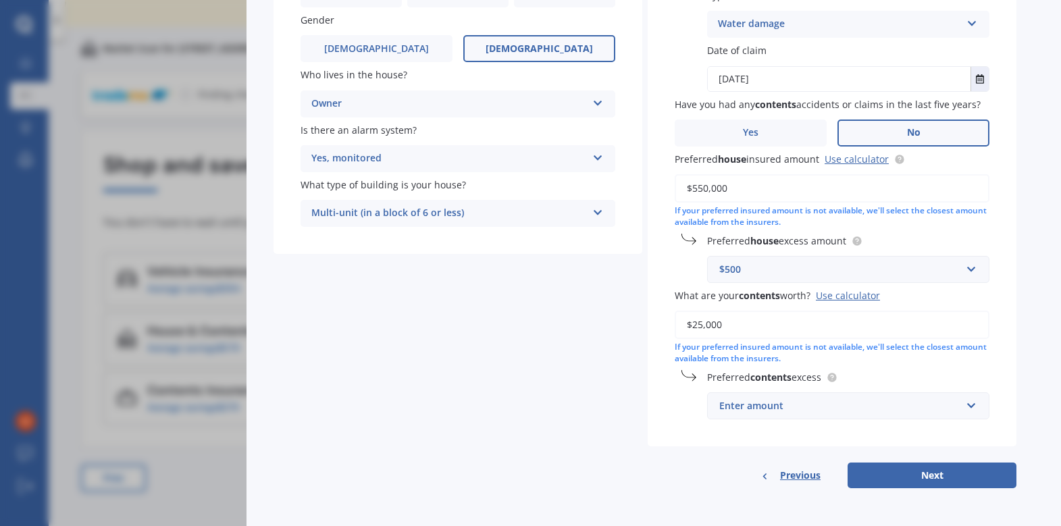
type input "$25,000"
click at [966, 403] on input "text" at bounding box center [843, 406] width 270 height 26
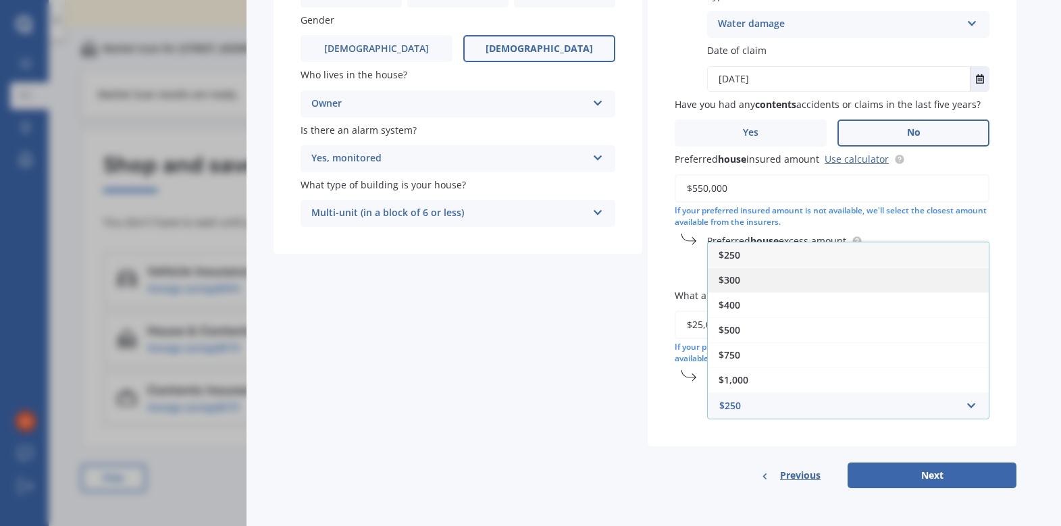
click at [738, 282] on span "$300" at bounding box center [729, 279] width 22 height 13
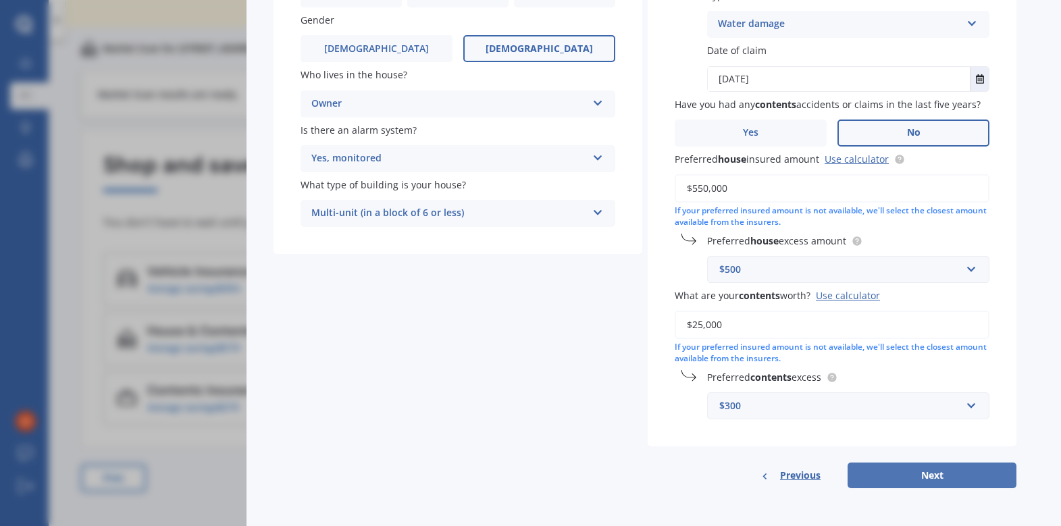
click at [968, 480] on button "Next" at bounding box center [931, 476] width 169 height 26
select select "18"
select select "02"
select select "1983"
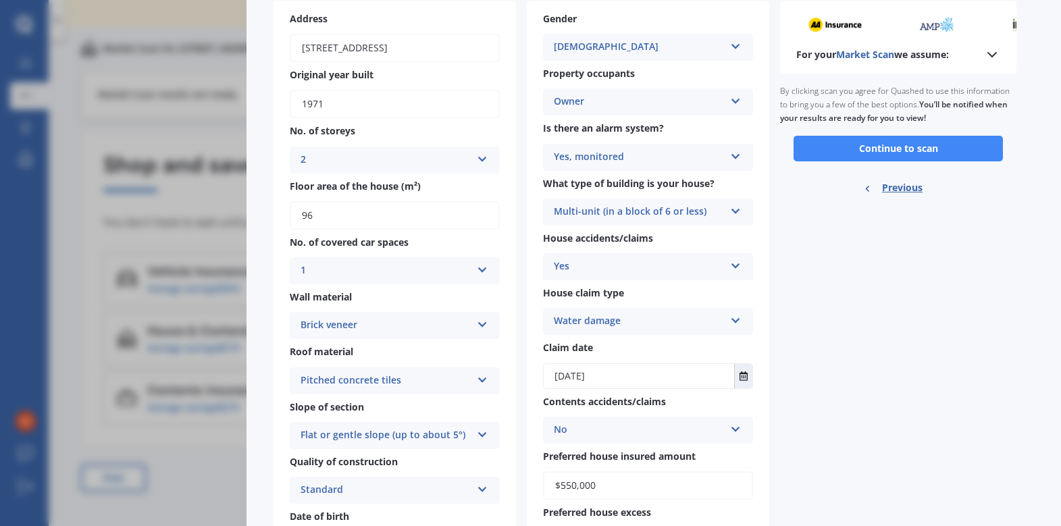
scroll to position [0, 0]
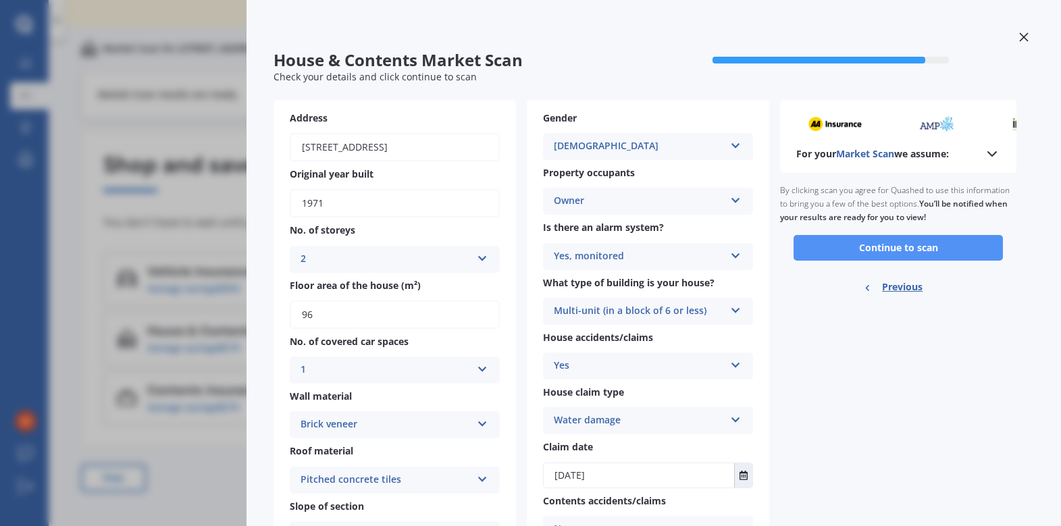
click at [927, 248] on button "Continue to scan" at bounding box center [897, 248] width 209 height 26
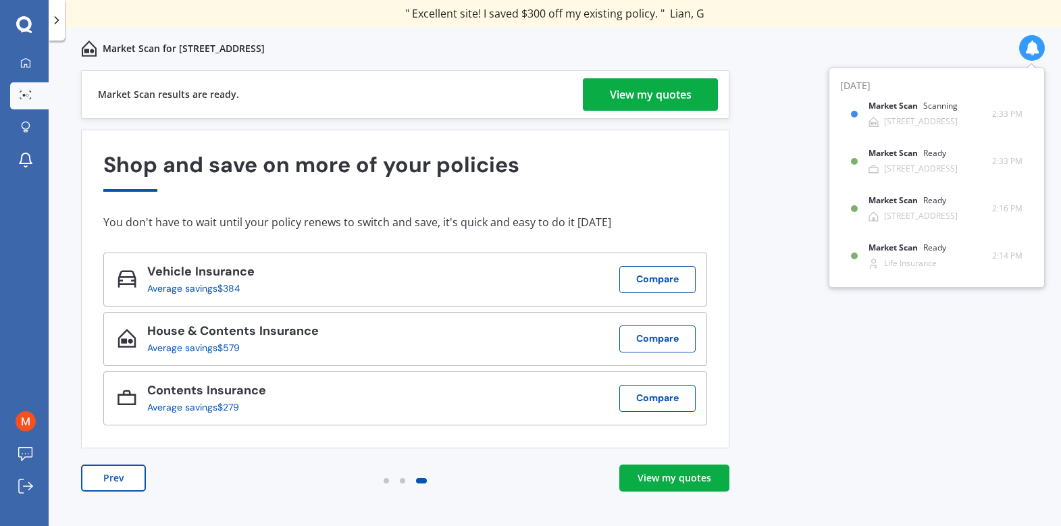
click at [654, 97] on div "View my quotes" at bounding box center [651, 94] width 82 height 32
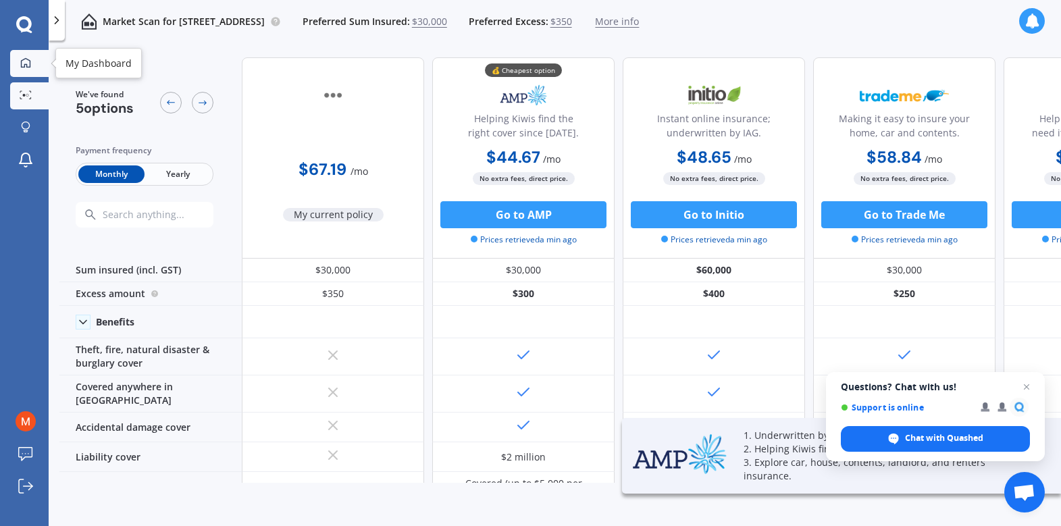
click at [22, 59] on icon at bounding box center [25, 61] width 9 height 9
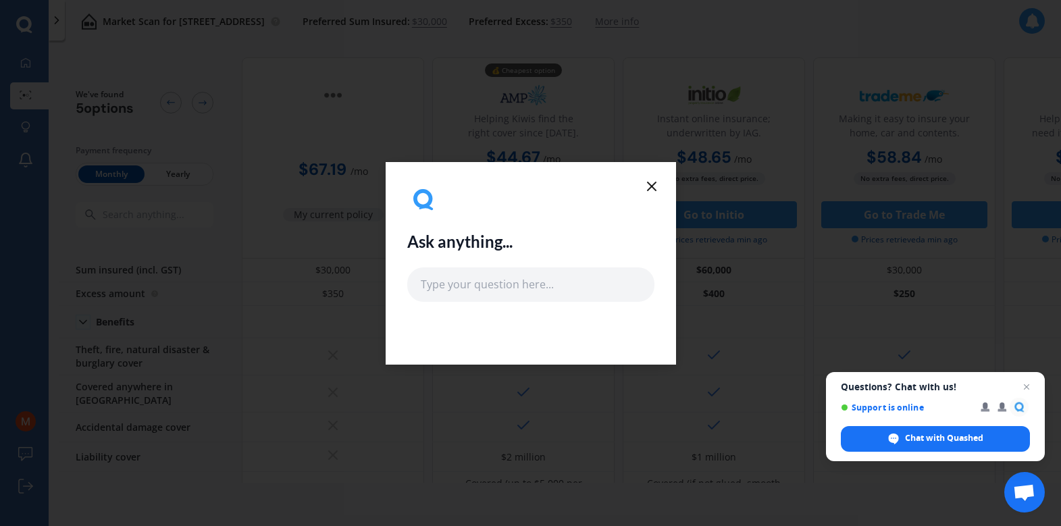
click at [652, 184] on line at bounding box center [652, 186] width 8 height 8
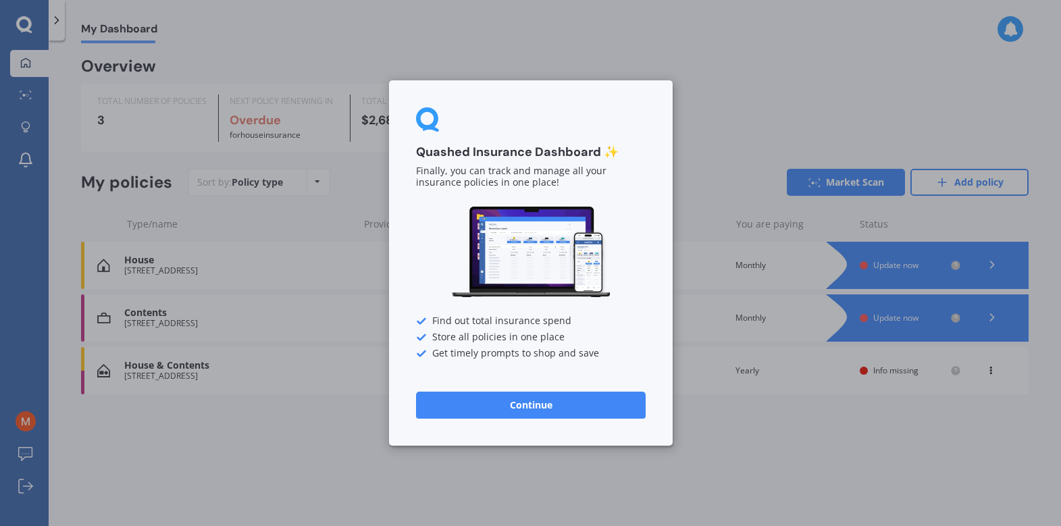
click at [546, 397] on button "Continue" at bounding box center [531, 405] width 230 height 27
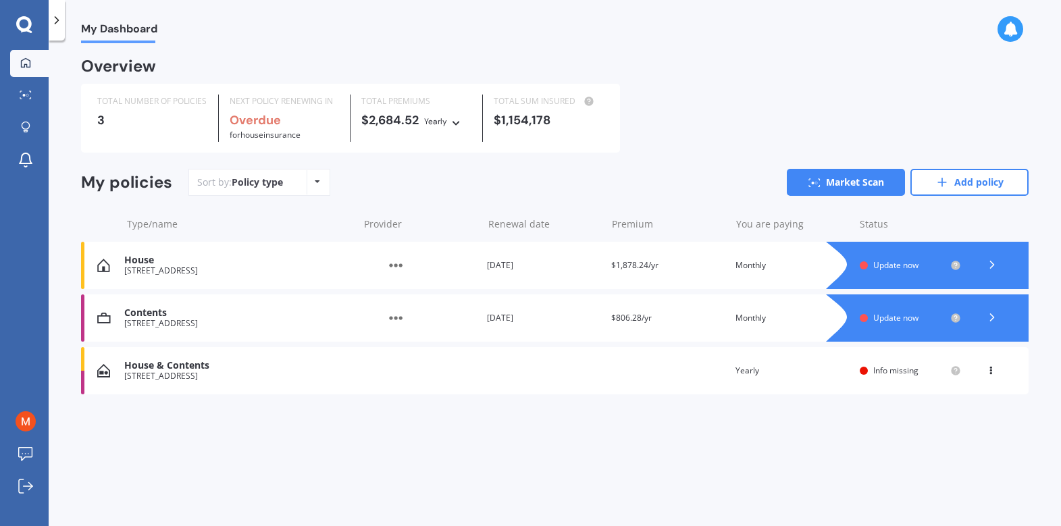
click at [906, 373] on span "Info missing" at bounding box center [895, 370] width 45 height 11
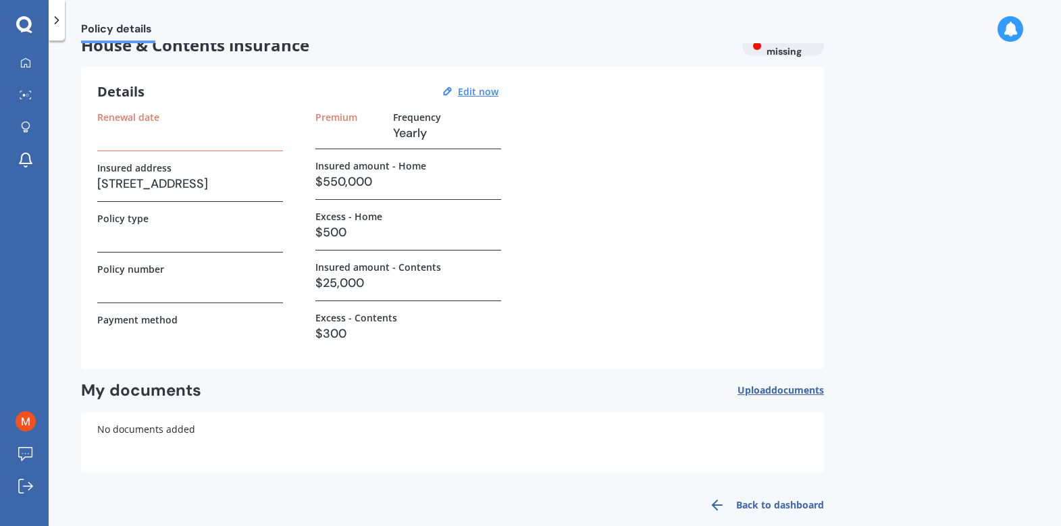
scroll to position [43, 0]
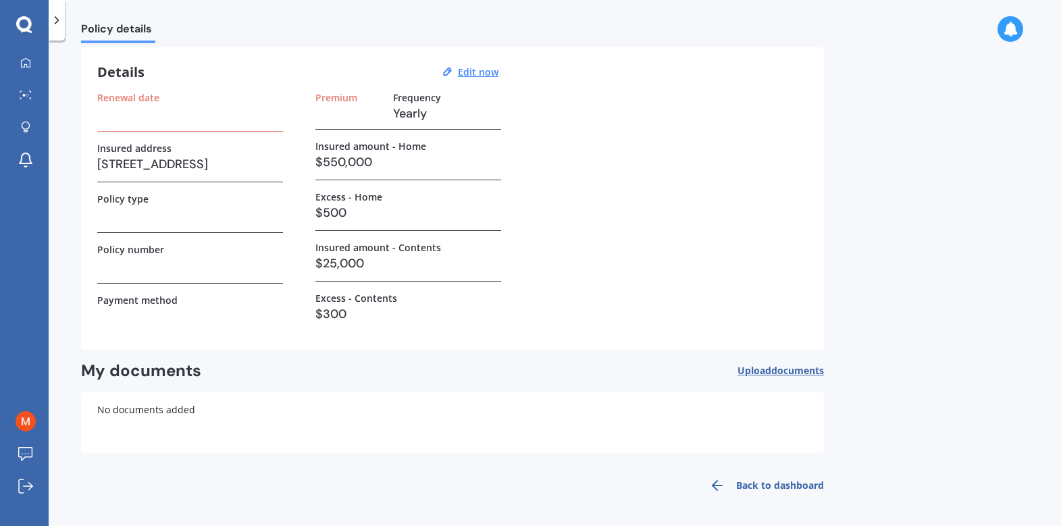
click at [765, 369] on span "Upload documents" at bounding box center [780, 370] width 86 height 11
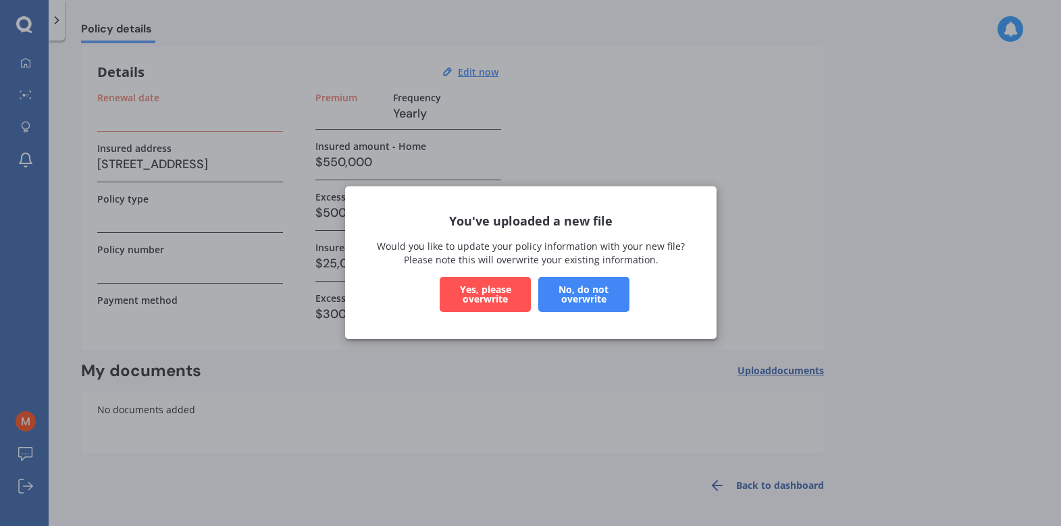
click at [616, 293] on button "No, do not overwrite" at bounding box center [582, 295] width 91 height 35
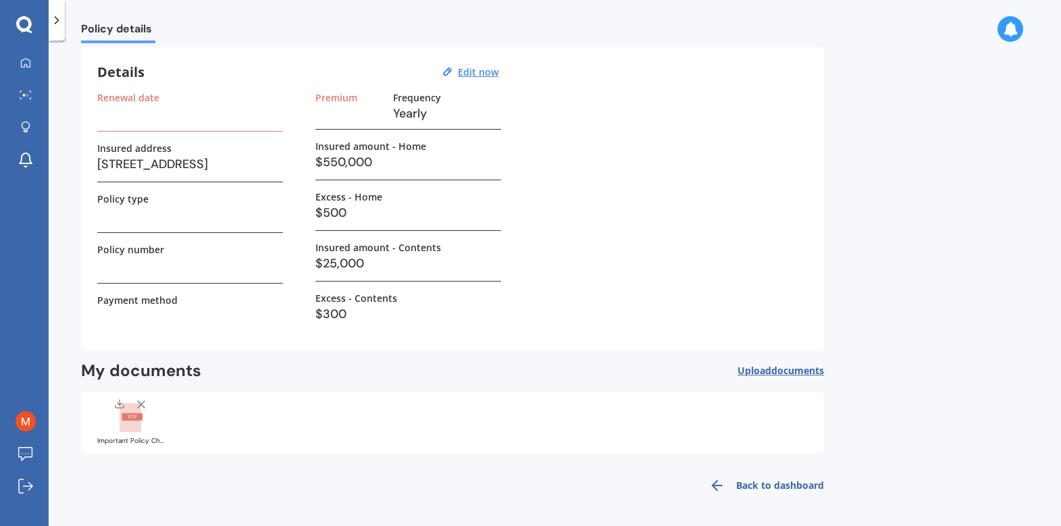
click at [144, 124] on div "Renewal date" at bounding box center [190, 112] width 186 height 40
click at [773, 483] on link "Back to dashboard" at bounding box center [762, 485] width 123 height 32
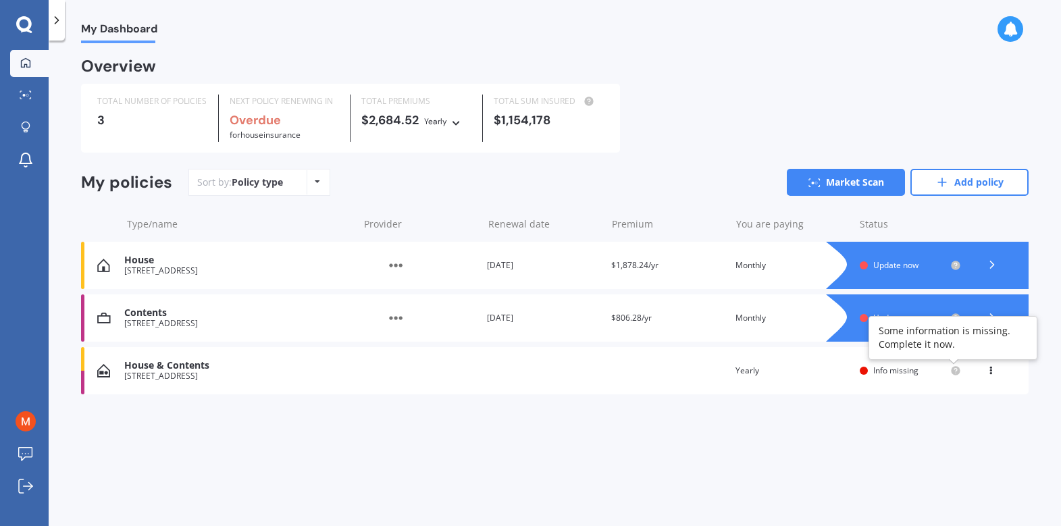
click at [955, 371] on icon at bounding box center [955, 370] width 3 height 3
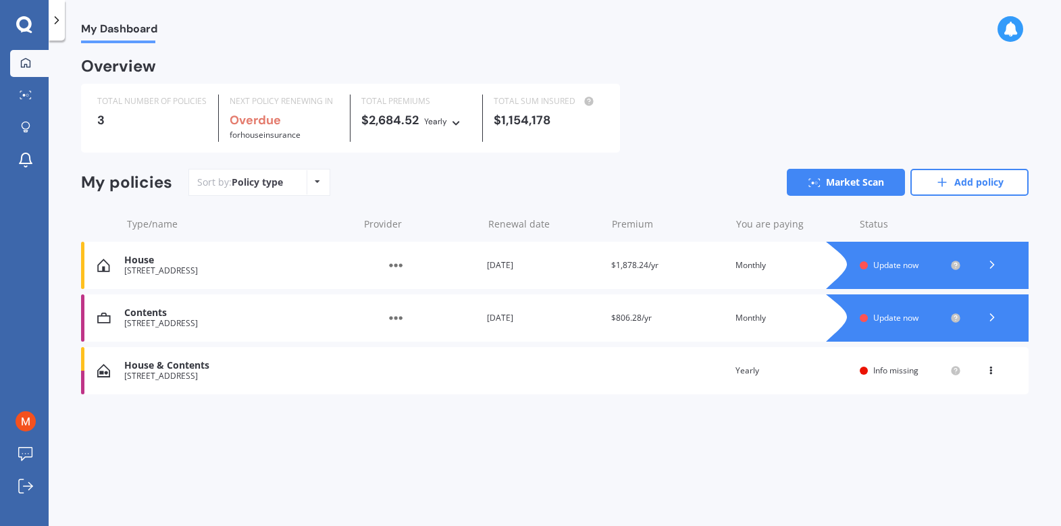
click at [993, 369] on icon at bounding box center [990, 368] width 9 height 8
click at [868, 368] on div "Info missing" at bounding box center [910, 370] width 101 height 11
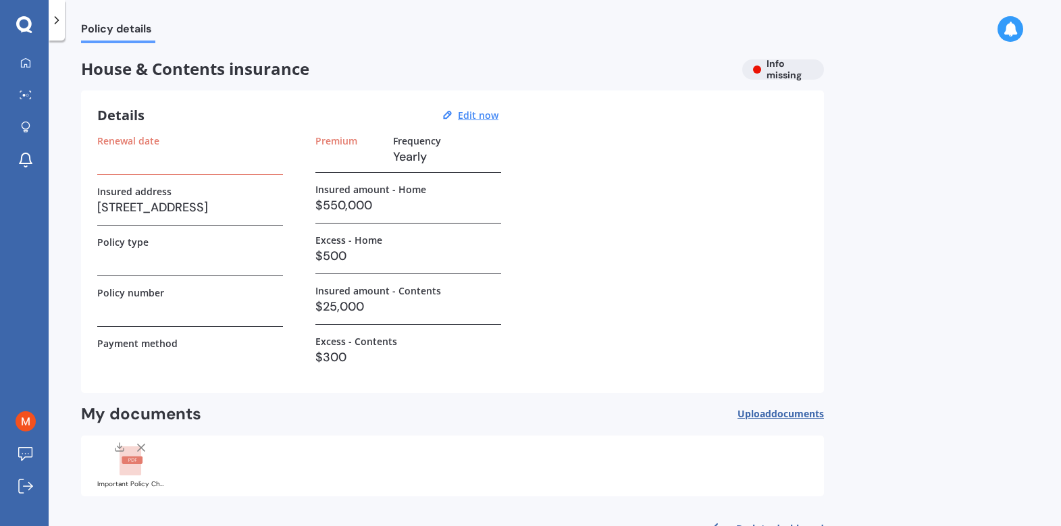
click at [433, 157] on h3 "Yearly" at bounding box center [447, 157] width 108 height 20
click at [400, 155] on h3 "Yearly" at bounding box center [447, 157] width 108 height 20
click at [478, 117] on u "Edit now" at bounding box center [478, 115] width 41 height 13
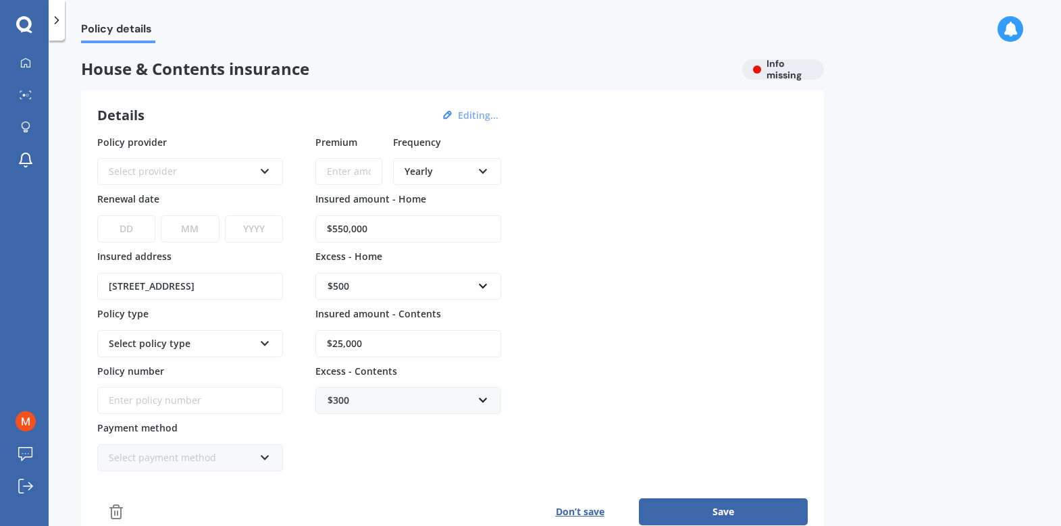
click at [263, 171] on icon at bounding box center [264, 168] width 11 height 9
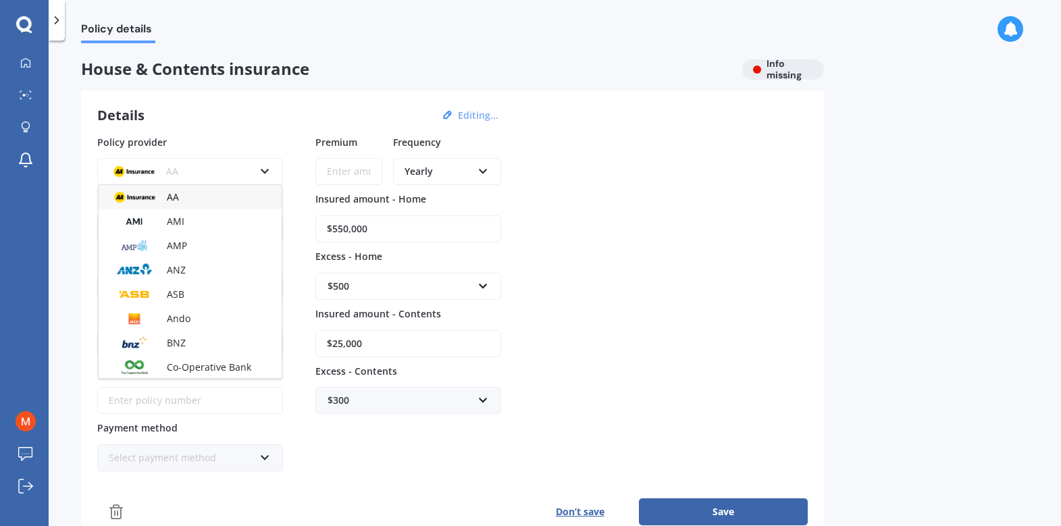
click at [263, 171] on icon at bounding box center [264, 168] width 11 height 9
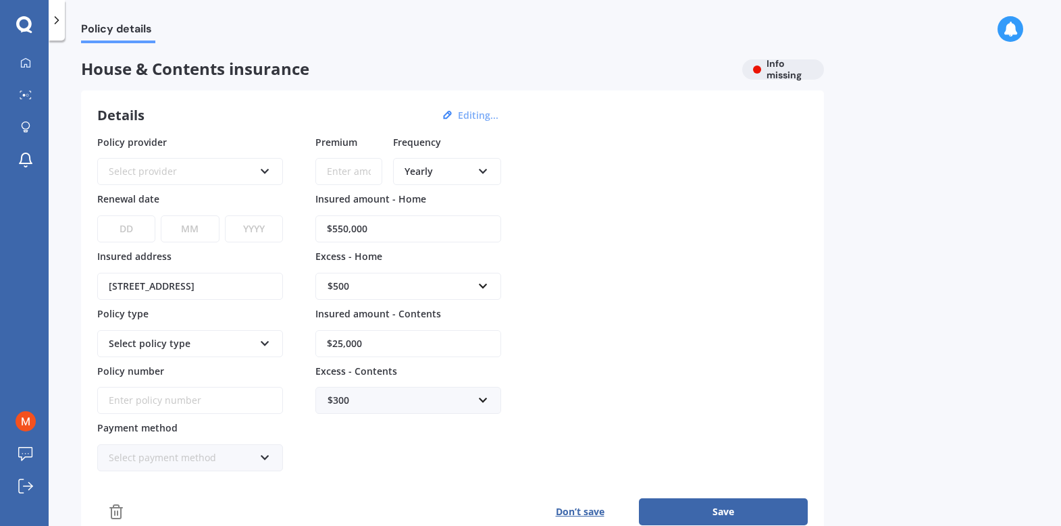
click at [155, 167] on div "Select provider" at bounding box center [181, 171] width 145 height 15
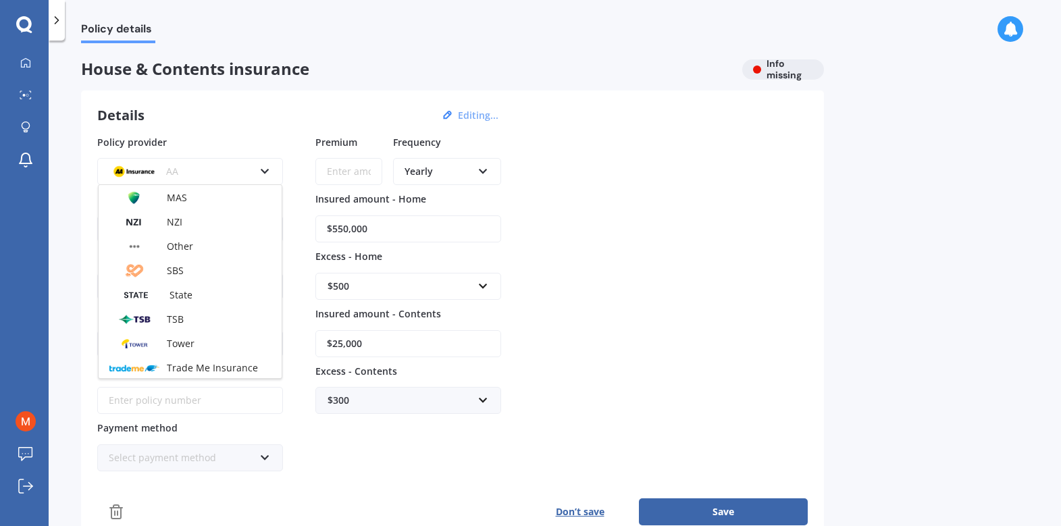
scroll to position [366, 0]
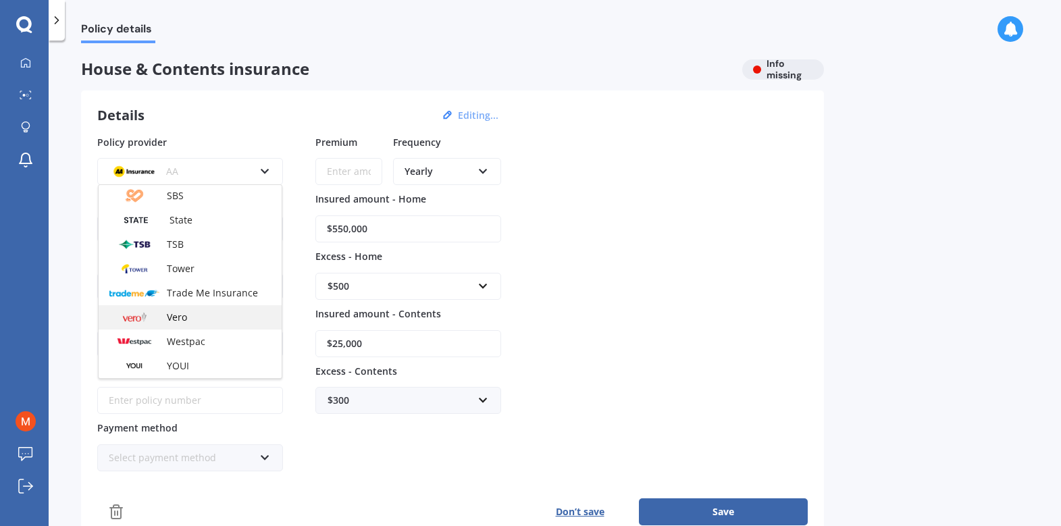
click at [184, 317] on span "Vero" at bounding box center [177, 317] width 20 height 13
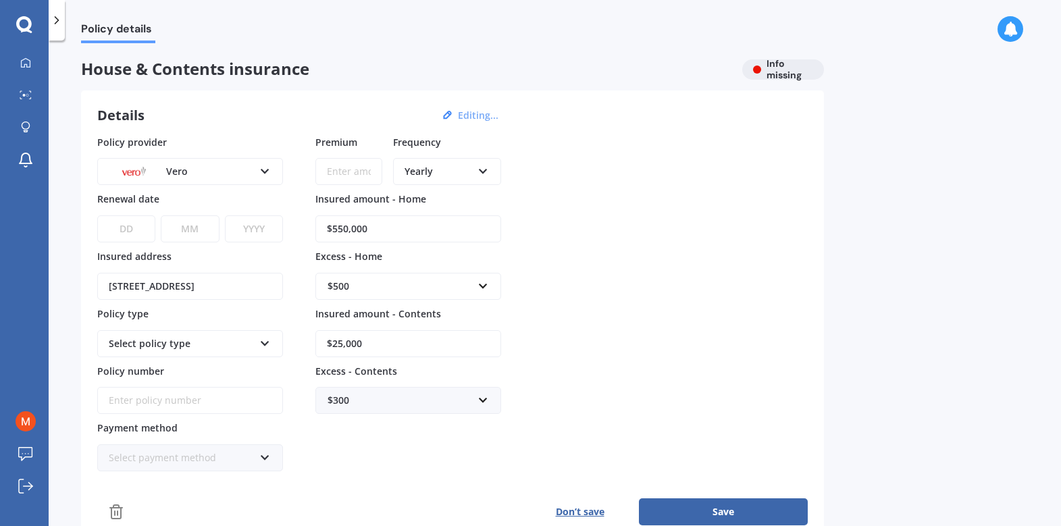
click at [167, 338] on div "Select policy type" at bounding box center [181, 343] width 145 height 15
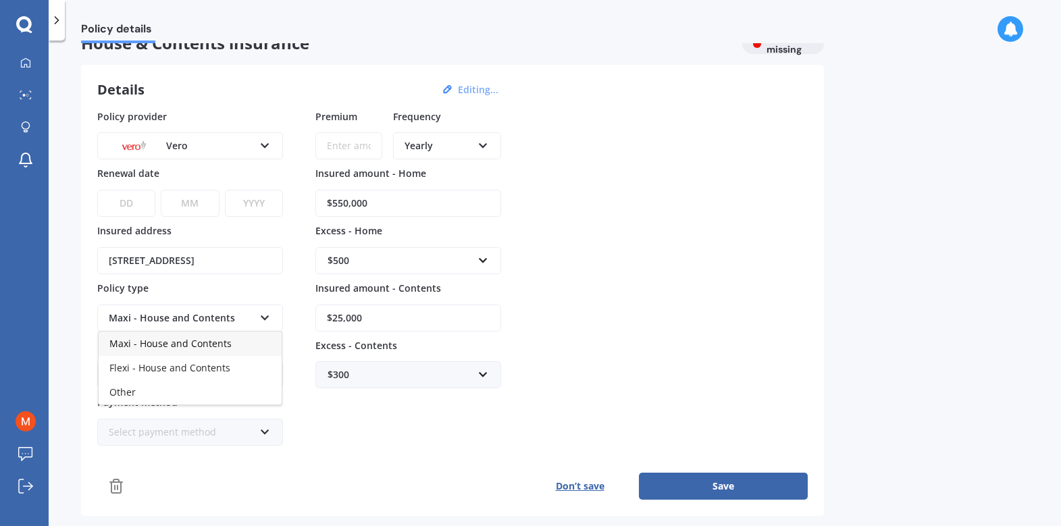
scroll to position [28, 0]
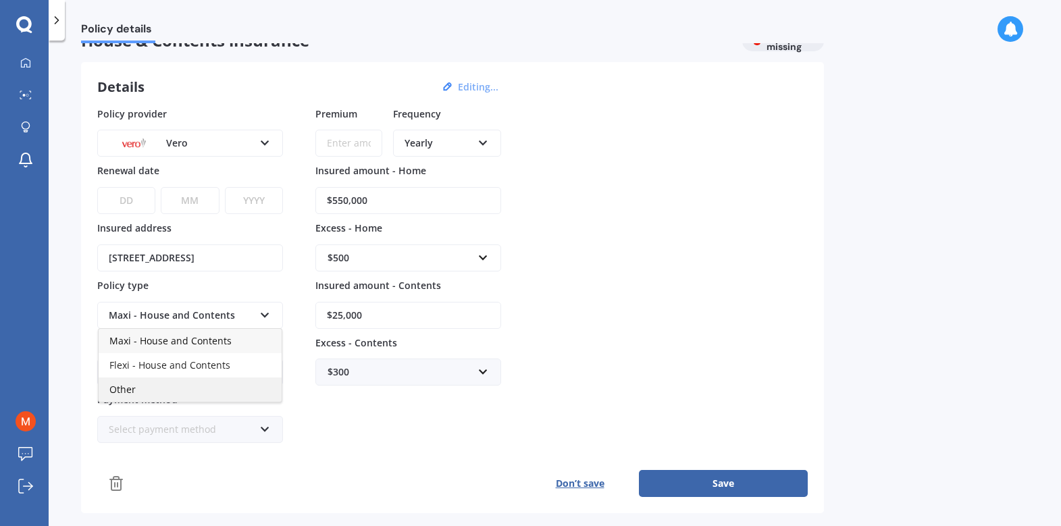
click at [122, 390] on span "Other" at bounding box center [122, 389] width 26 height 13
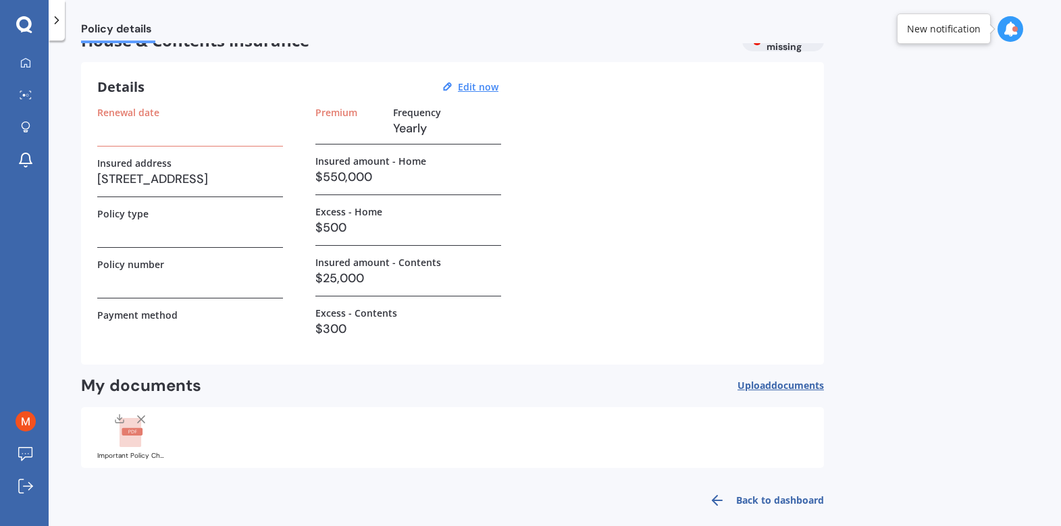
click at [147, 284] on h3 at bounding box center [190, 280] width 186 height 20
click at [136, 287] on h3 at bounding box center [190, 280] width 186 height 20
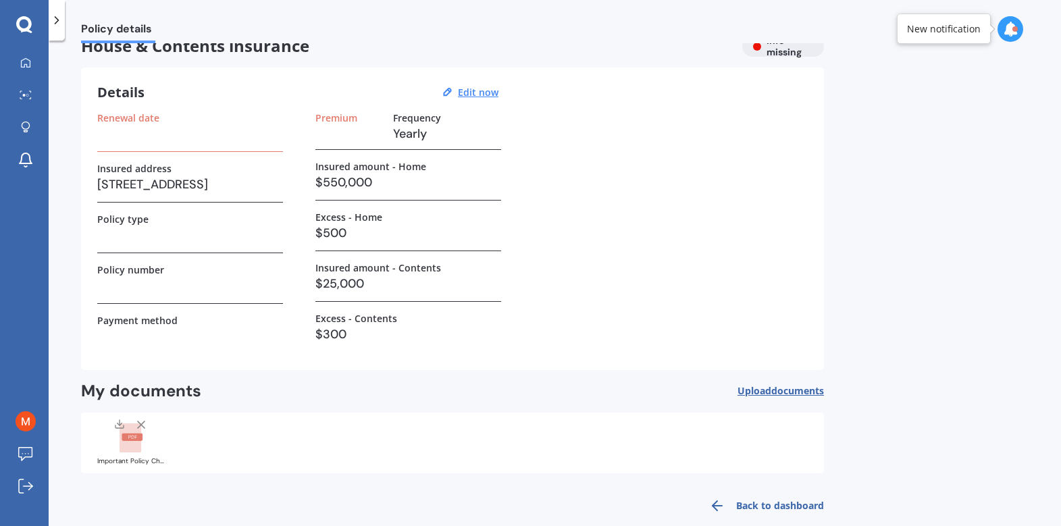
scroll to position [11, 0]
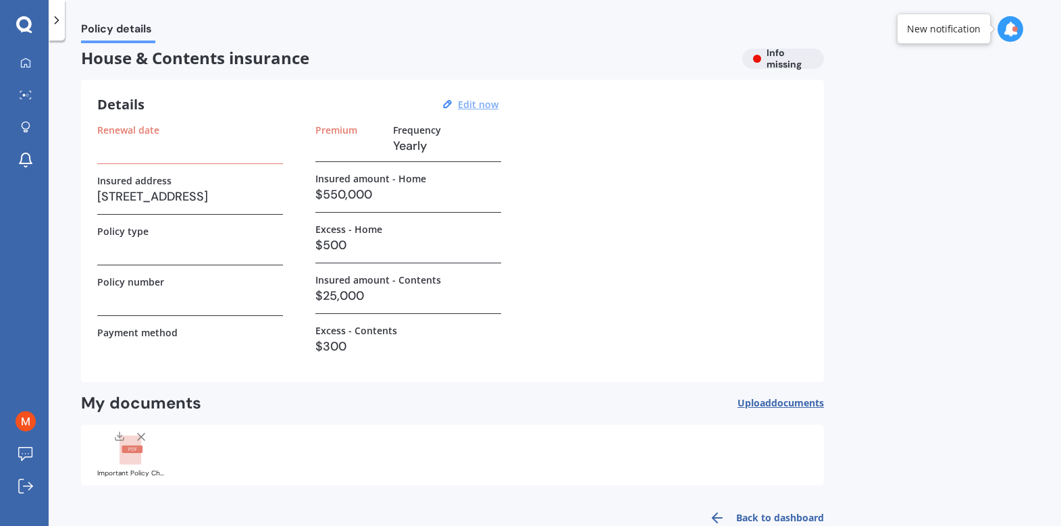
click at [479, 106] on u "Edit now" at bounding box center [478, 104] width 41 height 13
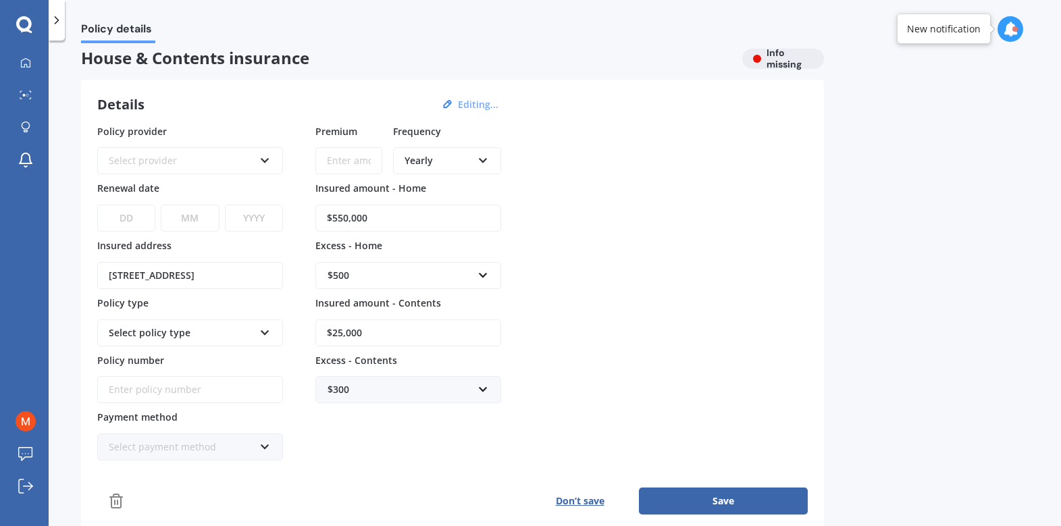
click at [172, 158] on div "Select provider" at bounding box center [181, 160] width 145 height 15
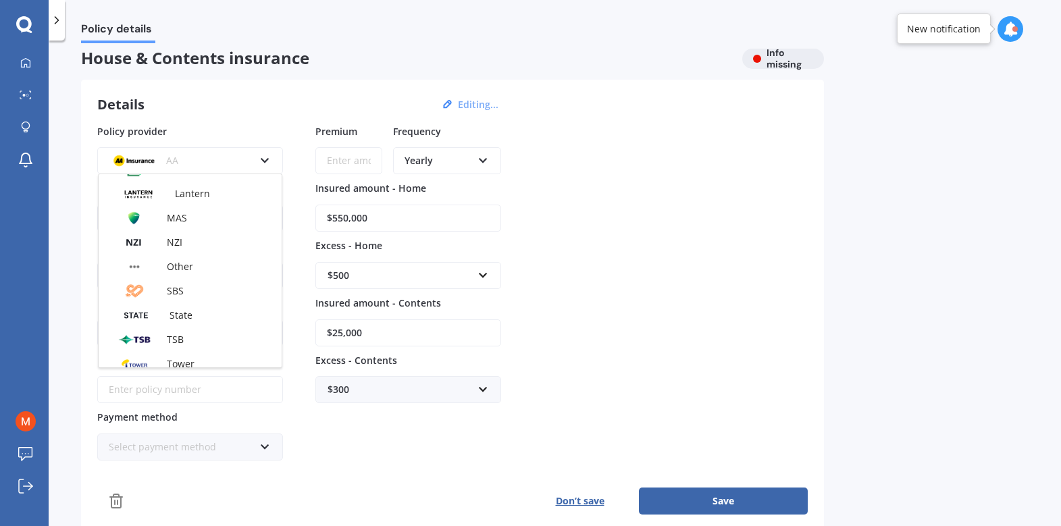
scroll to position [366, 0]
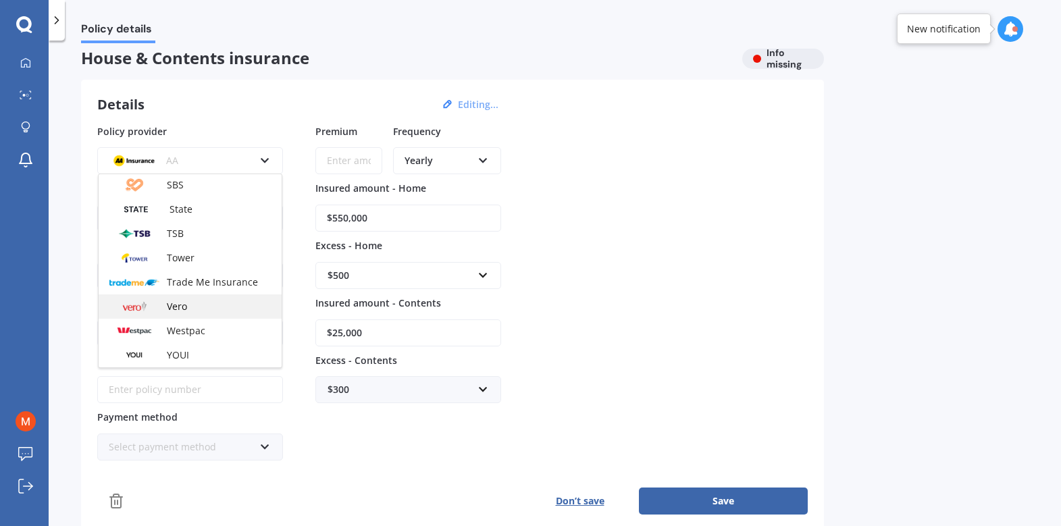
click at [169, 305] on span "Vero" at bounding box center [177, 306] width 20 height 13
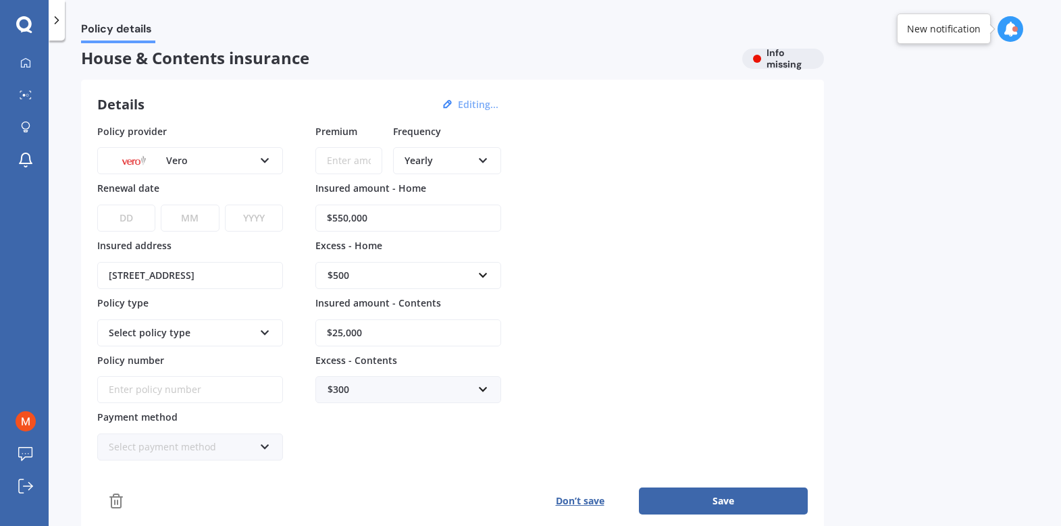
click at [134, 334] on div "Select policy type" at bounding box center [181, 332] width 145 height 15
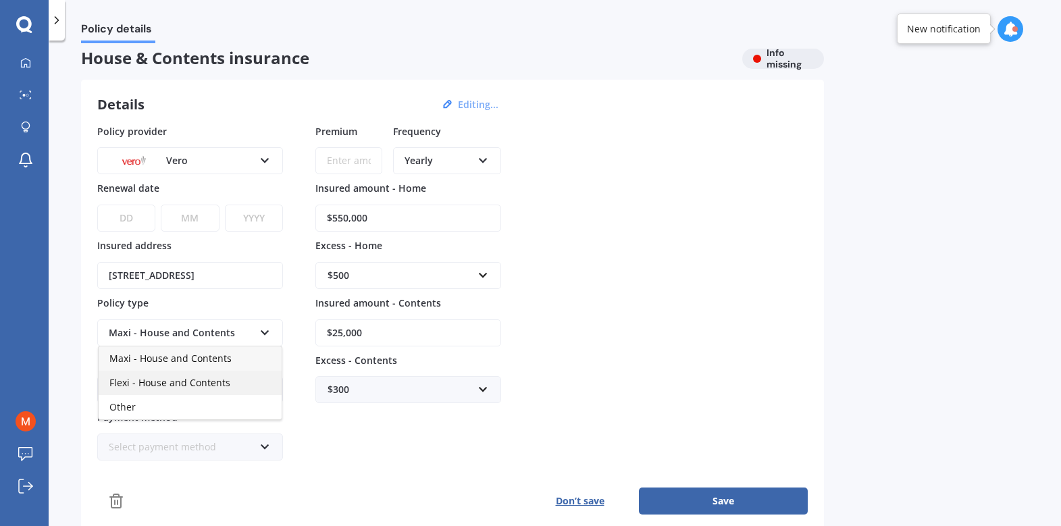
click at [140, 384] on span "Flexi - House and Contents" at bounding box center [169, 382] width 121 height 13
click at [146, 392] on input "Policy number" at bounding box center [190, 389] width 186 height 27
paste input "MKP014860"
type input "MKP014860"
click at [164, 444] on div "Select payment method" at bounding box center [181, 447] width 145 height 15
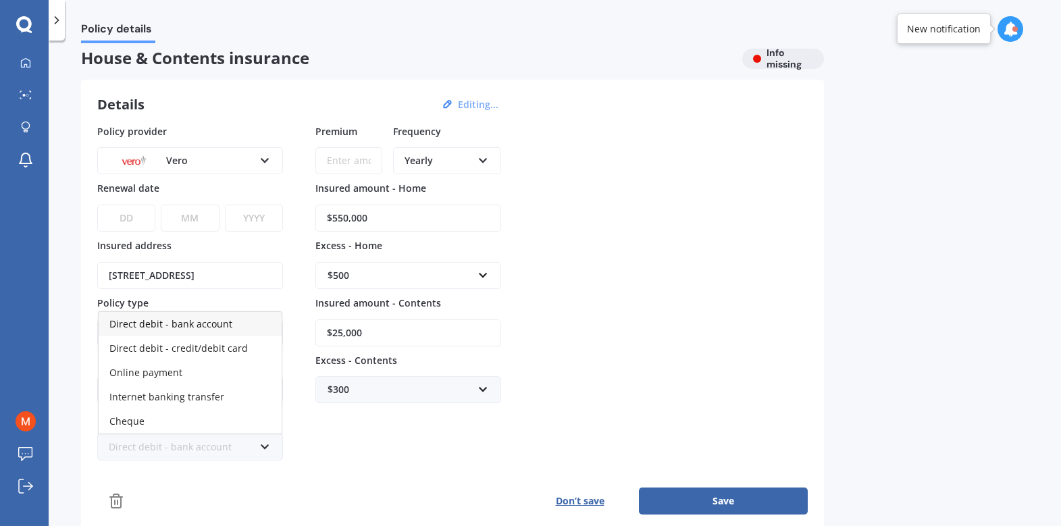
click at [188, 325] on span "Direct debit - bank account" at bounding box center [170, 323] width 123 height 13
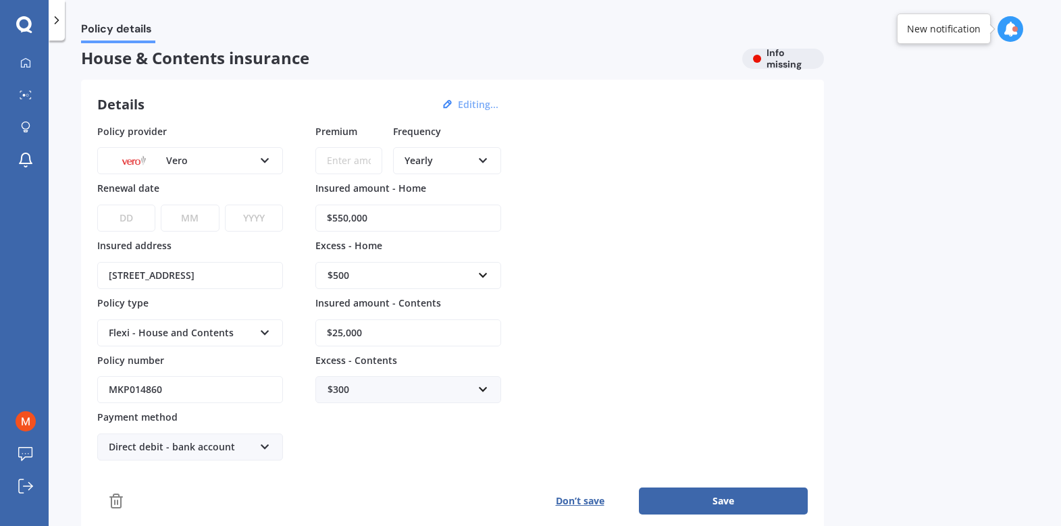
click at [347, 160] on input "Premium" at bounding box center [348, 160] width 67 height 27
click at [407, 160] on div "Yearly" at bounding box center [438, 160] width 68 height 15
click at [442, 261] on div "Monthly" at bounding box center [446, 259] width 105 height 24
click at [345, 157] on input "Premium" at bounding box center [348, 160] width 67 height 27
click at [344, 153] on input "Premium" at bounding box center [348, 160] width 67 height 27
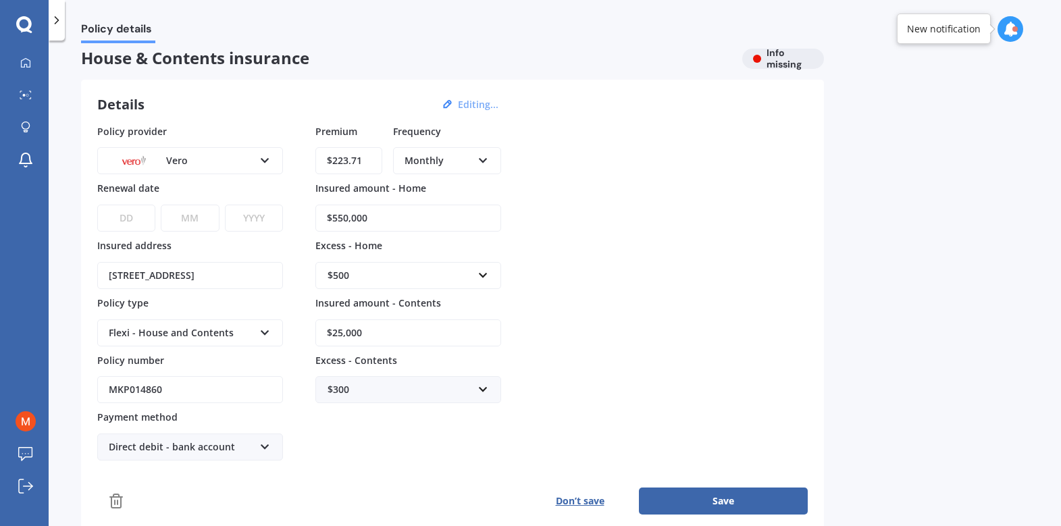
type input "$223.71"
click at [743, 508] on button "Save" at bounding box center [723, 501] width 169 height 27
click at [120, 203] on div "DD 01 02 03 04 05 06 07 08 09 10 11 12 13 14 15 16 17 18 19 20 21 22 23 24 25 2…" at bounding box center [187, 210] width 180 height 44
click at [124, 226] on select "DD 01 02 03 04 05 06 07 08 09 10 11 12 13 14 15 16 17 18 19 20 21 22 23 24 25 2…" at bounding box center [125, 218] width 57 height 27
select select "01"
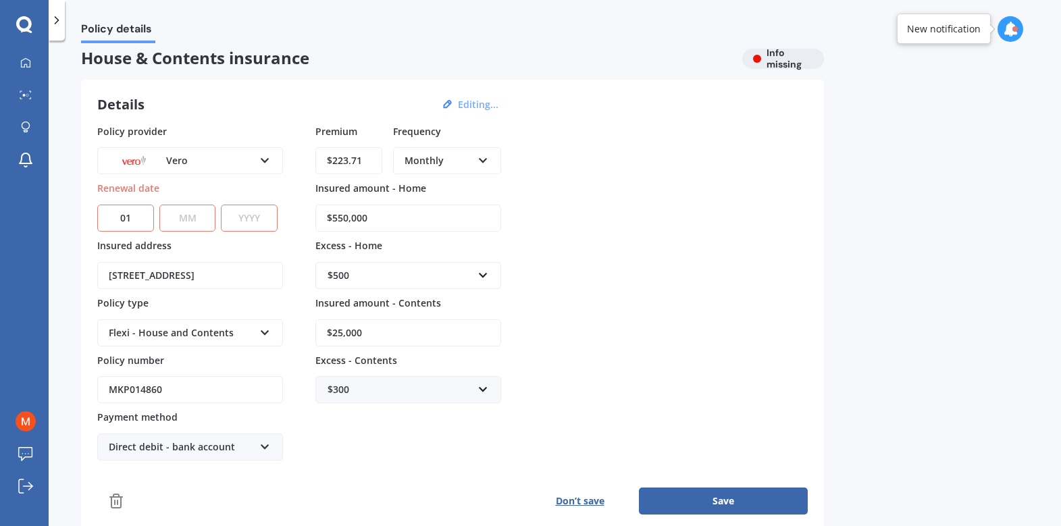
click at [185, 212] on select "MM 01 02 03 04 05 06 07 08 09 10 11 12" at bounding box center [187, 218] width 57 height 27
select select "01"
click at [254, 217] on select "YYYY 2027 2026 2025 2024 2023 2022 2021 2020 2019 2018 2017 2016 2015 2014 2013…" at bounding box center [249, 218] width 57 height 27
select select "2026"
click at [764, 496] on button "Save" at bounding box center [723, 501] width 169 height 27
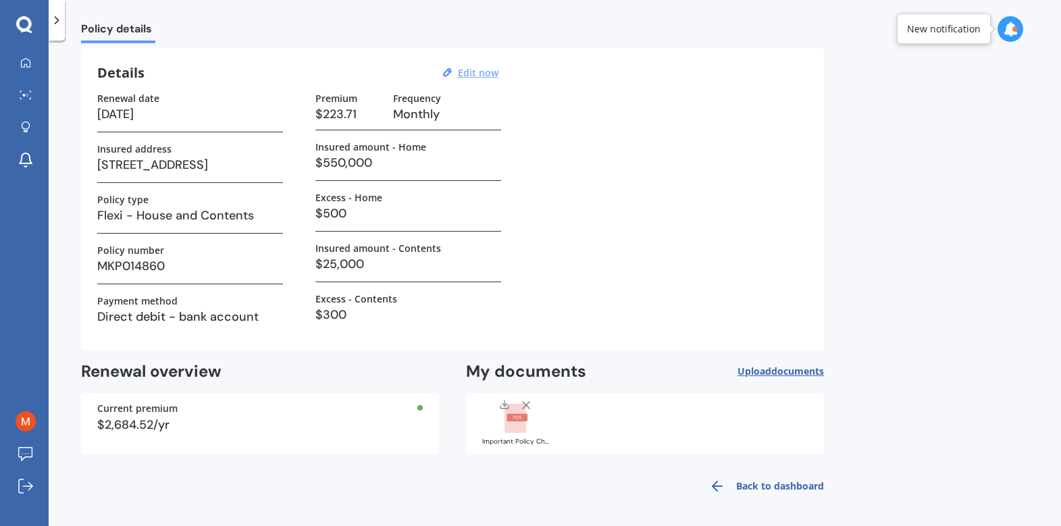
scroll to position [43, 0]
click at [804, 485] on link "Back to dashboard" at bounding box center [762, 485] width 123 height 32
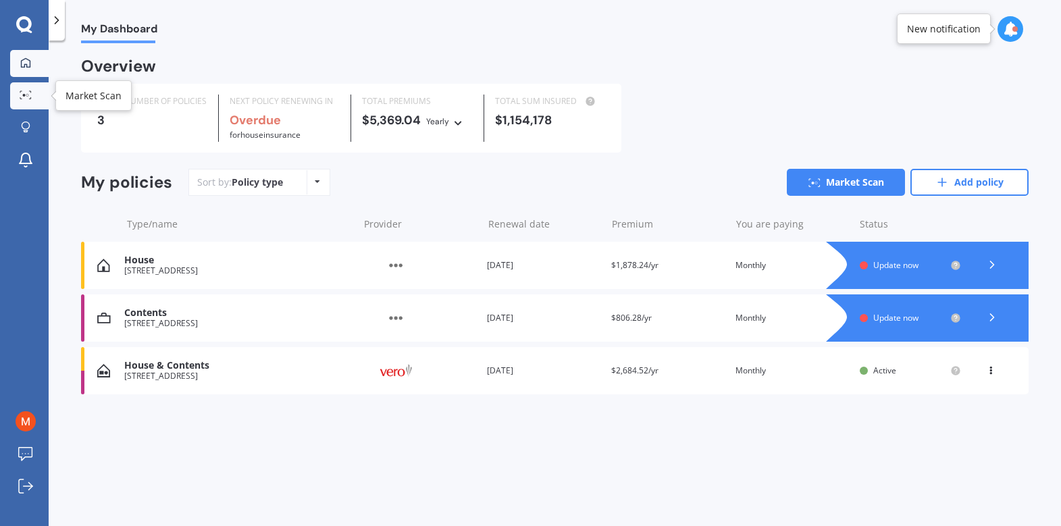
click at [18, 94] on div at bounding box center [26, 95] width 20 height 10
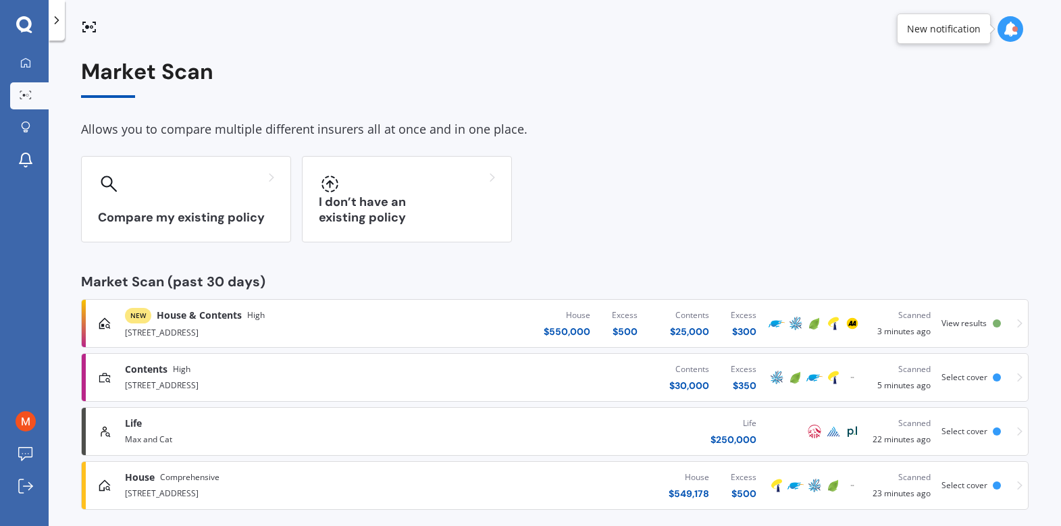
click at [192, 313] on span "House & Contents" at bounding box center [199, 316] width 85 height 14
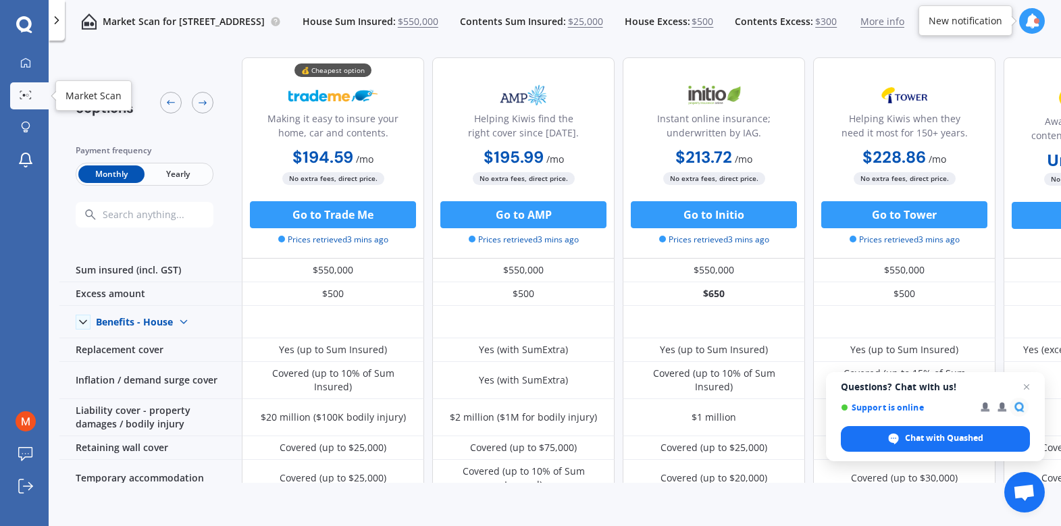
click at [16, 102] on link "Market Scan" at bounding box center [29, 95] width 38 height 27
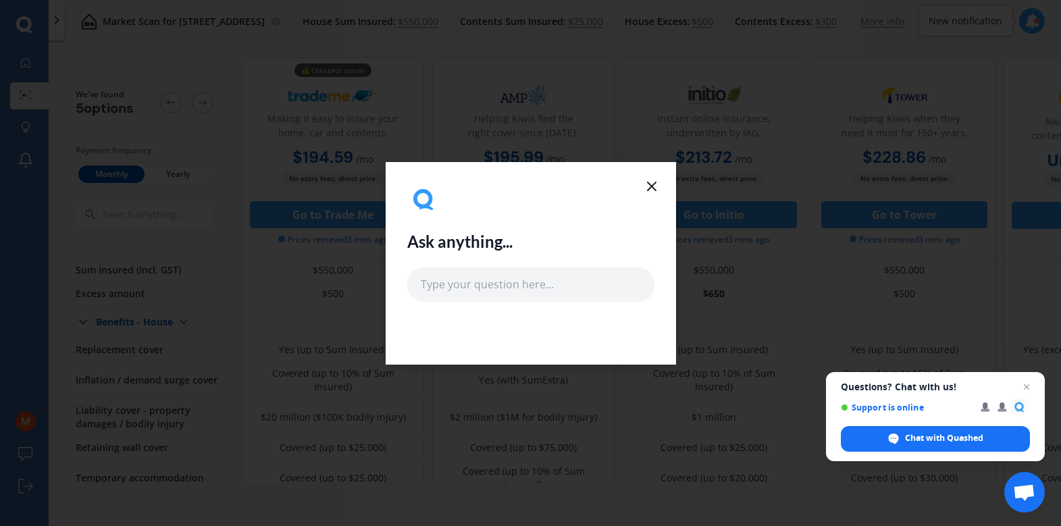
click at [652, 185] on line at bounding box center [652, 186] width 8 height 8
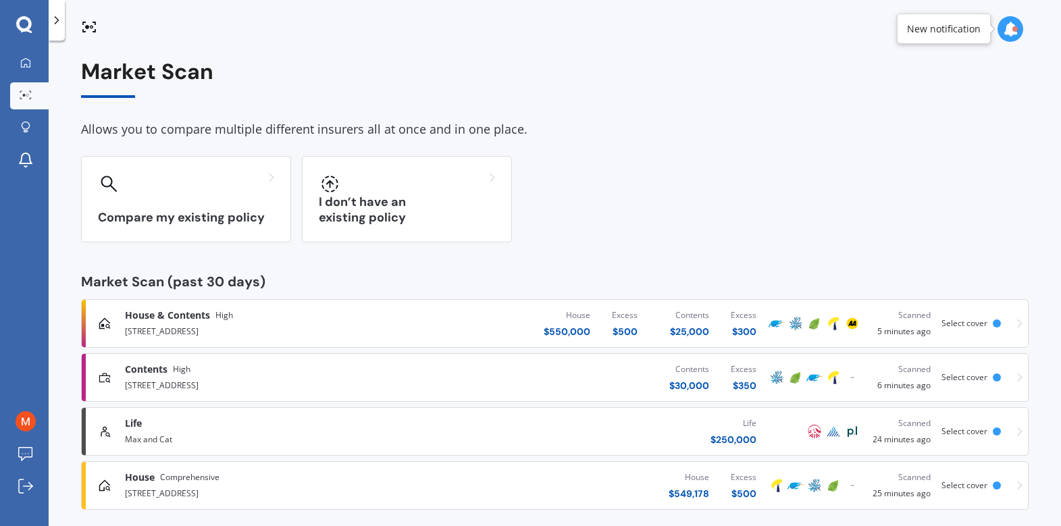
click at [159, 433] on div "Max and Cat" at bounding box center [279, 438] width 308 height 16
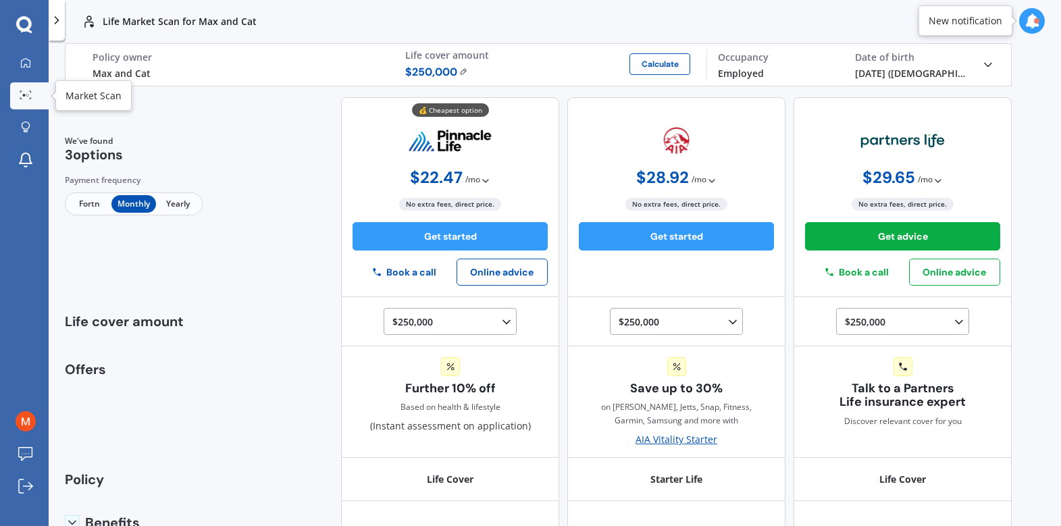
click at [26, 95] on icon at bounding box center [26, 94] width 12 height 9
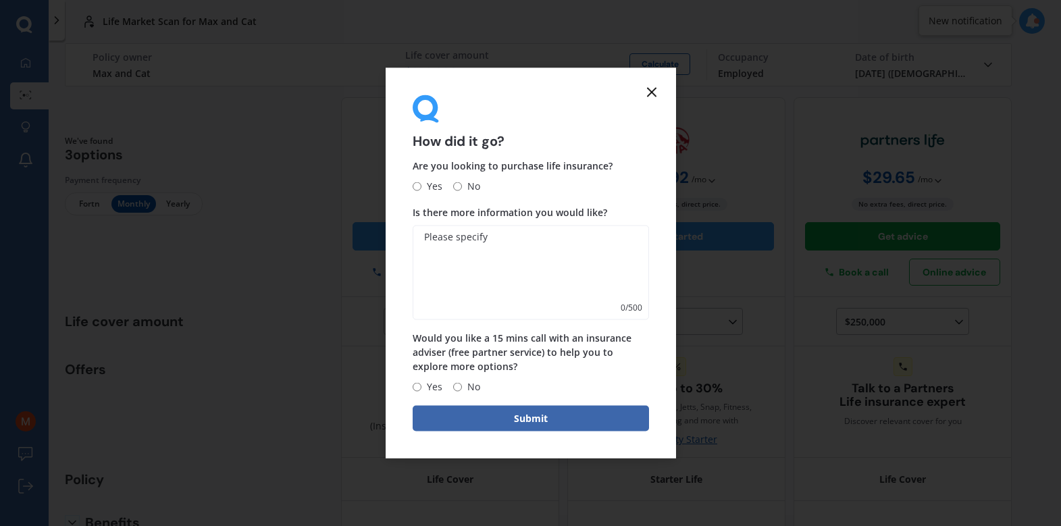
click at [653, 89] on line at bounding box center [652, 92] width 8 height 8
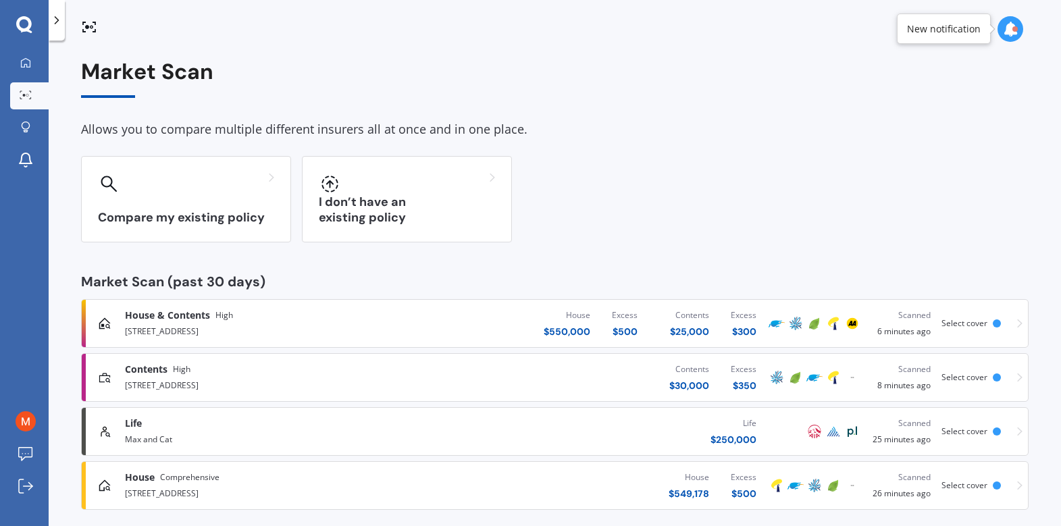
click at [186, 333] on div "2/9 Impala Place, Hillsborough, Auckland 1061" at bounding box center [279, 330] width 308 height 16
